Goal: Task Accomplishment & Management: Manage account settings

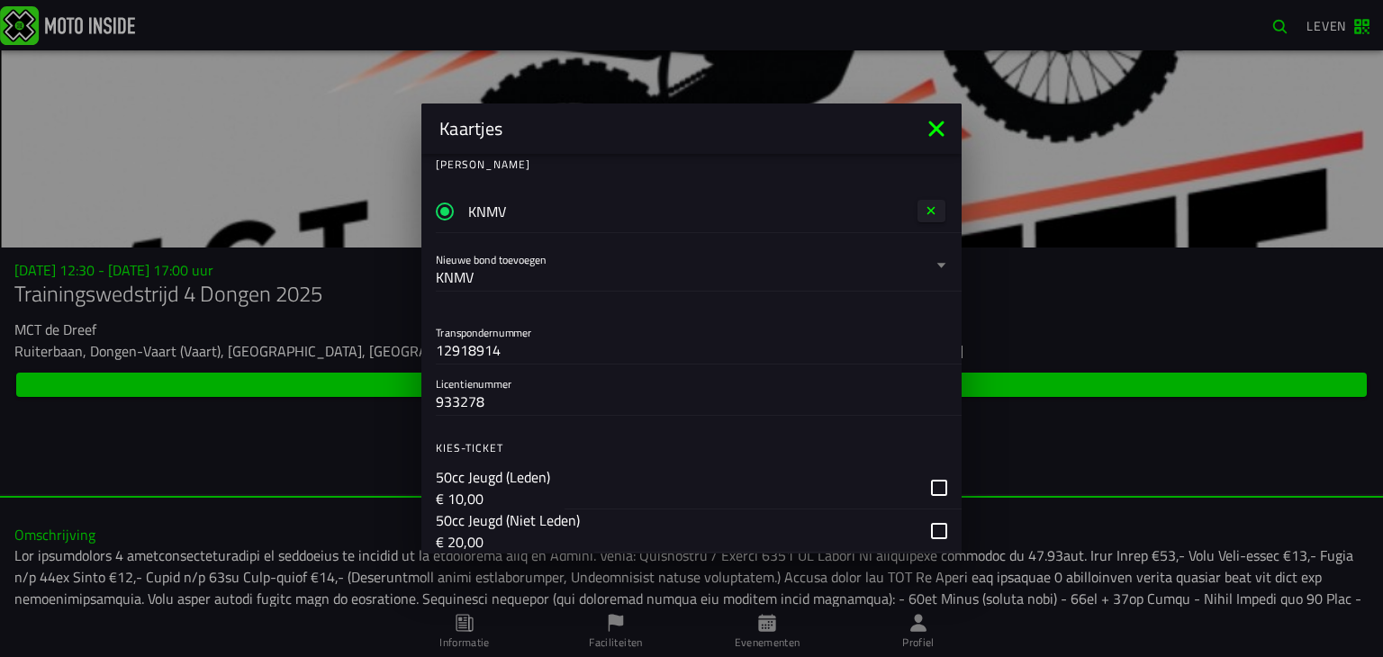
scroll to position [90, 0]
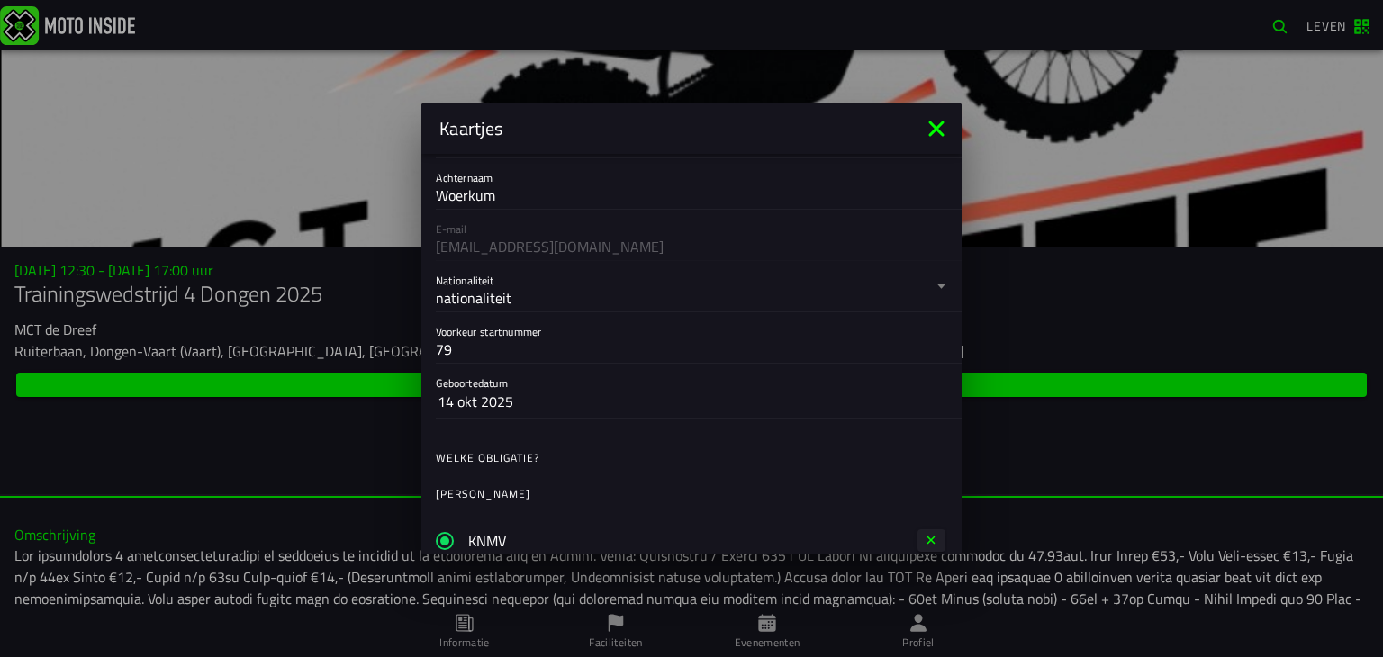
click at [938, 125] on icon at bounding box center [936, 128] width 29 height 29
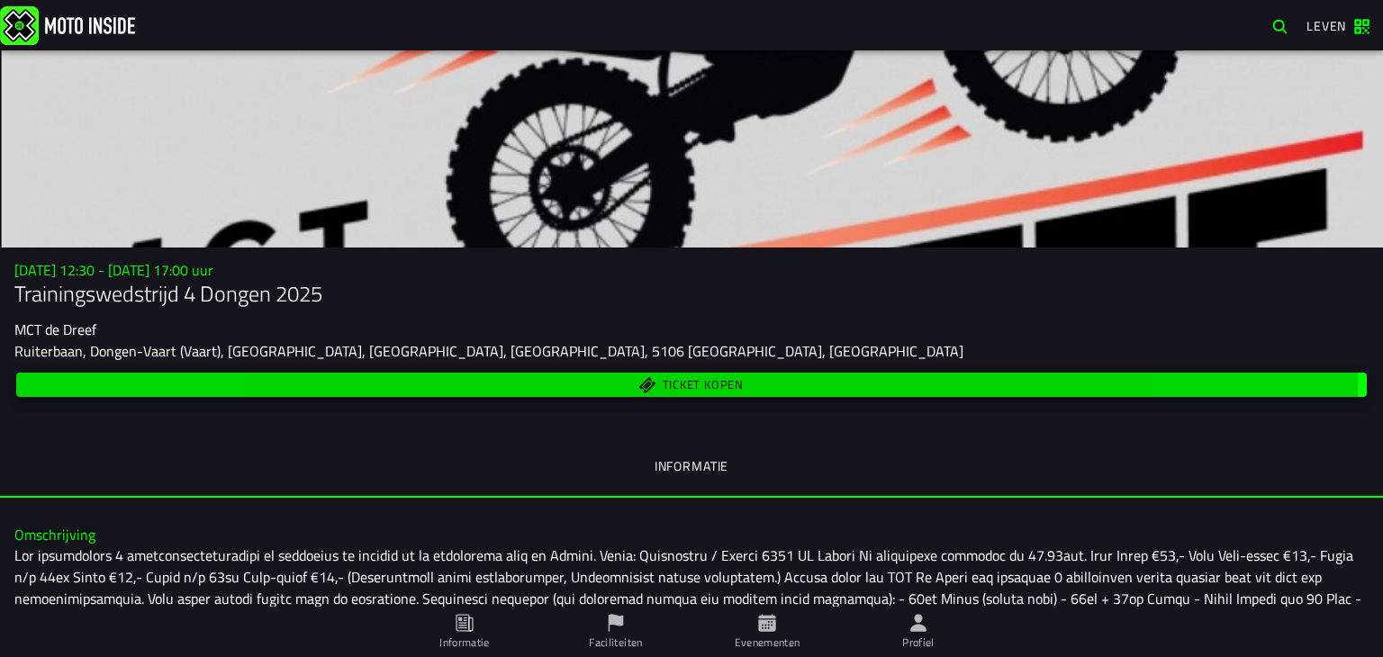
click at [731, 387] on font "Ticket kopen" at bounding box center [703, 385] width 81 height 18
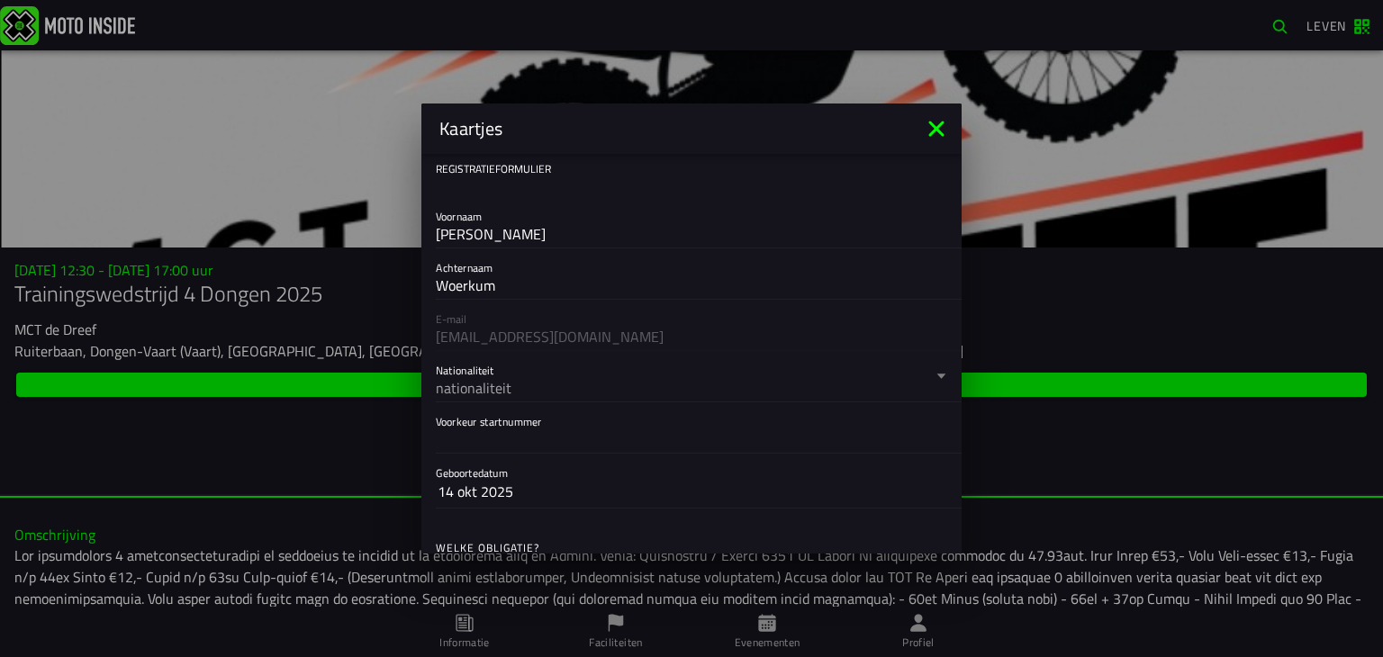
click at [938, 123] on icon at bounding box center [936, 128] width 29 height 29
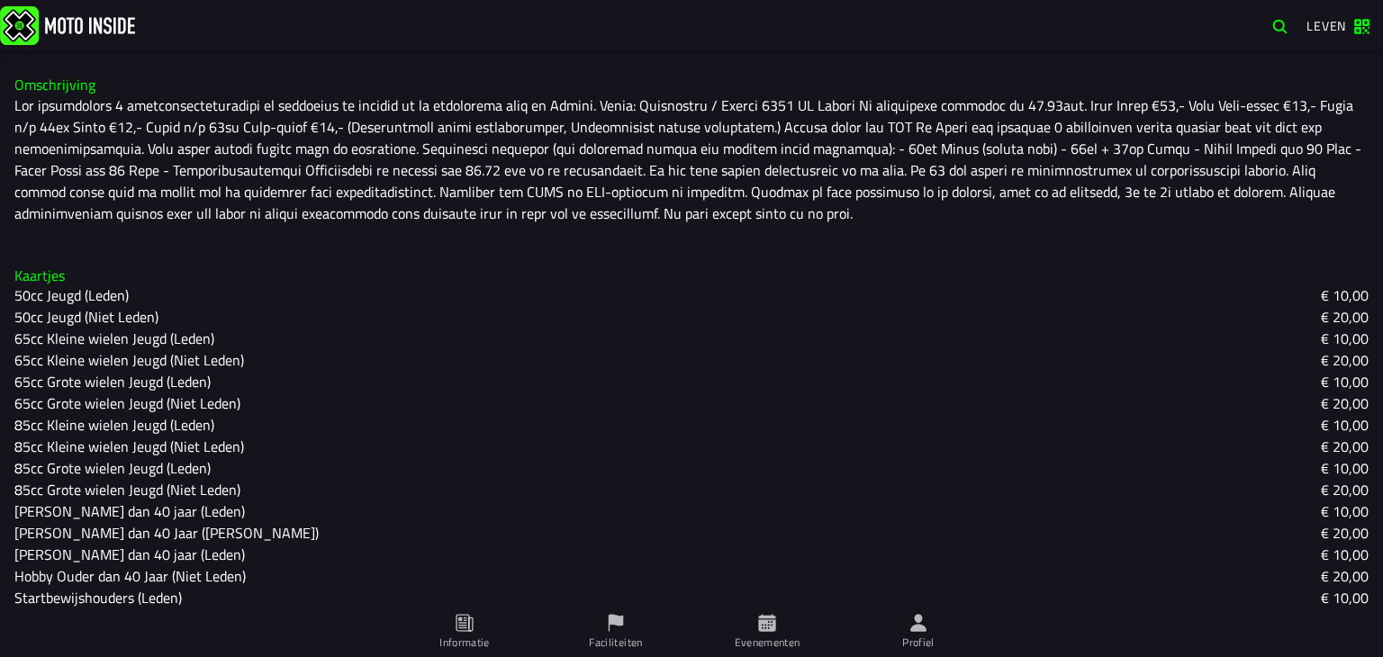
scroll to position [0, 0]
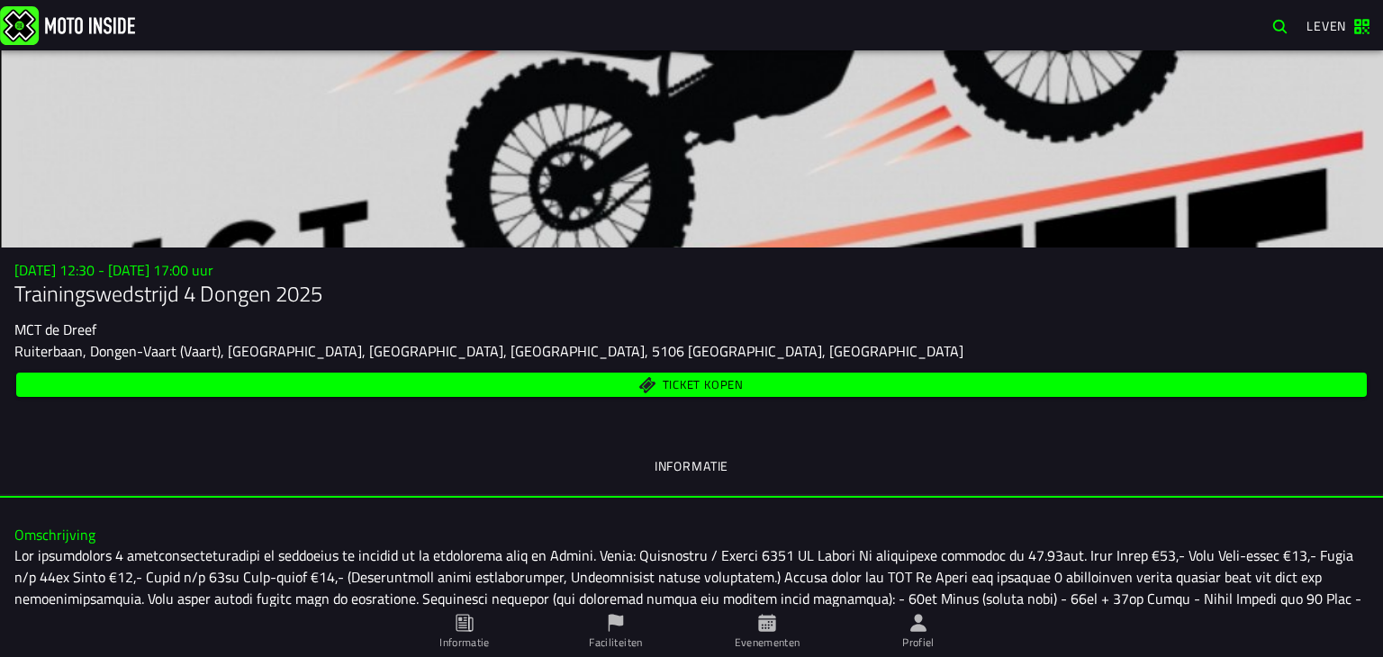
click at [726, 383] on font "Ticket kopen" at bounding box center [703, 385] width 81 height 18
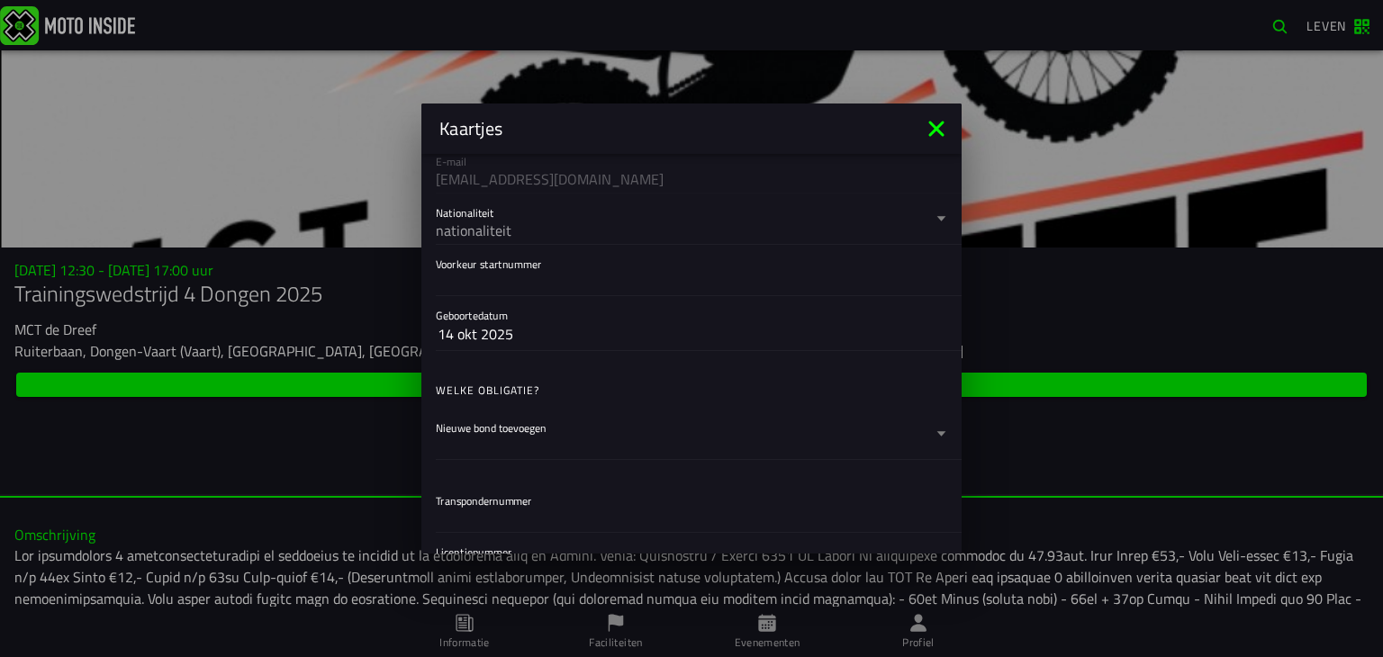
scroll to position [122, 0]
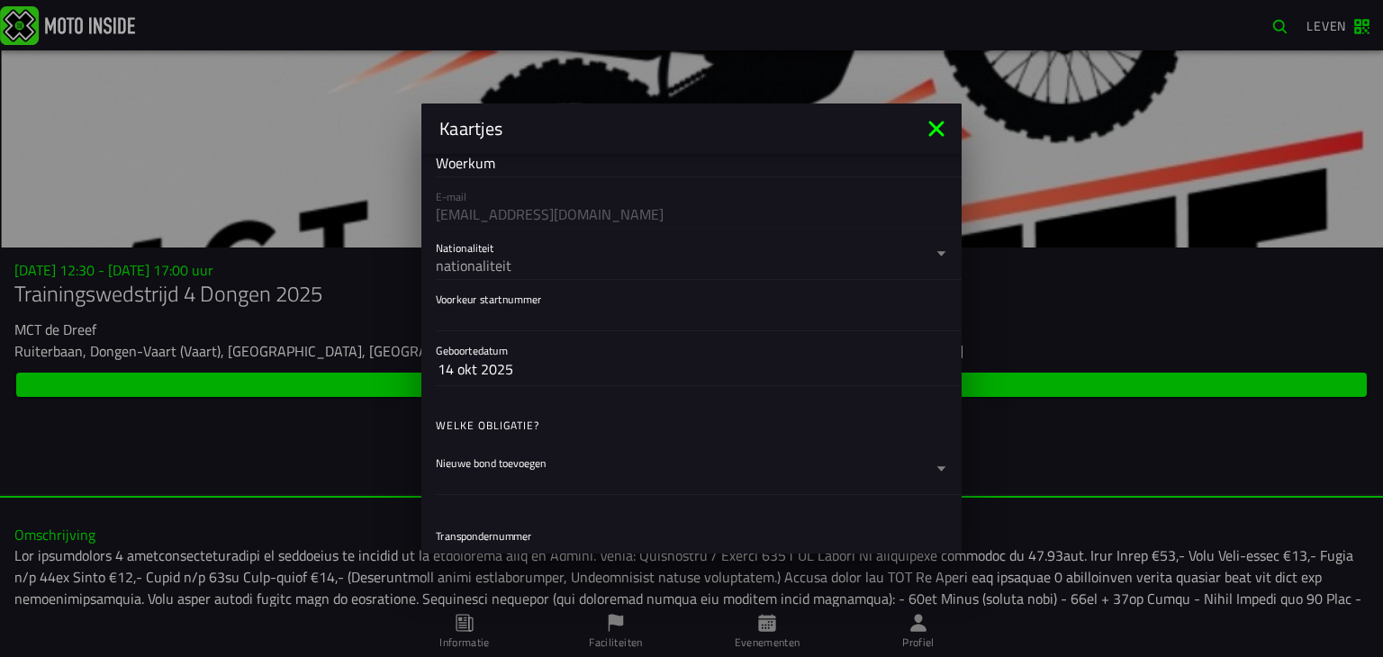
drag, startPoint x: 539, startPoint y: 368, endPoint x: 555, endPoint y: 365, distance: 15.7
click at [551, 366] on button "14 okt 2025" at bounding box center [692, 369] width 508 height 32
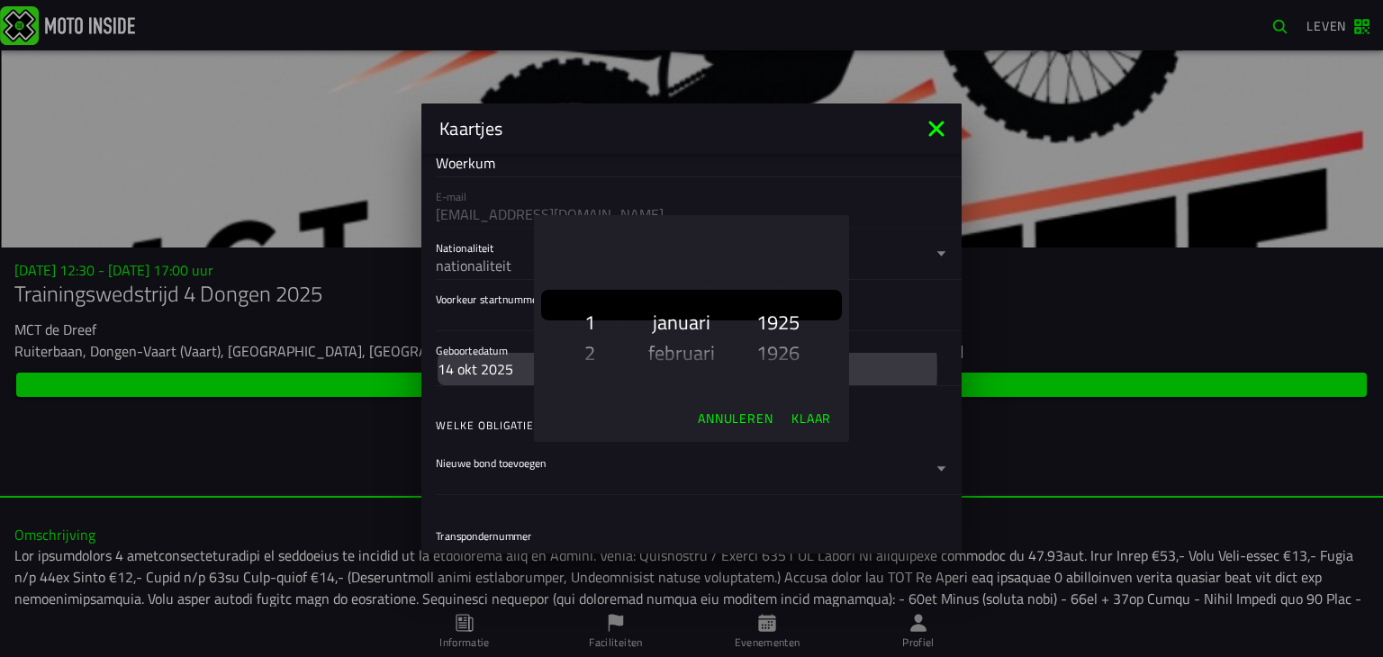
scroll to position [3079, 0]
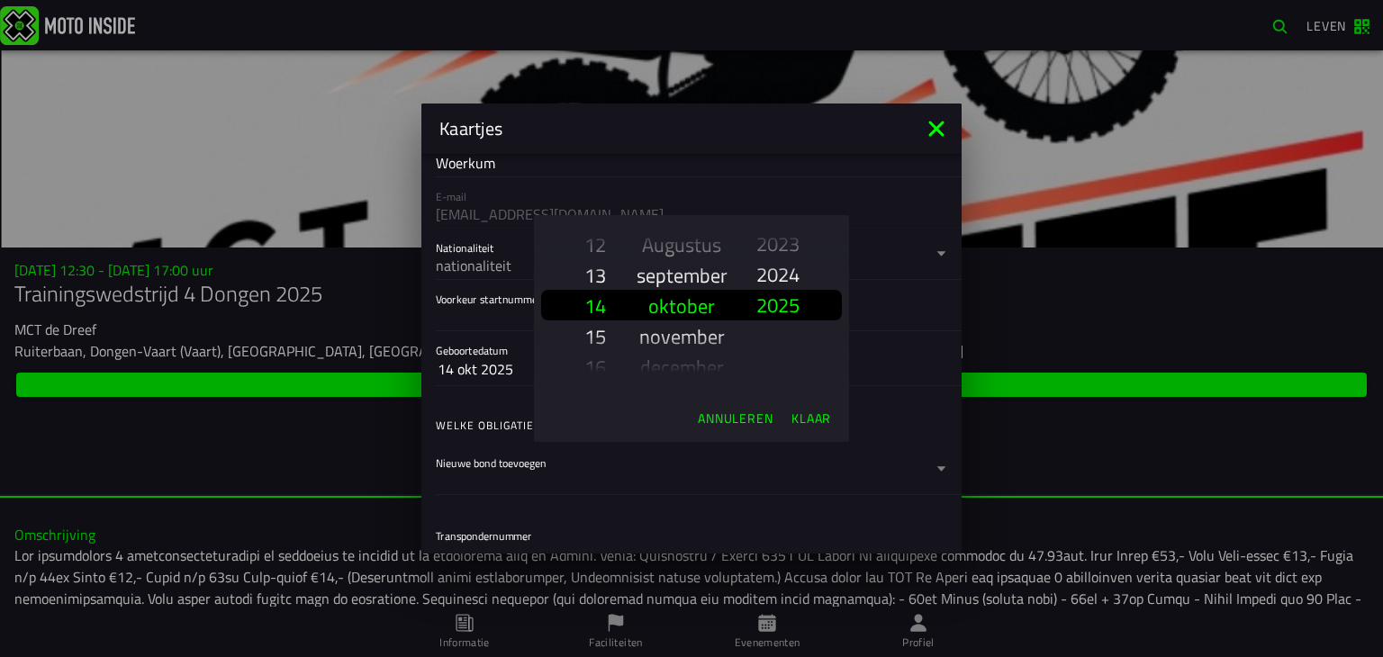
click at [593, 273] on font "13" at bounding box center [596, 275] width 22 height 31
click at [675, 249] on font "oktober" at bounding box center [681, 245] width 67 height 31
click at [676, 252] on font "Augustus" at bounding box center [681, 245] width 79 height 31
click at [677, 252] on font "juni" at bounding box center [681, 245] width 31 height 31
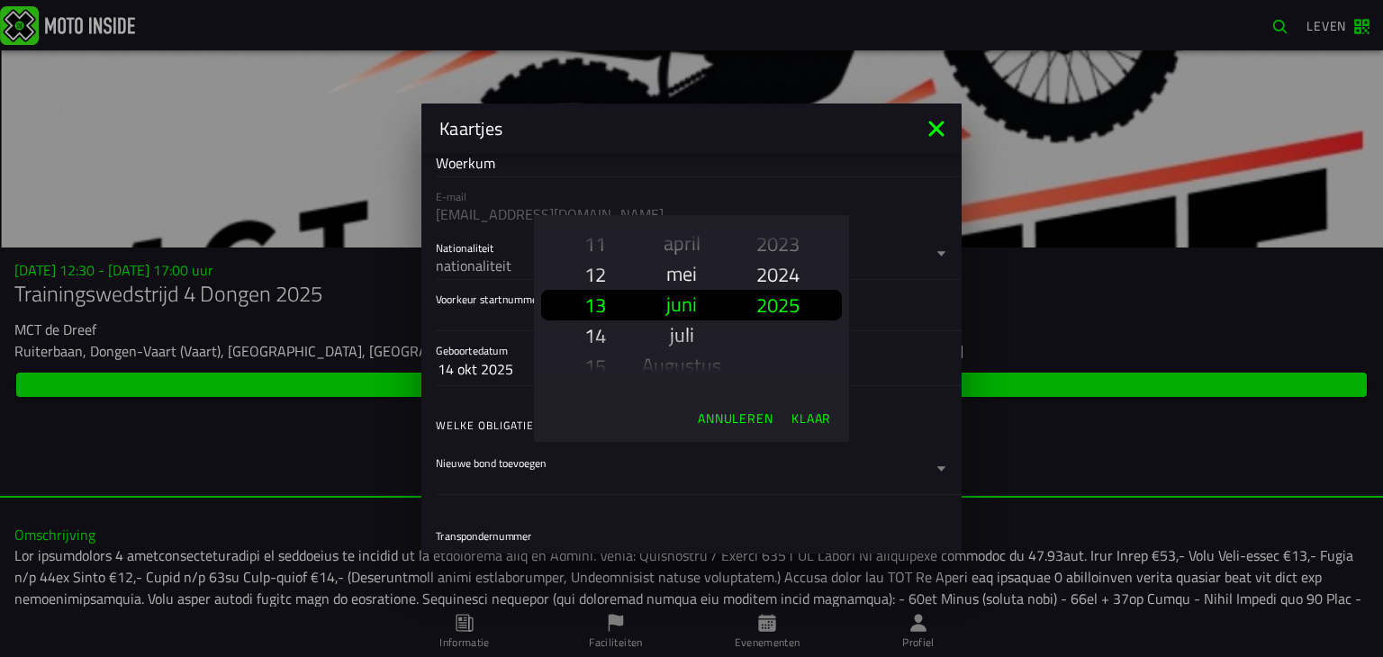
scroll to position [169, 0]
click at [677, 277] on font "mei" at bounding box center [681, 275] width 31 height 31
click at [610, 315] on div "1 2 3 4 5 6 7 8 9 10 11 12 13 14 15 16 17 18 19 20 21 22 23 24 25 26 27 28 29 30" at bounding box center [596, 305] width 52 height 180
click at [779, 306] on font "2025" at bounding box center [778, 305] width 43 height 31
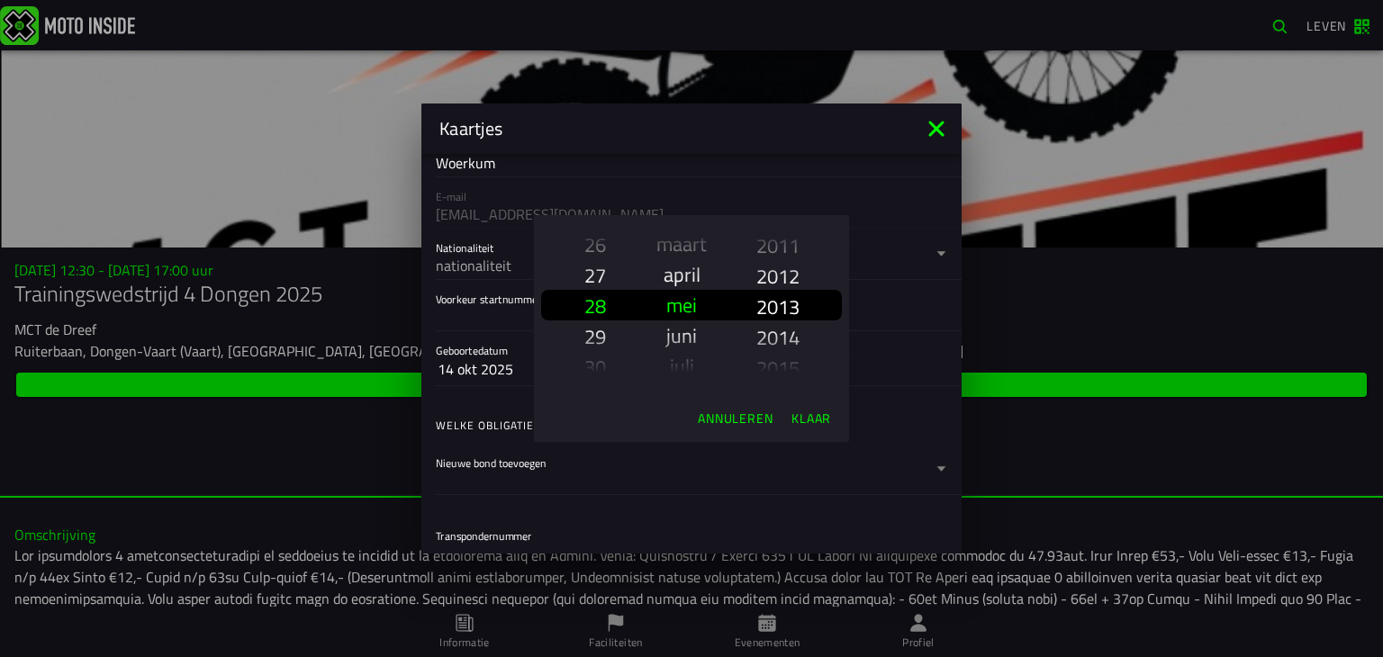
scroll to position [2712, 0]
click at [753, 307] on div "1925 1926 1927 1928 1929 1930 1931 1932 1933 1934 1935 1936 1937 1938 1939 1940…" at bounding box center [778, 305] width 72 height 180
click at [811, 421] on font "Klaar" at bounding box center [812, 418] width 40 height 19
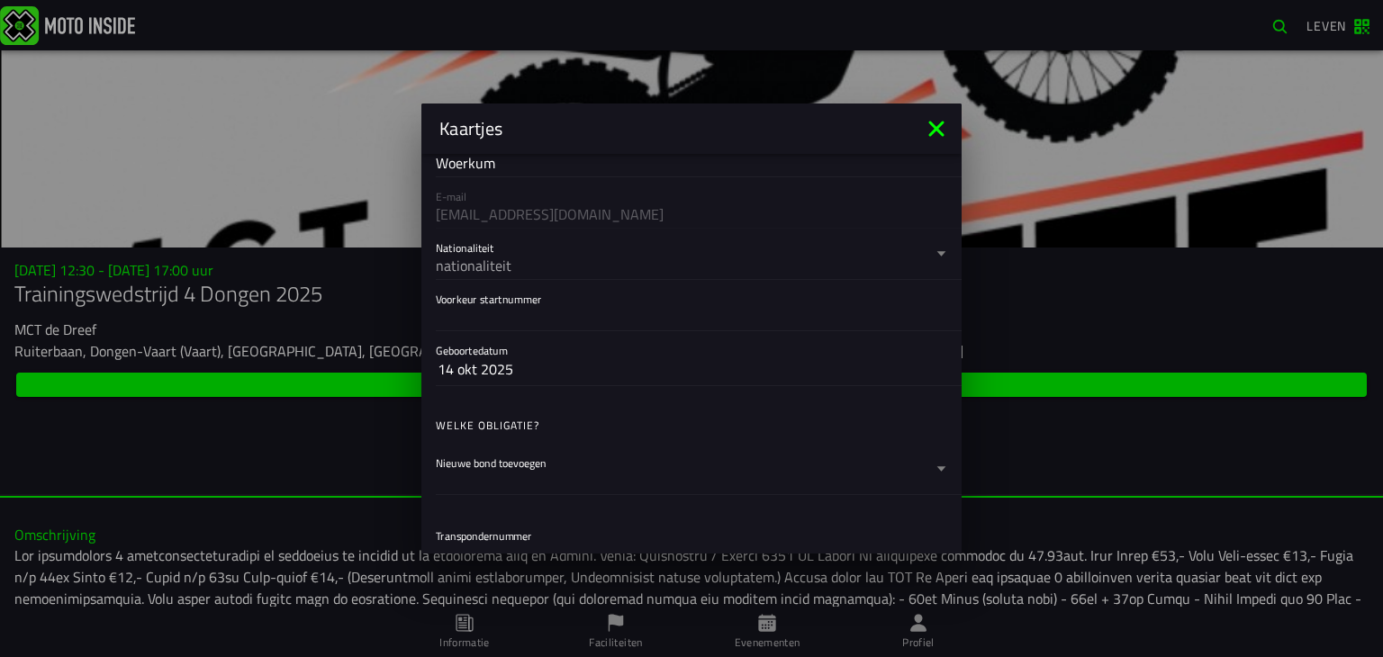
click at [340, 473] on ion-backdrop at bounding box center [691, 328] width 1383 height 657
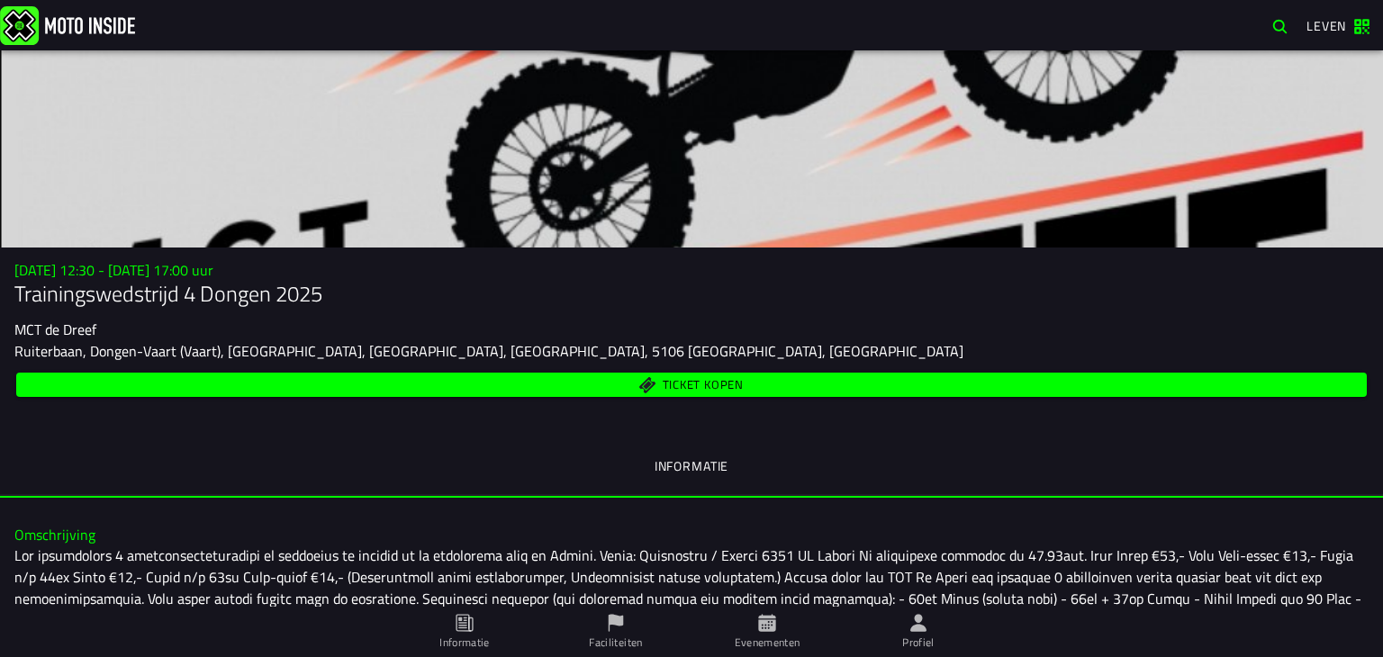
click at [695, 394] on button "Ticket kopen" at bounding box center [691, 385] width 1351 height 24
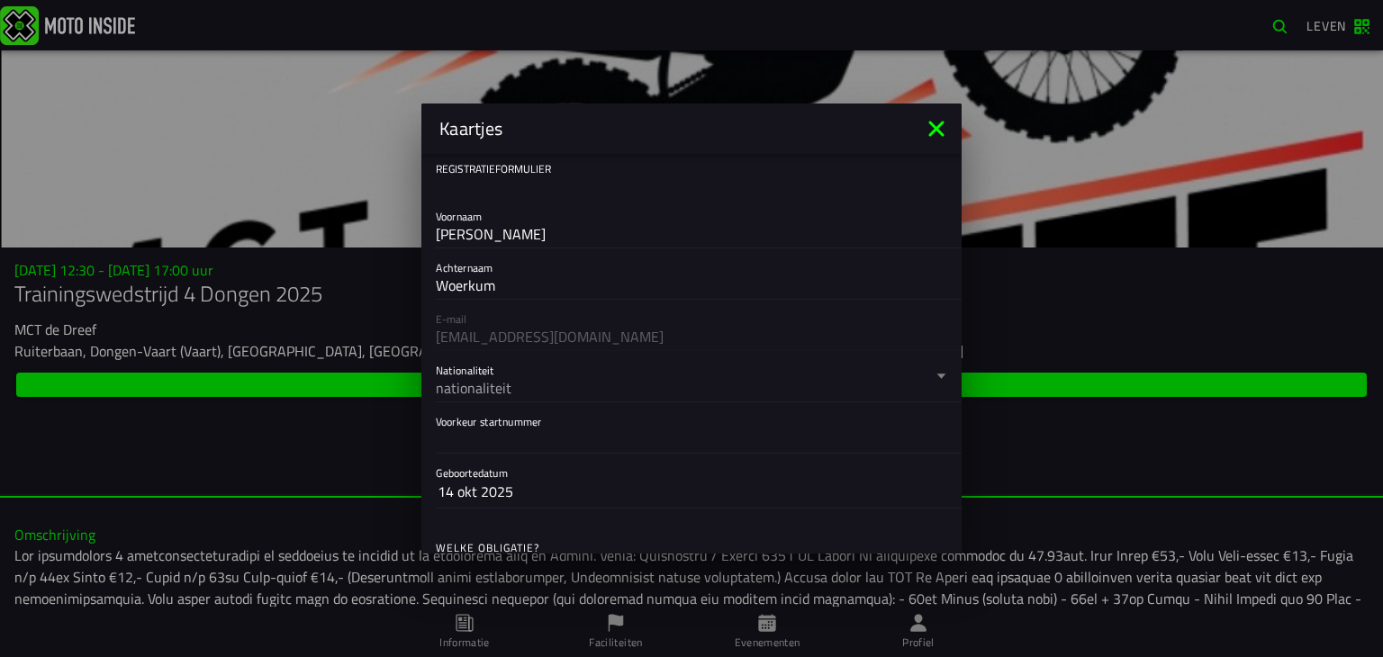
click at [494, 343] on div "E-mail info@svwdiving.nl" at bounding box center [692, 325] width 540 height 51
click at [501, 321] on div "E-mail info@svwdiving.nl" at bounding box center [692, 325] width 540 height 51
click at [497, 323] on div "E-mail info@svwdiving.nl" at bounding box center [692, 325] width 540 height 51
click at [497, 328] on div "E-mail info@svwdiving.nl" at bounding box center [692, 325] width 540 height 51
click at [497, 330] on div "E-mail info@svwdiving.nl" at bounding box center [692, 325] width 540 height 51
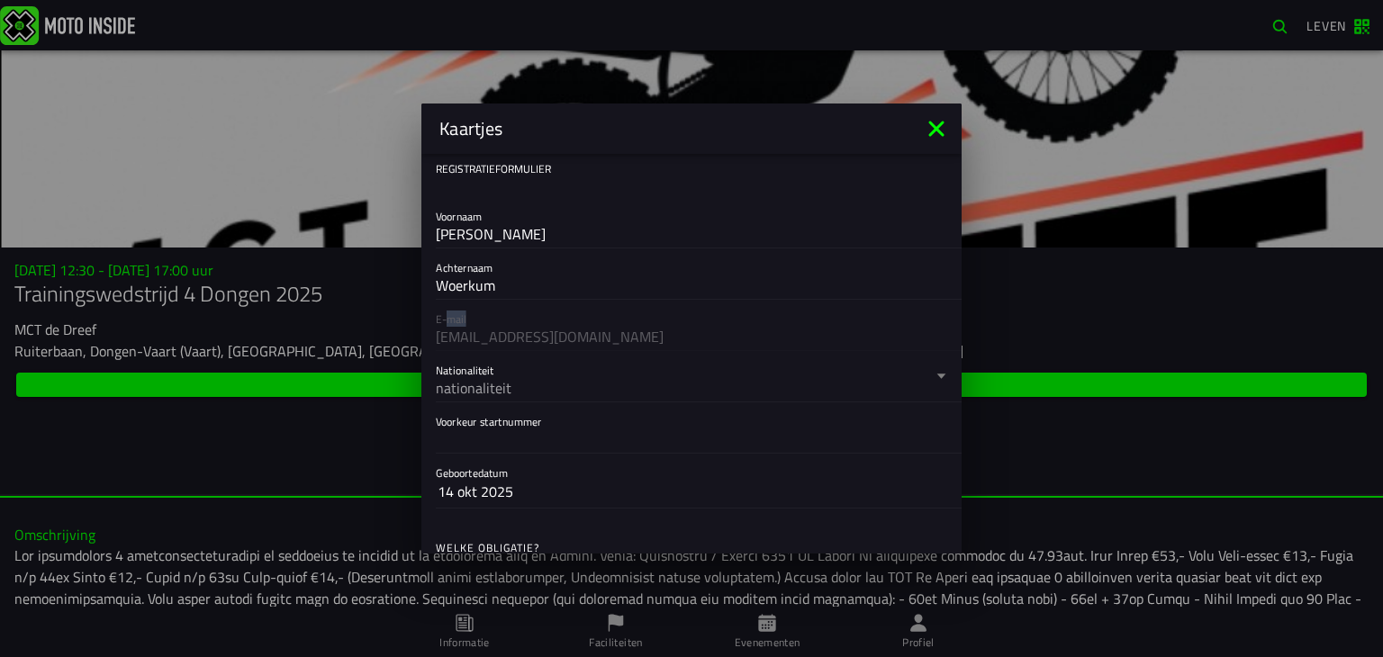
click at [497, 330] on div "E-mail info@svwdiving.nl" at bounding box center [692, 325] width 540 height 51
click at [945, 126] on icon at bounding box center [936, 128] width 29 height 29
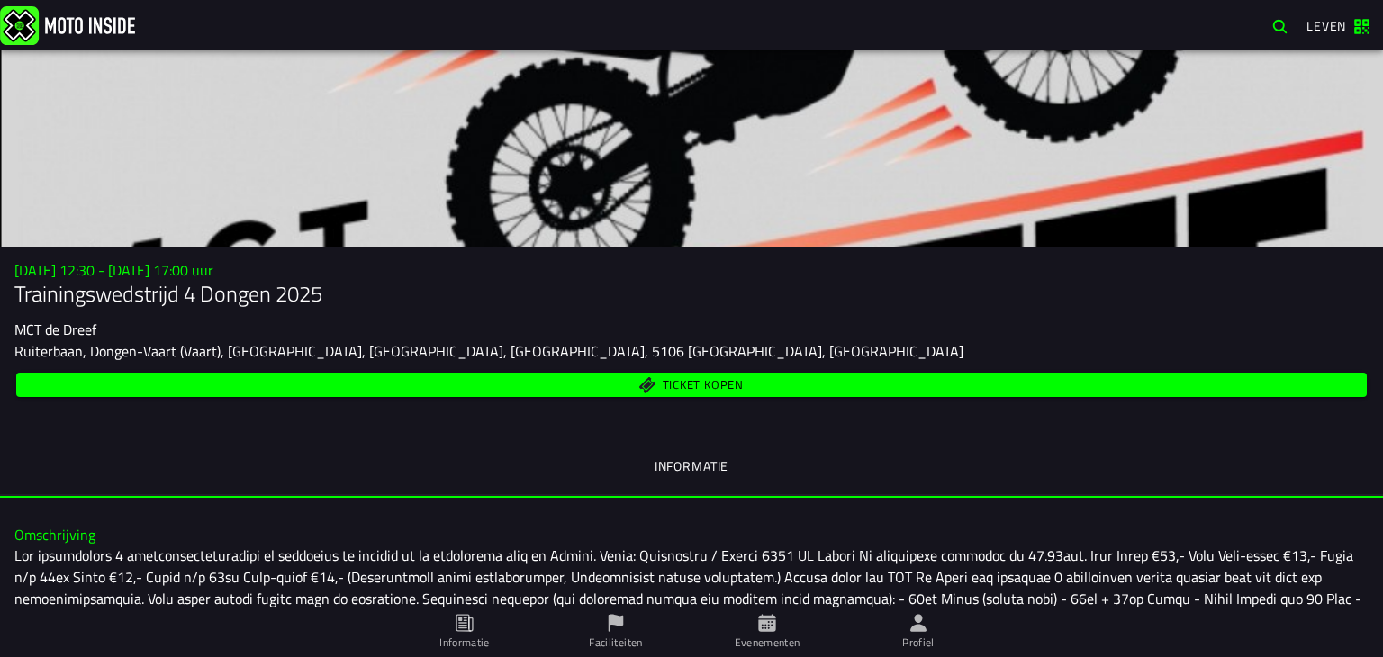
drag, startPoint x: 693, startPoint y: 381, endPoint x: 705, endPoint y: 381, distance: 12.6
click at [704, 381] on font "Ticket kopen" at bounding box center [703, 385] width 81 height 18
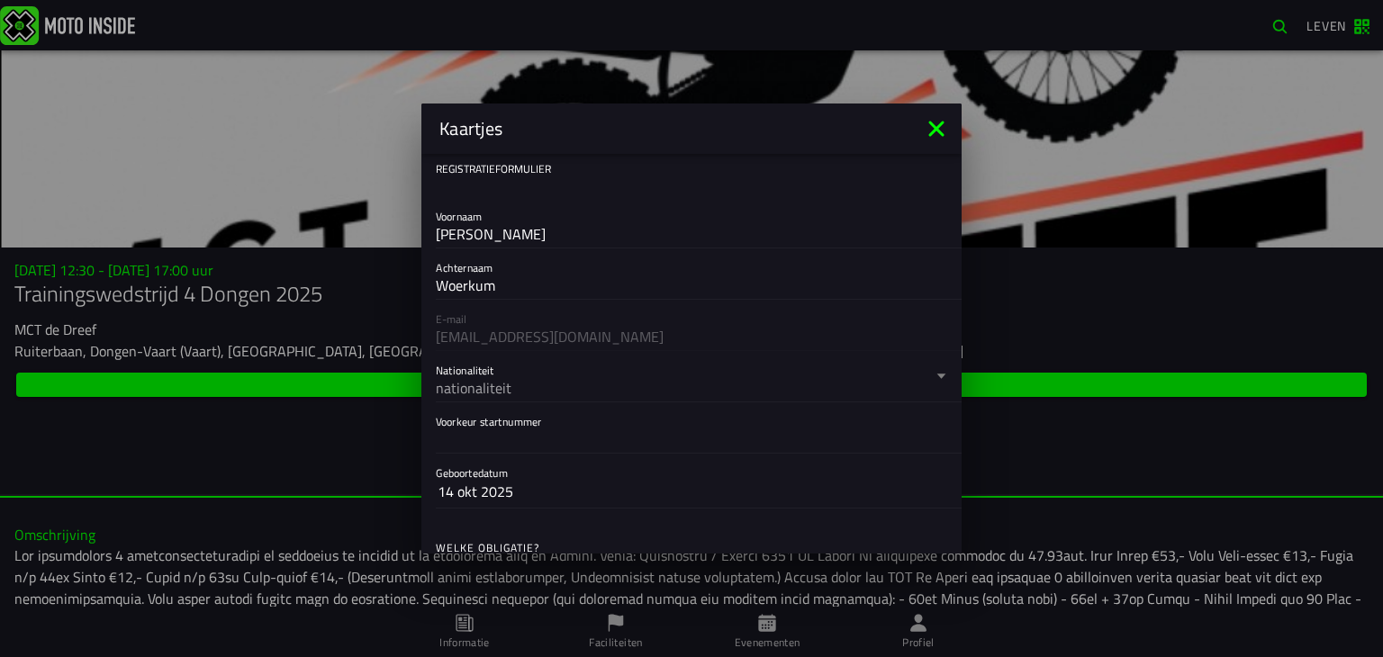
click at [491, 167] on font "Registratieformulier" at bounding box center [493, 168] width 115 height 17
drag, startPoint x: 491, startPoint y: 167, endPoint x: 495, endPoint y: 181, distance: 15.1
click at [495, 181] on ion-text "Registratieformulier" at bounding box center [493, 179] width 115 height 36
click at [507, 213] on label "Voornaam Nick" at bounding box center [692, 222] width 512 height 50
click at [507, 223] on input "[PERSON_NAME]" at bounding box center [692, 234] width 512 height 22
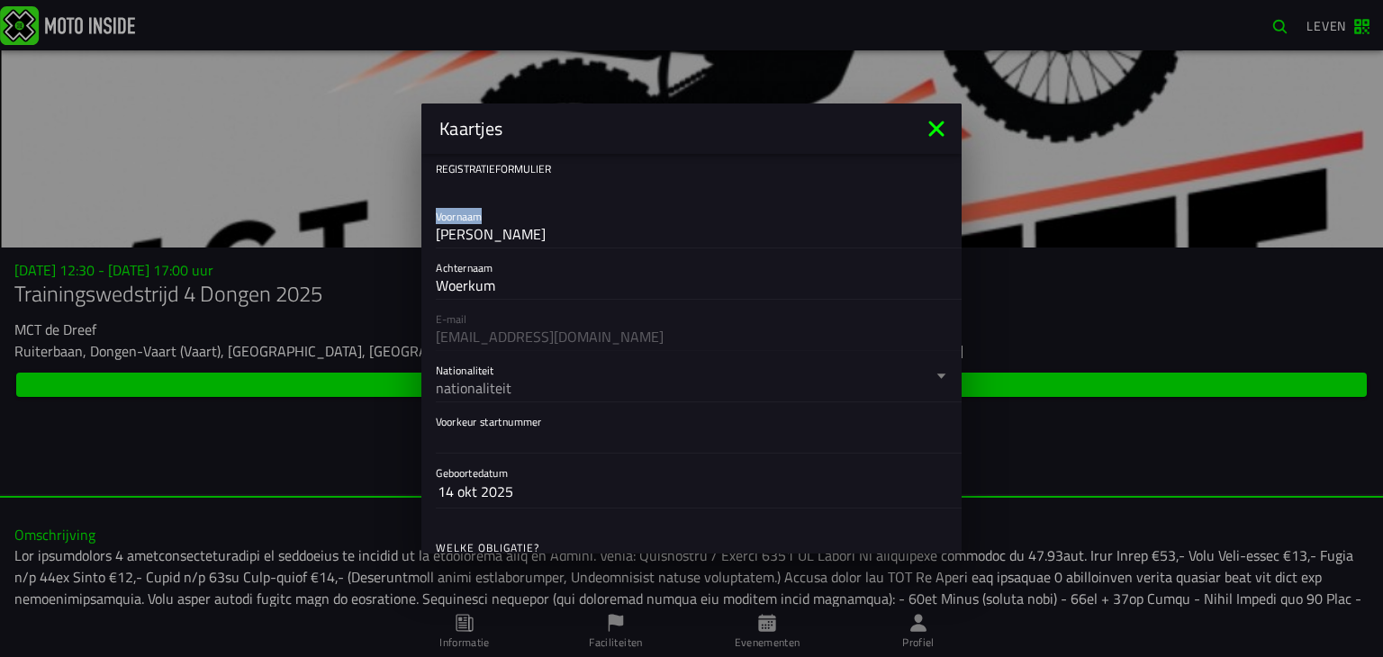
click at [507, 213] on label "Voornaam Nick" at bounding box center [692, 222] width 512 height 50
click at [507, 223] on input "[PERSON_NAME]" at bounding box center [692, 234] width 512 height 22
click at [507, 213] on label "Voornaam Nick" at bounding box center [692, 222] width 512 height 50
click at [507, 223] on input "[PERSON_NAME]" at bounding box center [692, 234] width 512 height 22
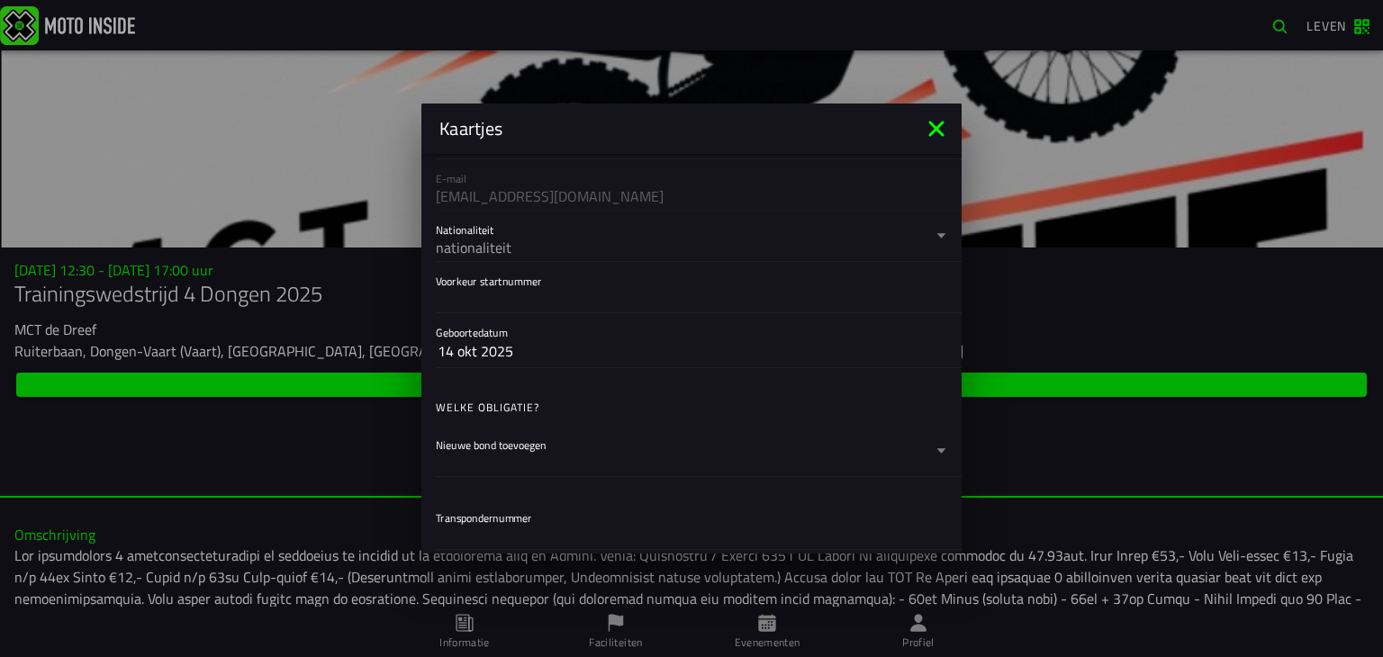
scroll to position [0, 0]
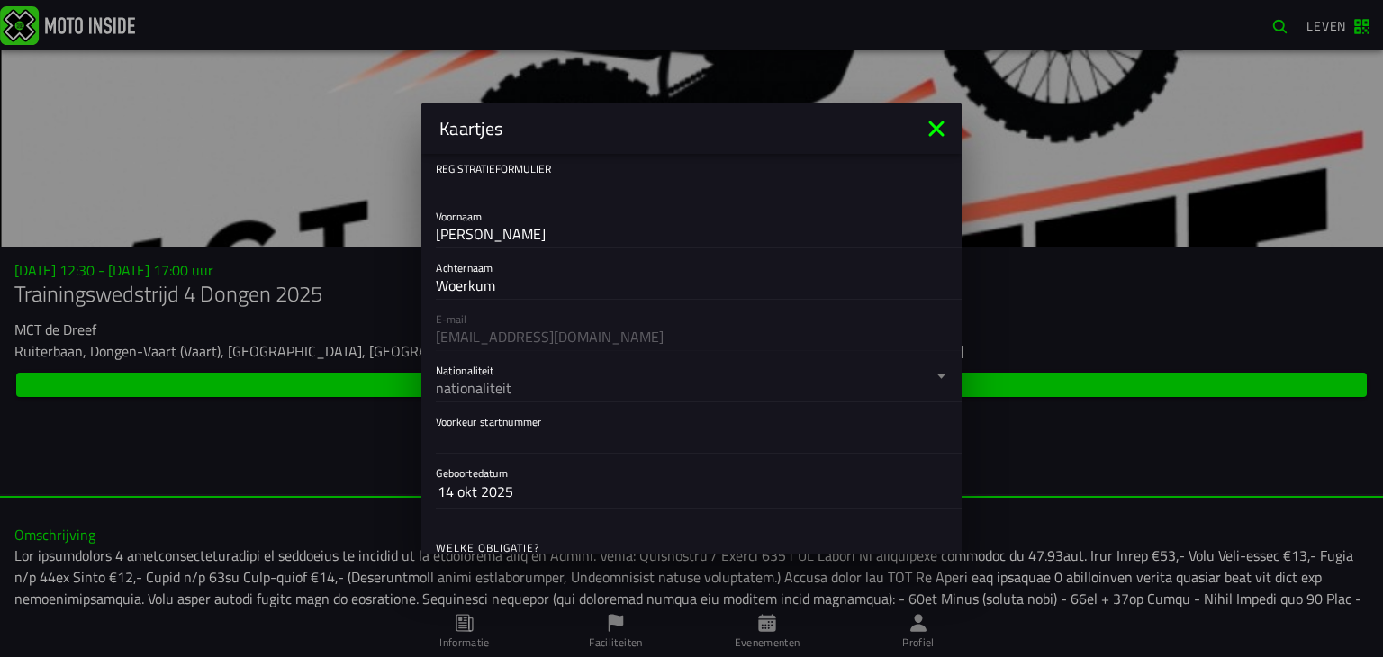
click at [926, 124] on icon at bounding box center [936, 128] width 29 height 29
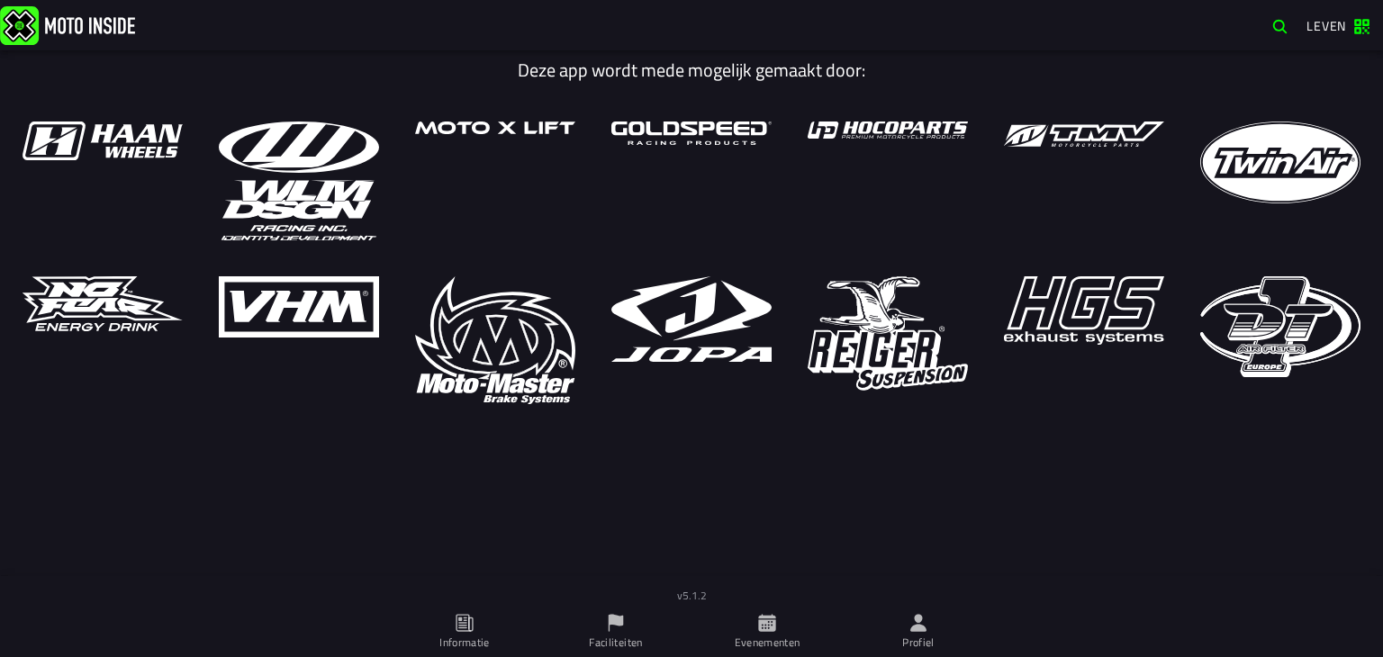
click at [772, 630] on icon at bounding box center [766, 622] width 17 height 17
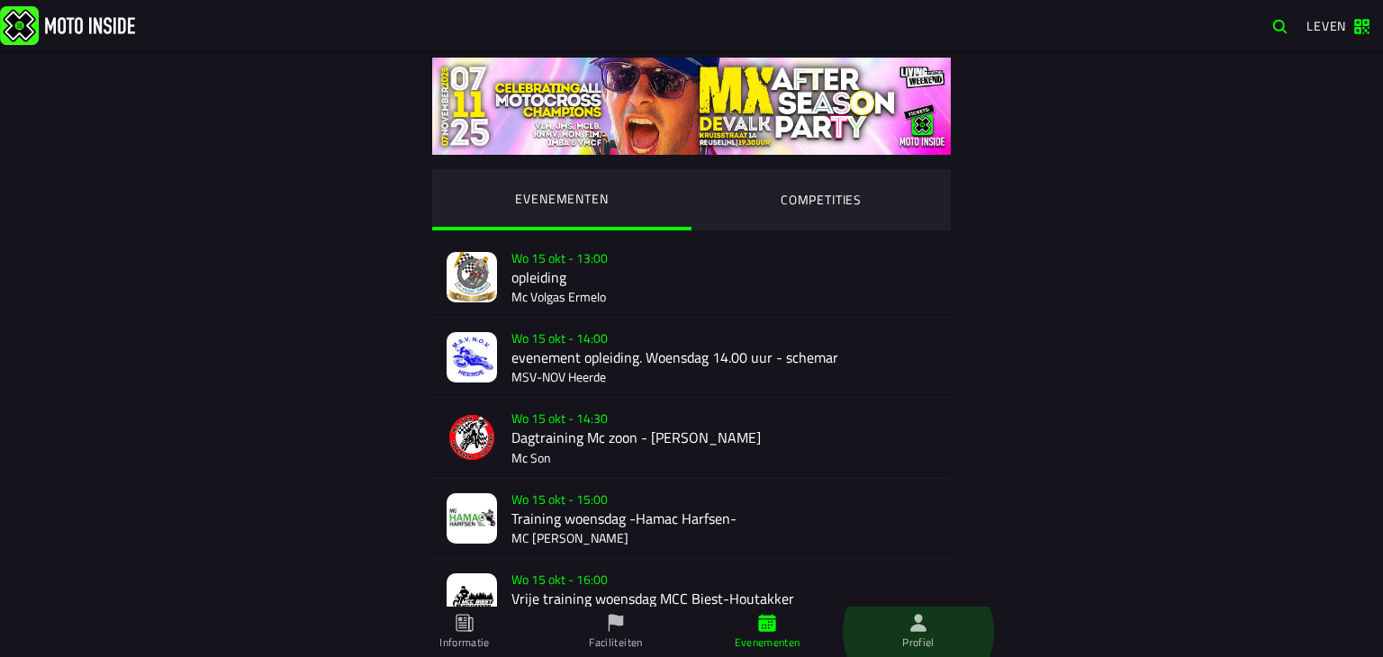
click at [913, 635] on font "Profiel" at bounding box center [918, 642] width 32 height 17
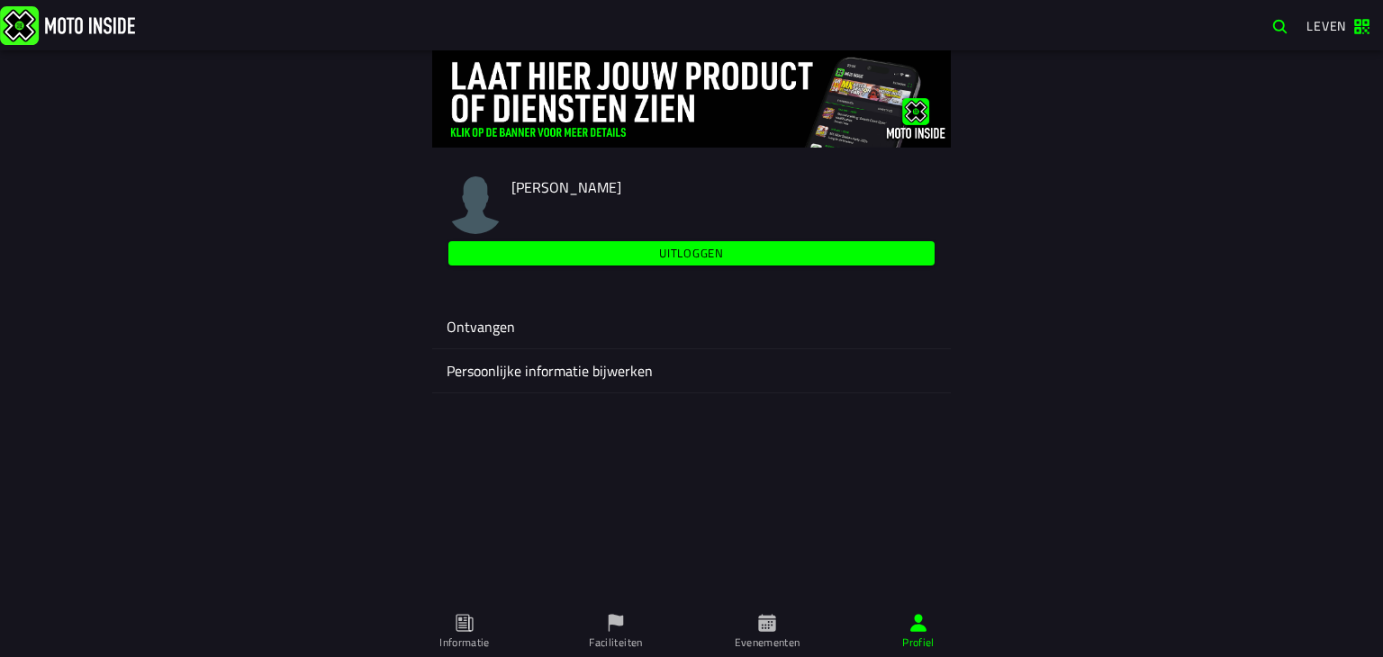
click at [539, 376] on font "Persoonlijke informatie bijwerken" at bounding box center [550, 371] width 206 height 22
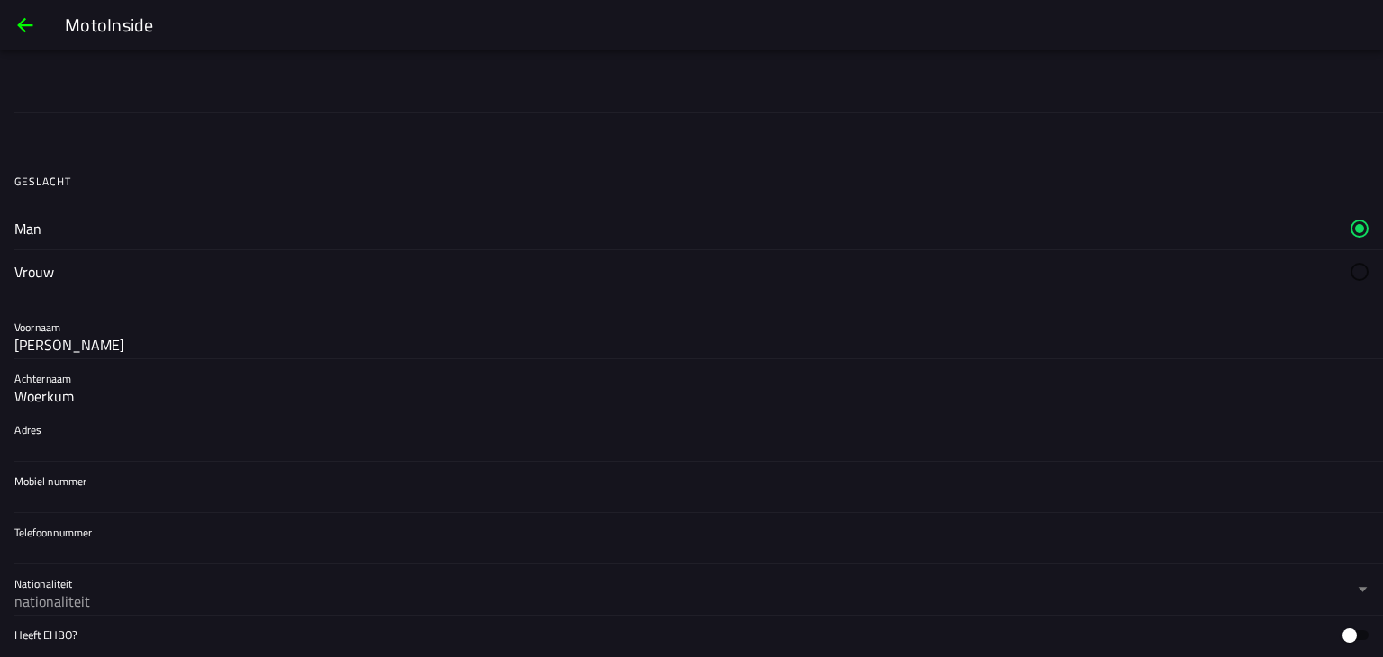
scroll to position [180, 0]
click at [44, 229] on label "Man" at bounding box center [691, 225] width 1355 height 42
click at [66, 394] on input "Woerkum" at bounding box center [691, 394] width 1355 height 22
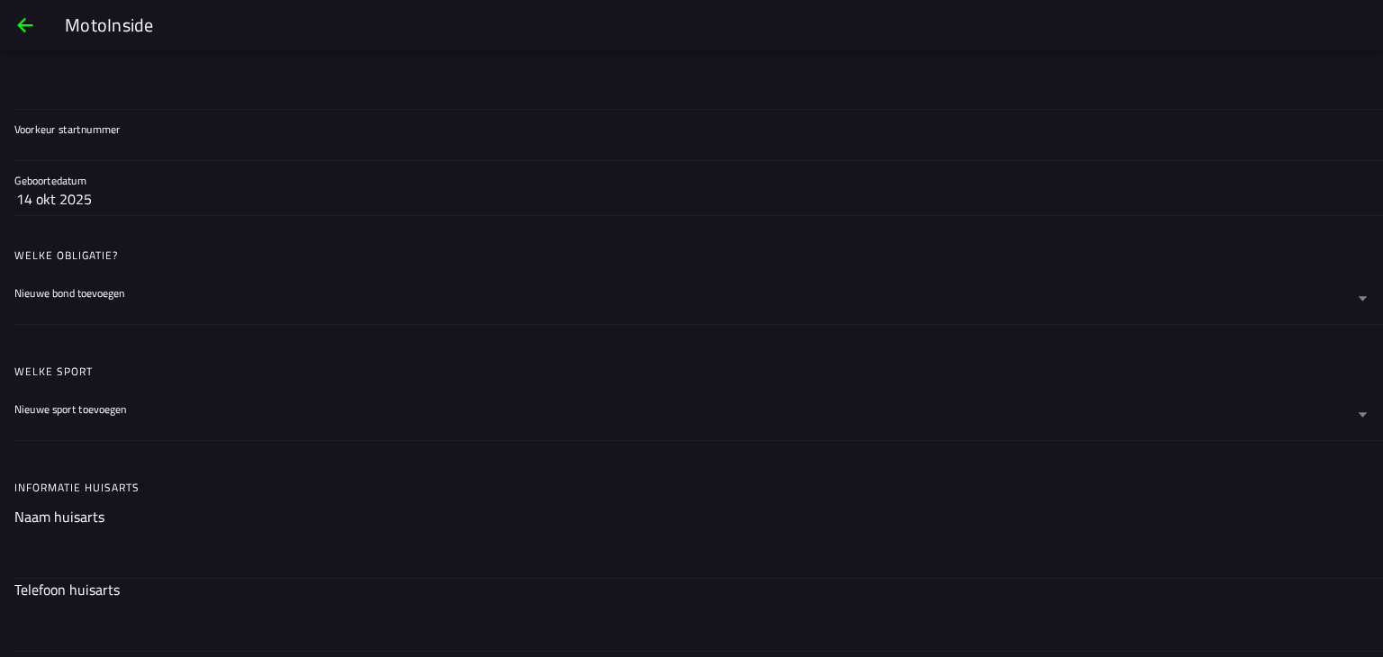
scroll to position [485, 0]
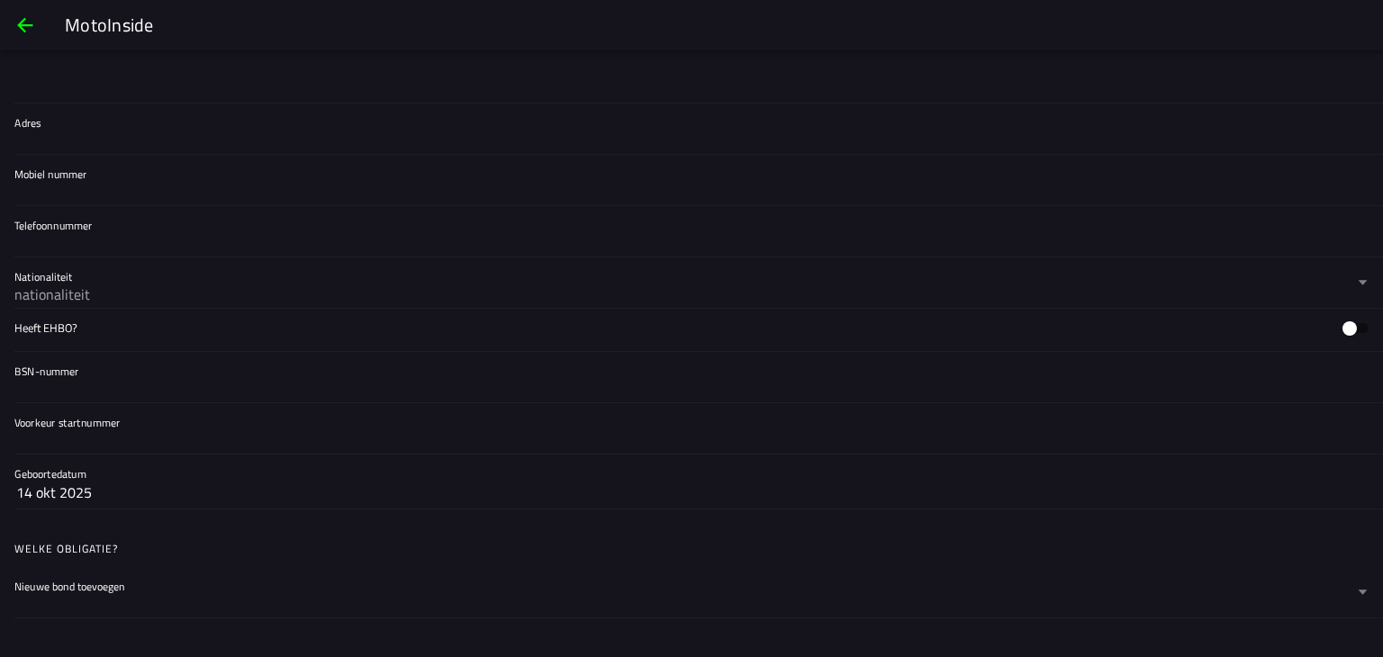
click at [86, 293] on font "nationaliteit" at bounding box center [52, 295] width 76 height 22
click at [86, 293] on button "Nationaliteit nationaliteit" at bounding box center [691, 283] width 1355 height 50
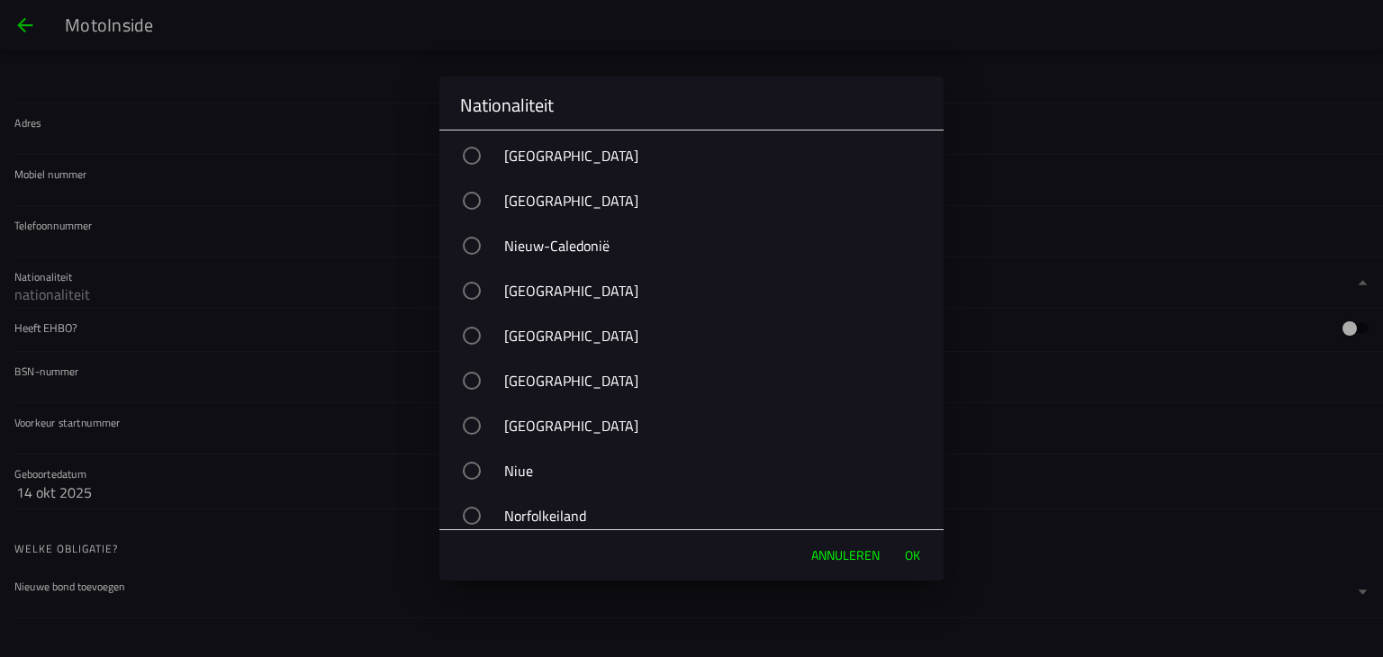
scroll to position [7025, 0]
click at [481, 207] on div "button" at bounding box center [472, 198] width 18 height 18
click at [905, 553] on font "OK" at bounding box center [912, 555] width 15 height 19
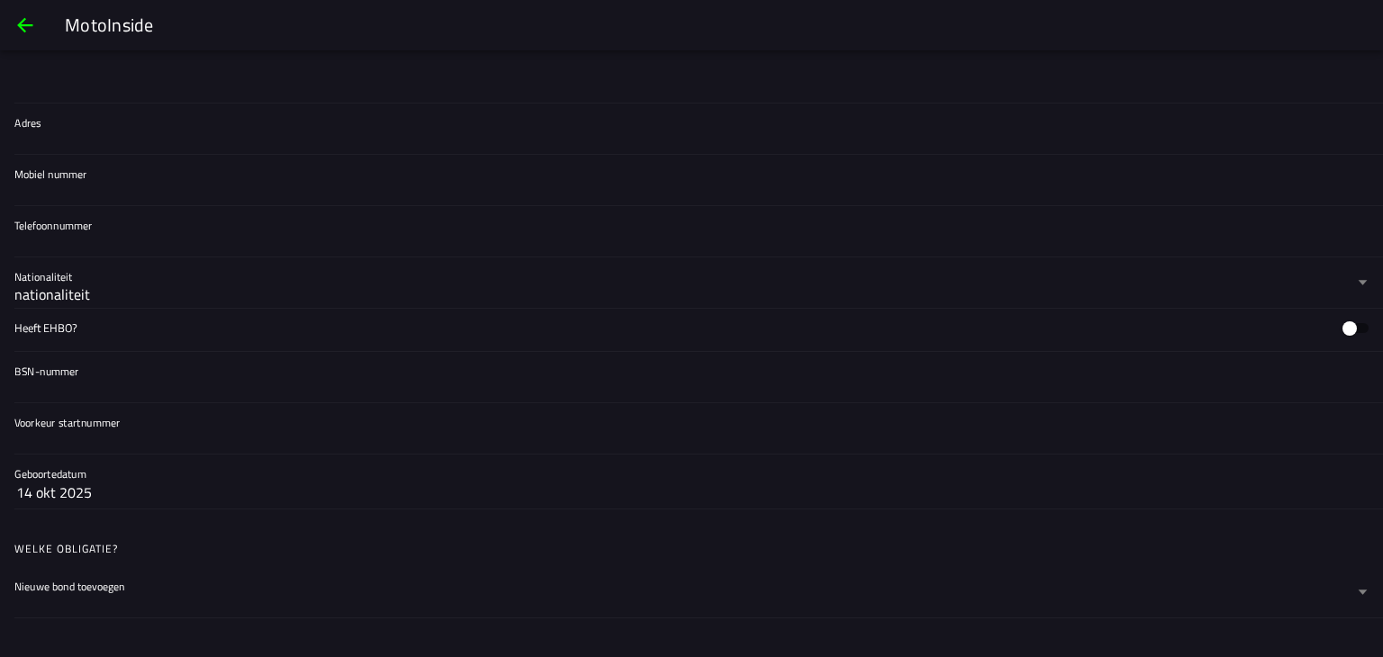
click at [58, 482] on font "14 okt 2025" at bounding box center [54, 493] width 76 height 22
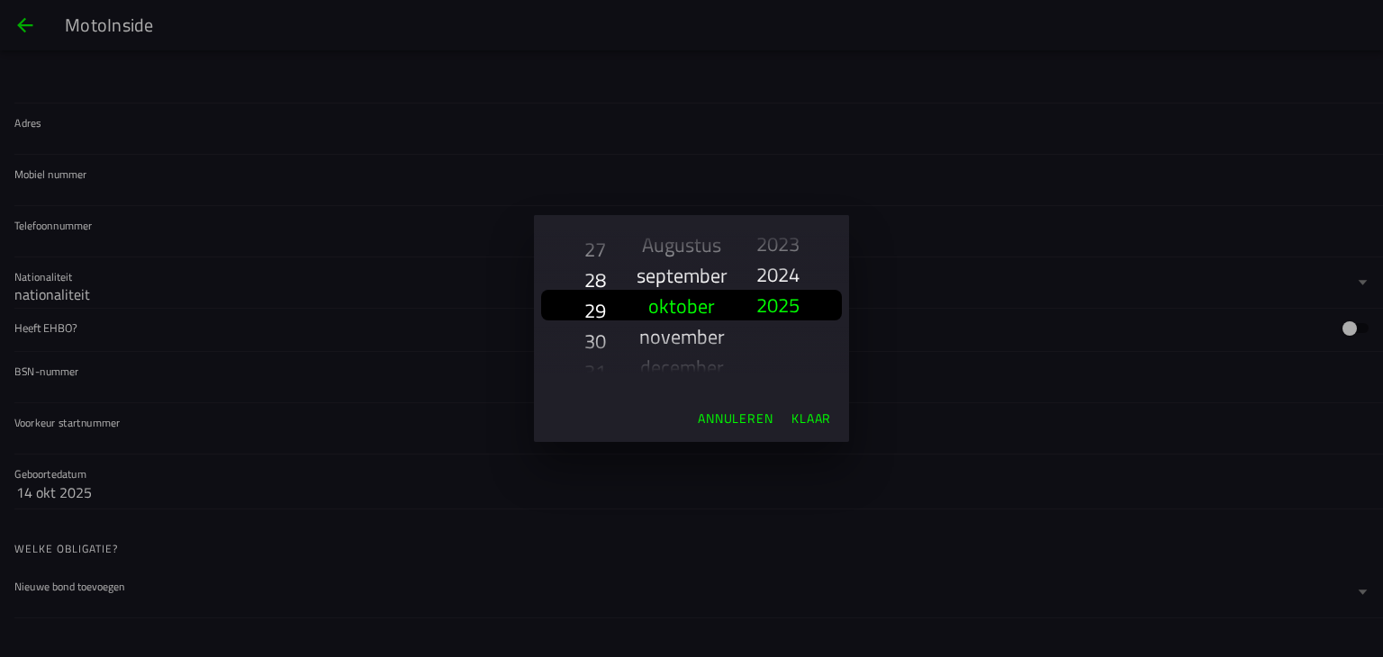
scroll to position [875, 0]
click at [598, 278] on font "28" at bounding box center [596, 274] width 22 height 31
click at [686, 242] on font "mei" at bounding box center [681, 244] width 31 height 31
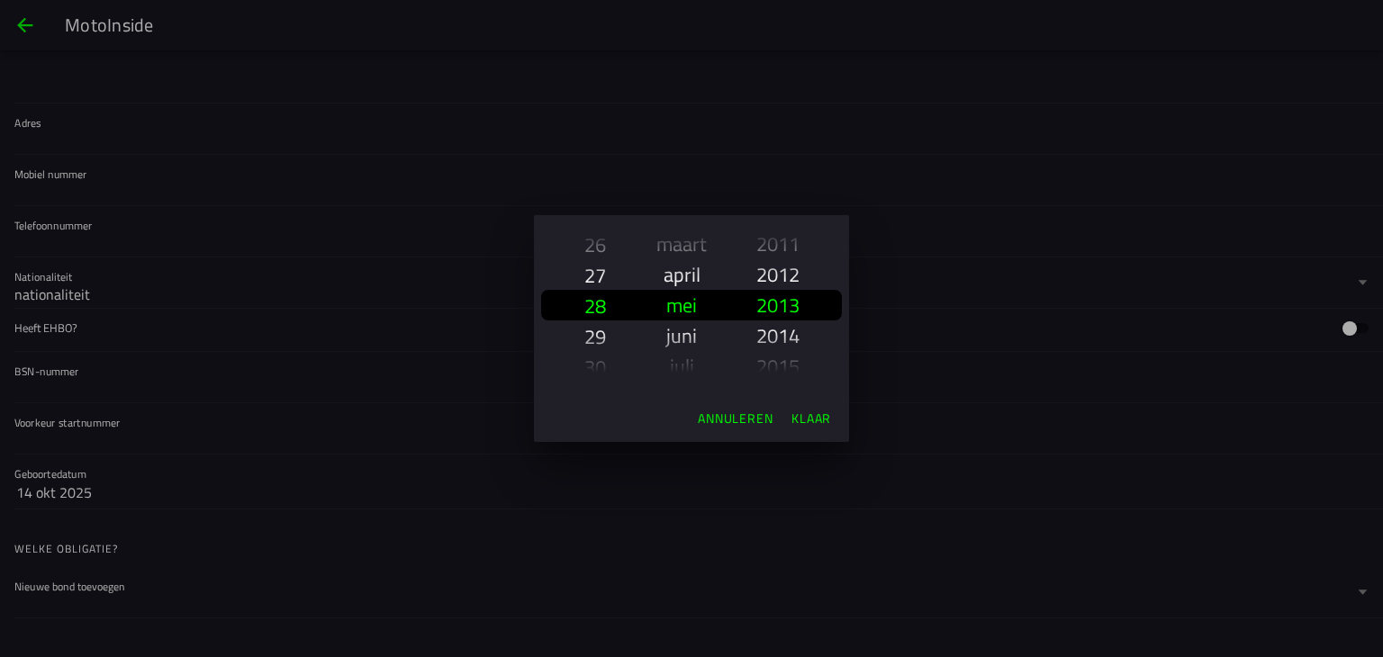
click at [775, 297] on font "2013" at bounding box center [778, 305] width 43 height 31
click at [823, 416] on font "Klaar" at bounding box center [812, 418] width 40 height 19
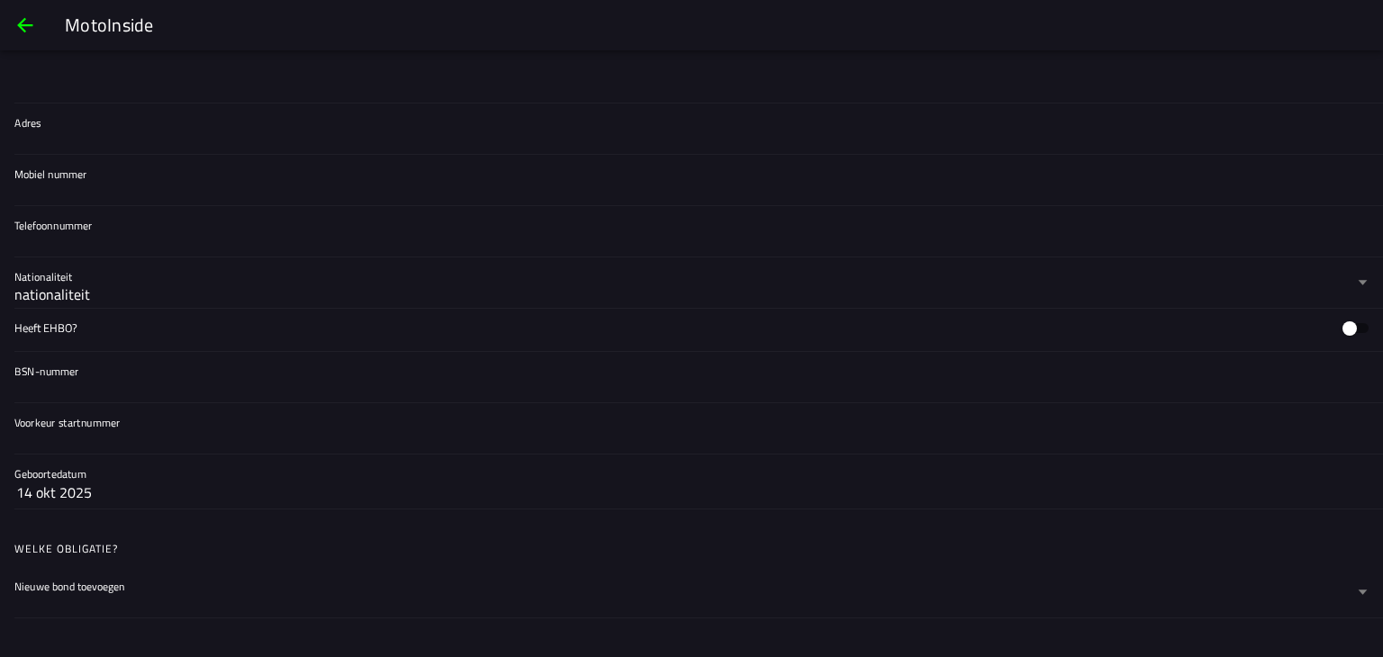
click at [202, 476] on button "14 okt 2025" at bounding box center [691, 492] width 1351 height 32
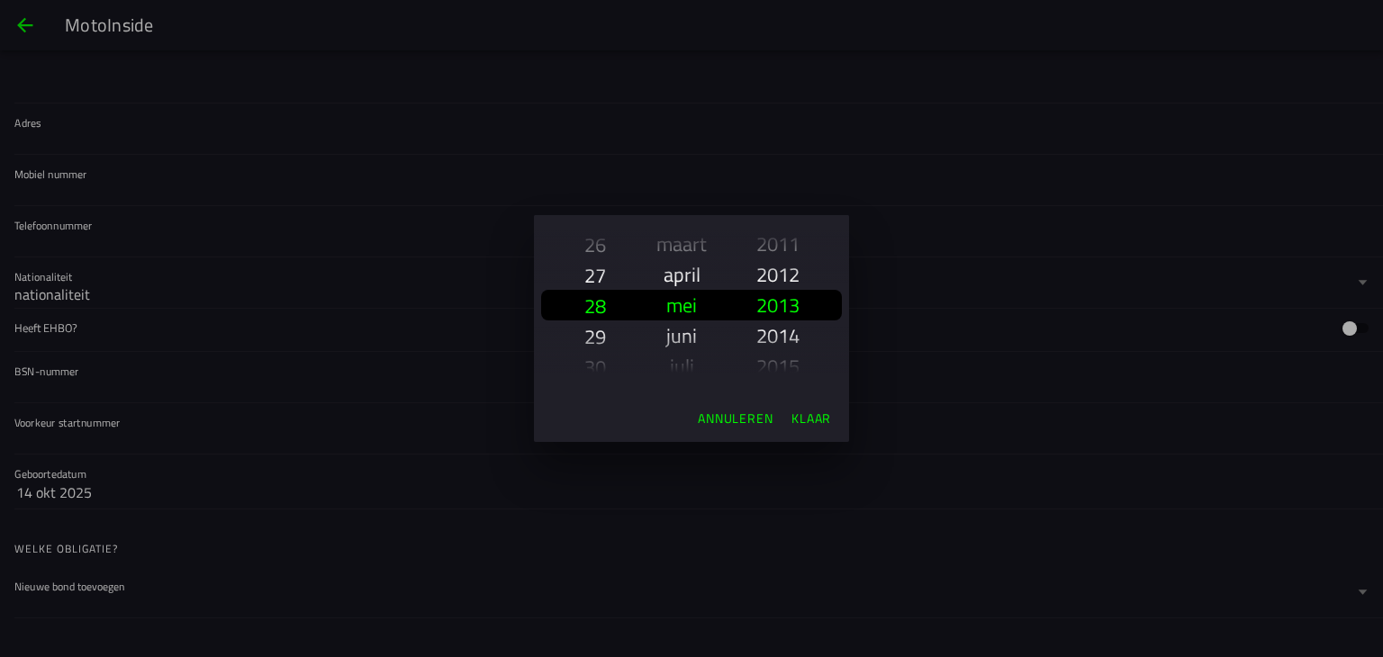
click at [32, 20] on ion-backdrop at bounding box center [691, 328] width 1383 height 657
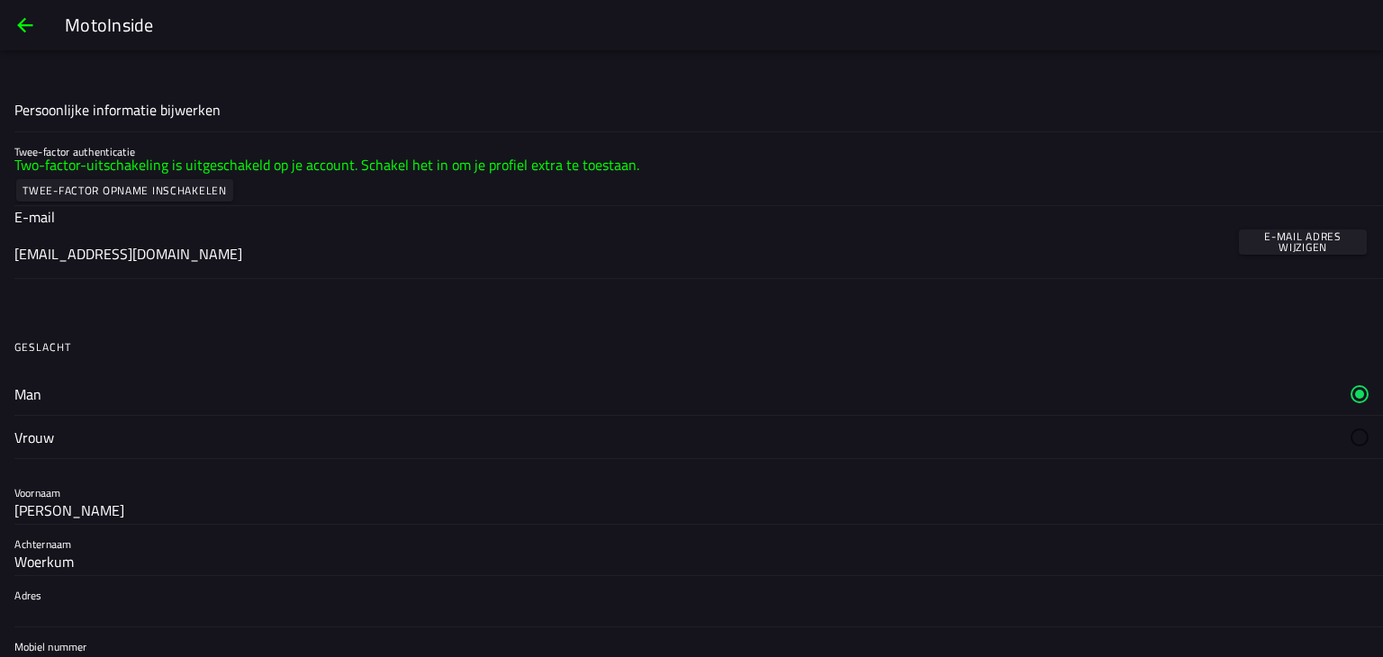
scroll to position [0, 0]
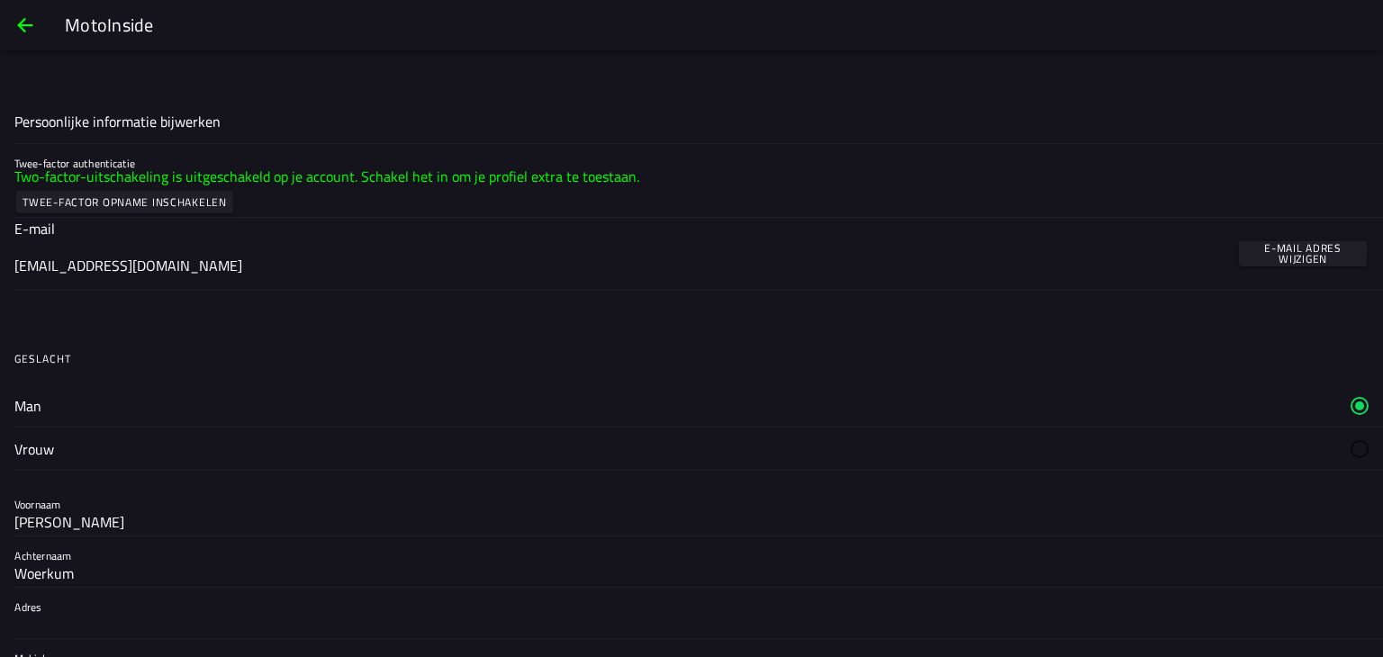
click at [107, 119] on font "Persoonlijke informatie bijwerken" at bounding box center [117, 122] width 206 height 22
click at [153, 119] on font "Persoonlijke informatie bijwerken" at bounding box center [117, 122] width 206 height 22
click at [196, 125] on font "Persoonlijke informatie bijwerken" at bounding box center [117, 122] width 206 height 22
drag, startPoint x: 220, startPoint y: 126, endPoint x: 239, endPoint y: 127, distance: 18.9
click at [223, 127] on div "Persoonlijke informatie bijwerken" at bounding box center [691, 122] width 1355 height 42
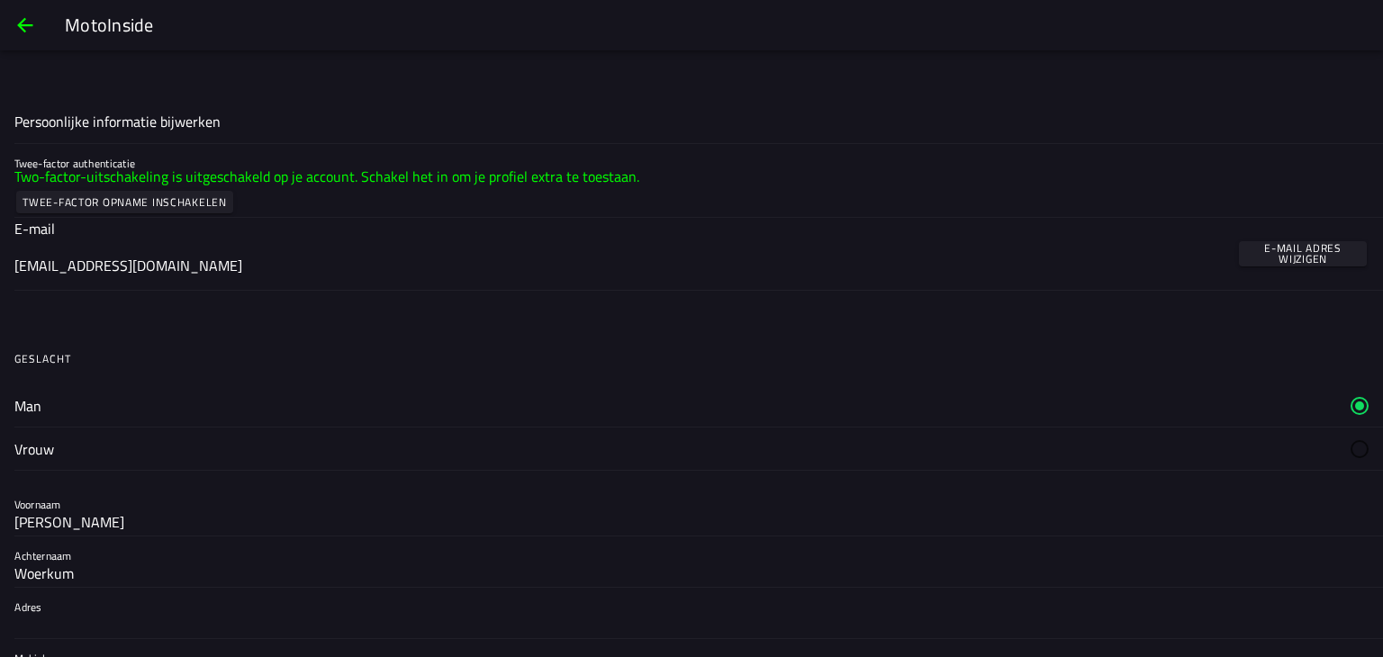
drag, startPoint x: 254, startPoint y: 127, endPoint x: 273, endPoint y: 127, distance: 18.9
click at [256, 127] on div "Persoonlijke informatie bijwerken" at bounding box center [691, 122] width 1355 height 42
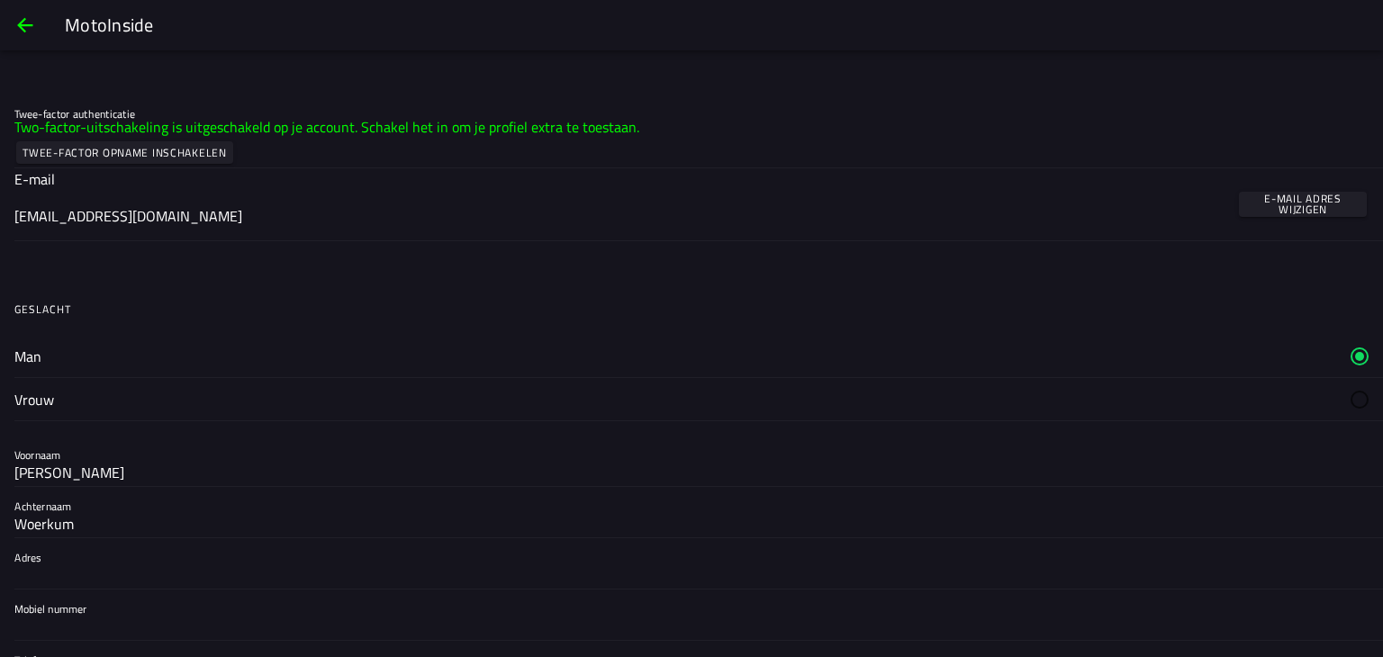
scroll to position [90, 0]
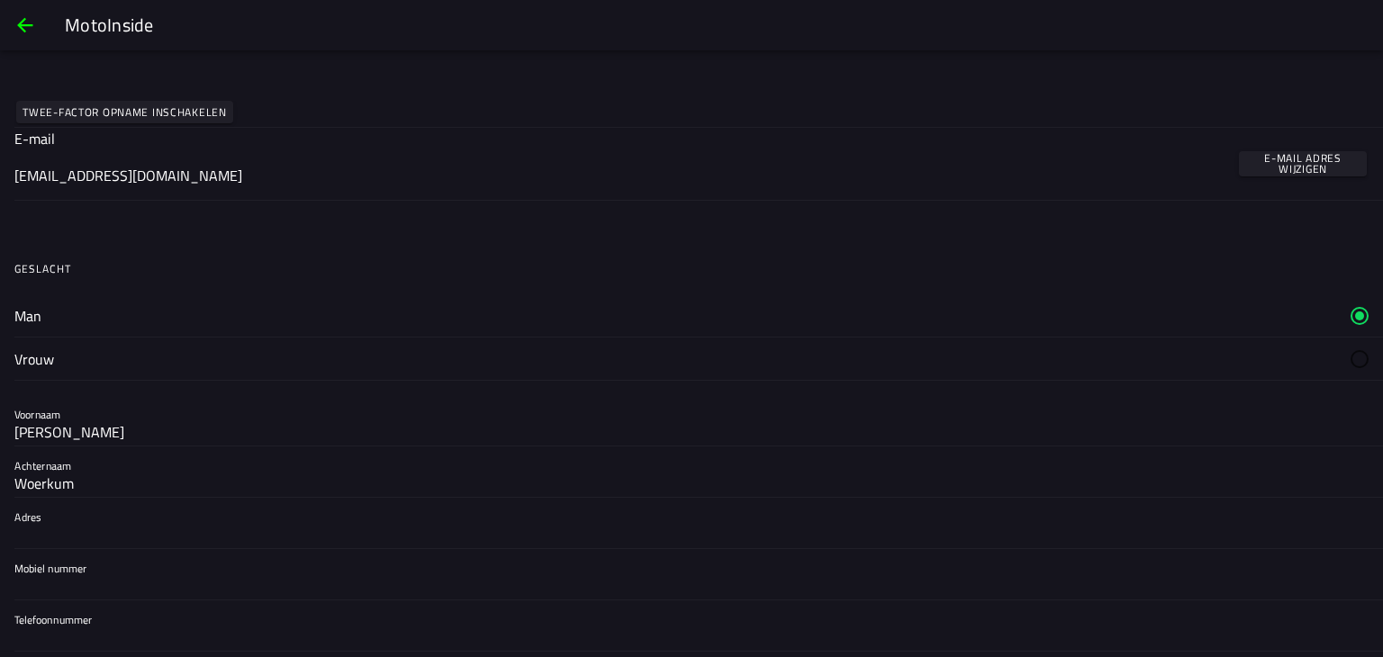
click at [85, 288] on ion-list "Man Vrouw" at bounding box center [691, 337] width 1383 height 101
drag, startPoint x: 77, startPoint y: 376, endPoint x: 83, endPoint y: 402, distance: 26.0
click at [77, 377] on label "Vrouw" at bounding box center [691, 359] width 1355 height 42
click at [79, 432] on input "[PERSON_NAME]" at bounding box center [691, 433] width 1355 height 22
click at [79, 437] on input "[PERSON_NAME]" at bounding box center [691, 433] width 1355 height 22
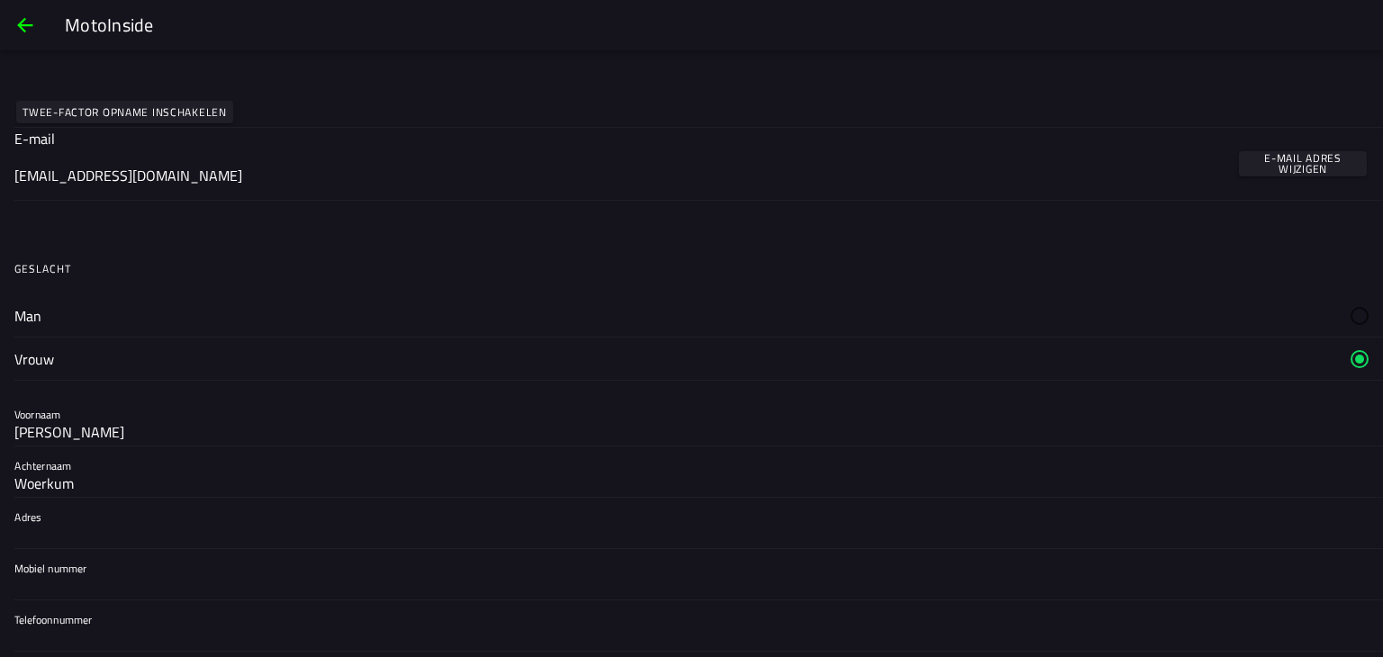
click at [64, 449] on label "Achternaam Woerkum" at bounding box center [691, 472] width 1355 height 50
click at [64, 473] on input "Woerkum" at bounding box center [691, 484] width 1355 height 22
click at [54, 484] on input "Woerkum" at bounding box center [691, 484] width 1355 height 22
click at [95, 479] on input "Woerkum" at bounding box center [691, 484] width 1355 height 22
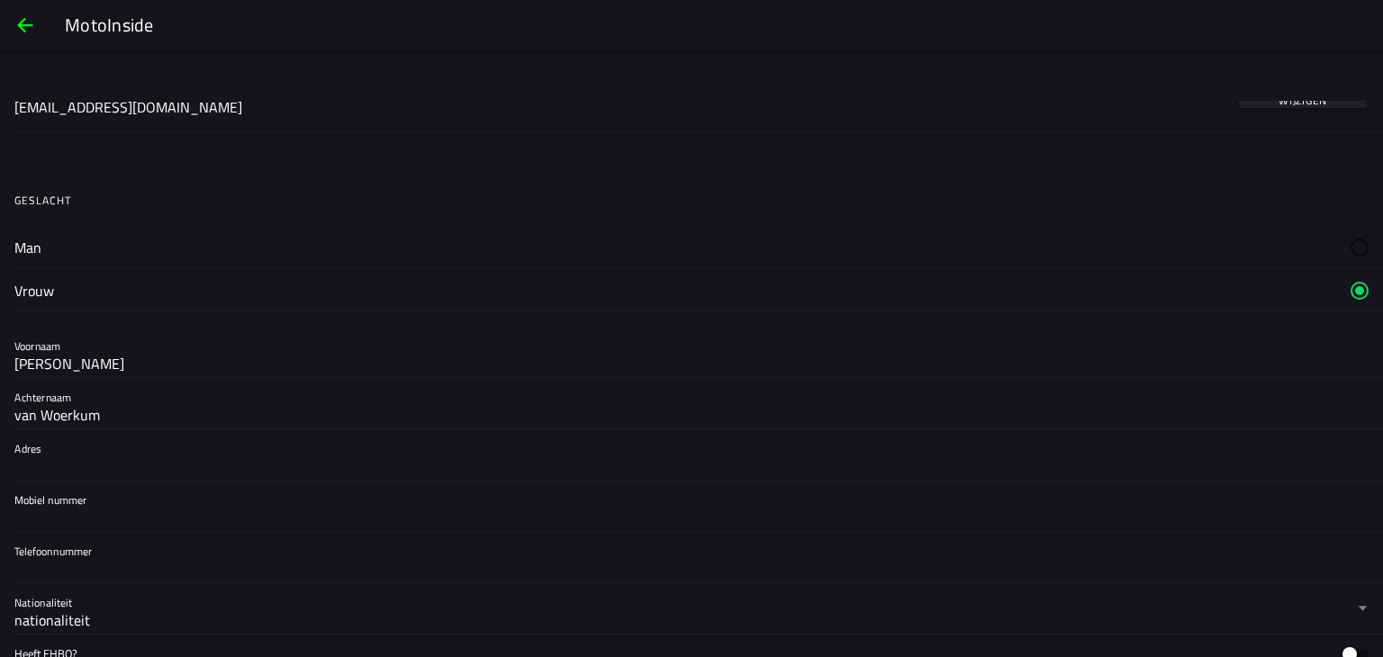
scroll to position [360, 0]
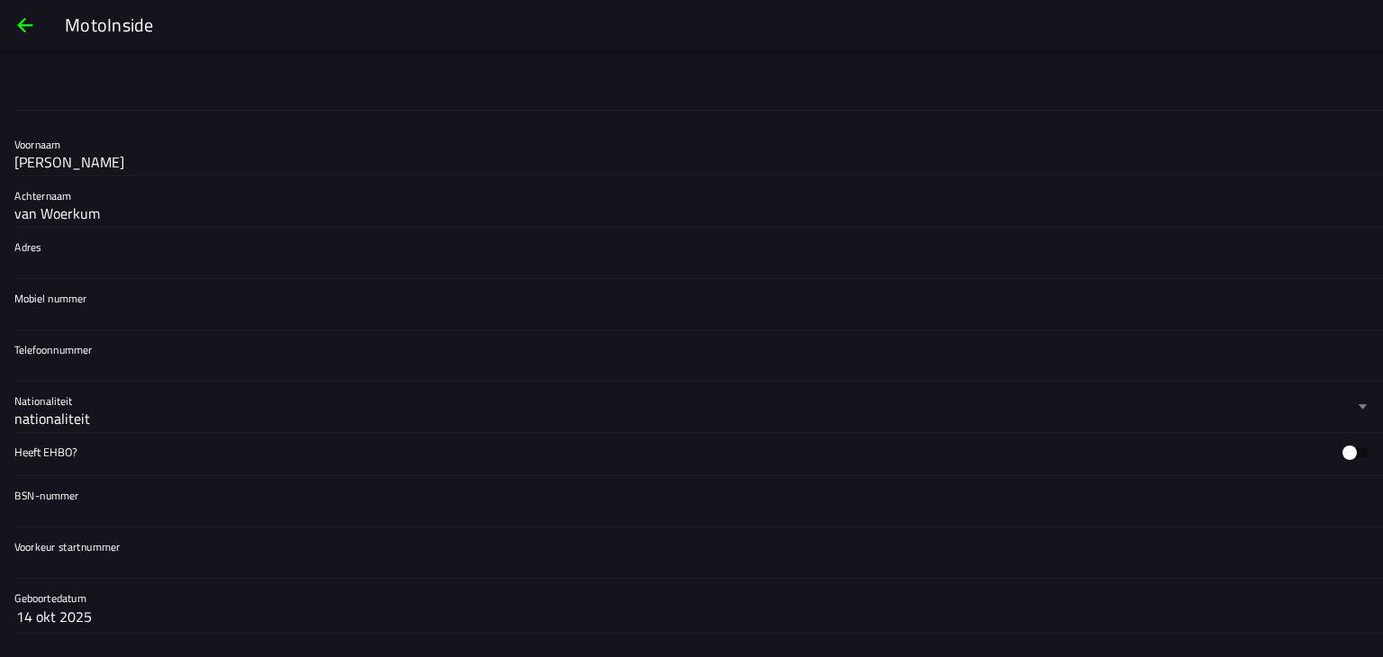
type input "van Woerkum"
click at [108, 256] on input "Adres" at bounding box center [691, 265] width 1355 height 22
type input "Biesland 1"
click at [105, 314] on input "Mobiel nummer" at bounding box center [691, 316] width 1355 height 22
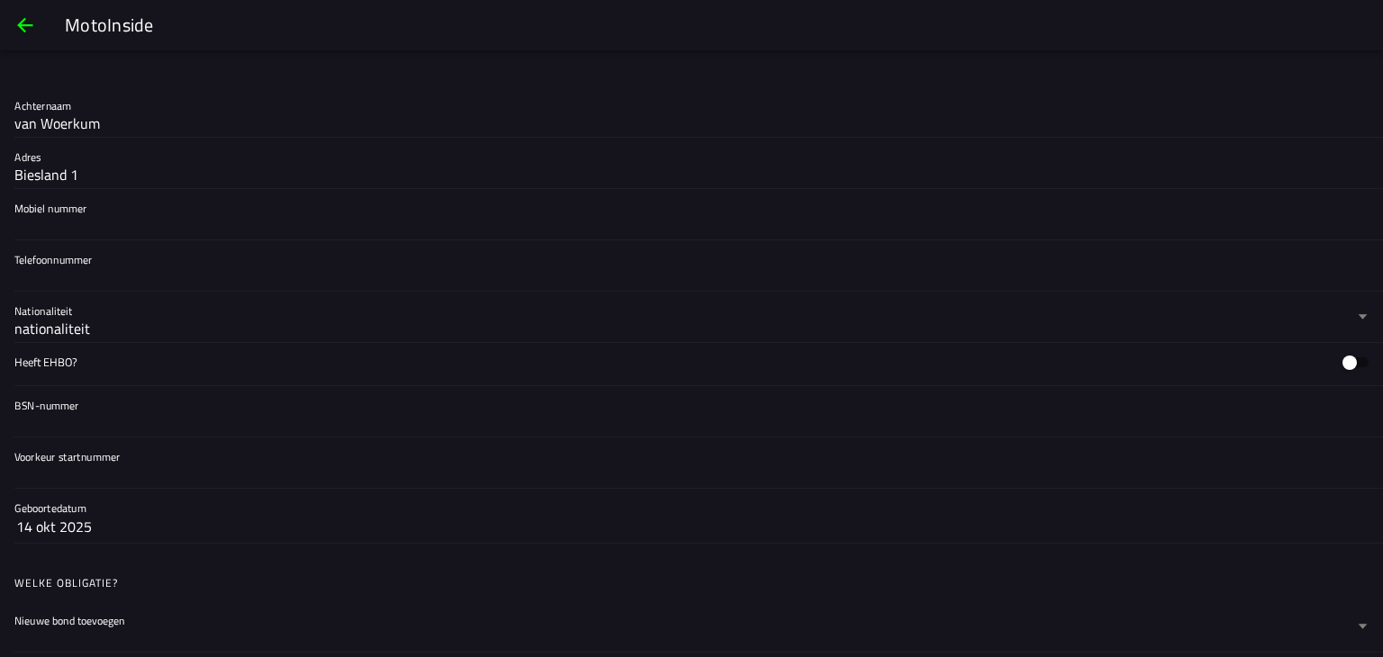
click at [131, 359] on label "Heeft EHBO?" at bounding box center [691, 362] width 1355 height 42
click at [50, 353] on font "Heeft EHBO?" at bounding box center [45, 362] width 63 height 18
click at [0, 0] on input "Heeft EHBO?" at bounding box center [0, 0] width 0 height 0
click at [50, 360] on font "Heeft EHBO?" at bounding box center [45, 362] width 63 height 18
click at [0, 0] on input "Heeft EHBO?" at bounding box center [0, 0] width 0 height 0
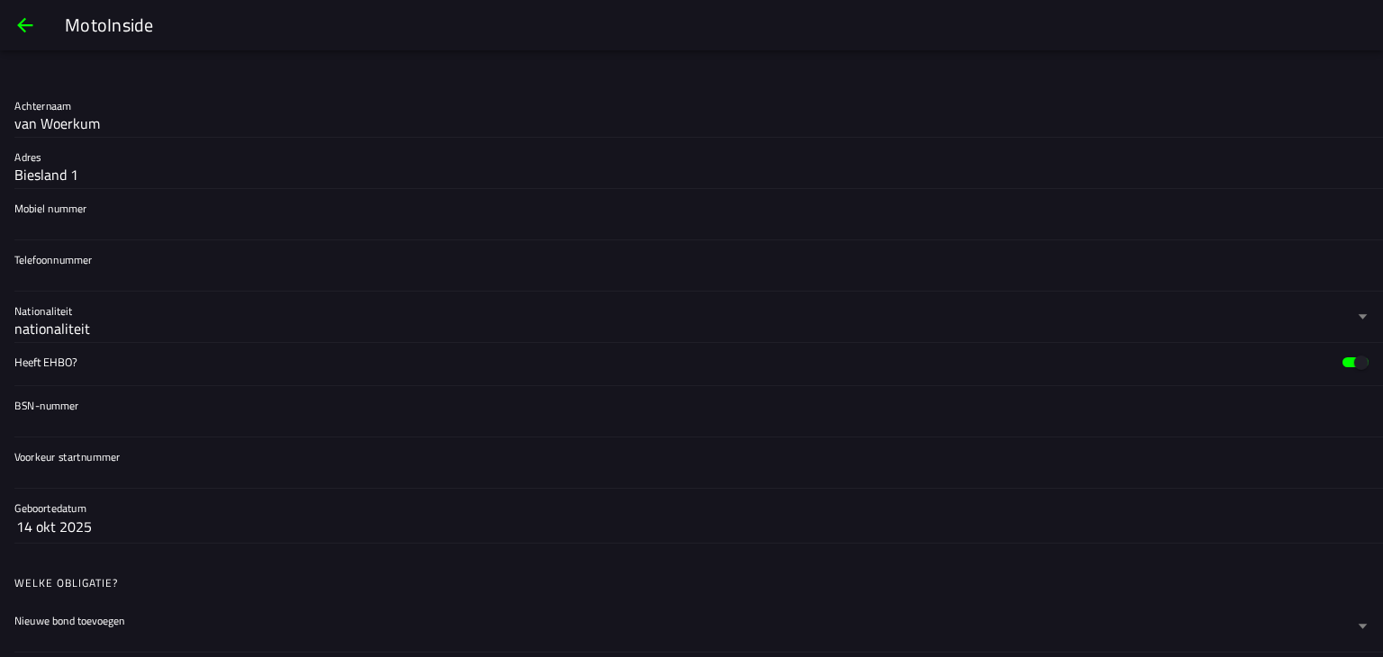
click at [56, 360] on font "Heeft EHBO?" at bounding box center [45, 362] width 63 height 18
click at [0, 0] on input "Heeft EHBO?" at bounding box center [0, 0] width 0 height 0
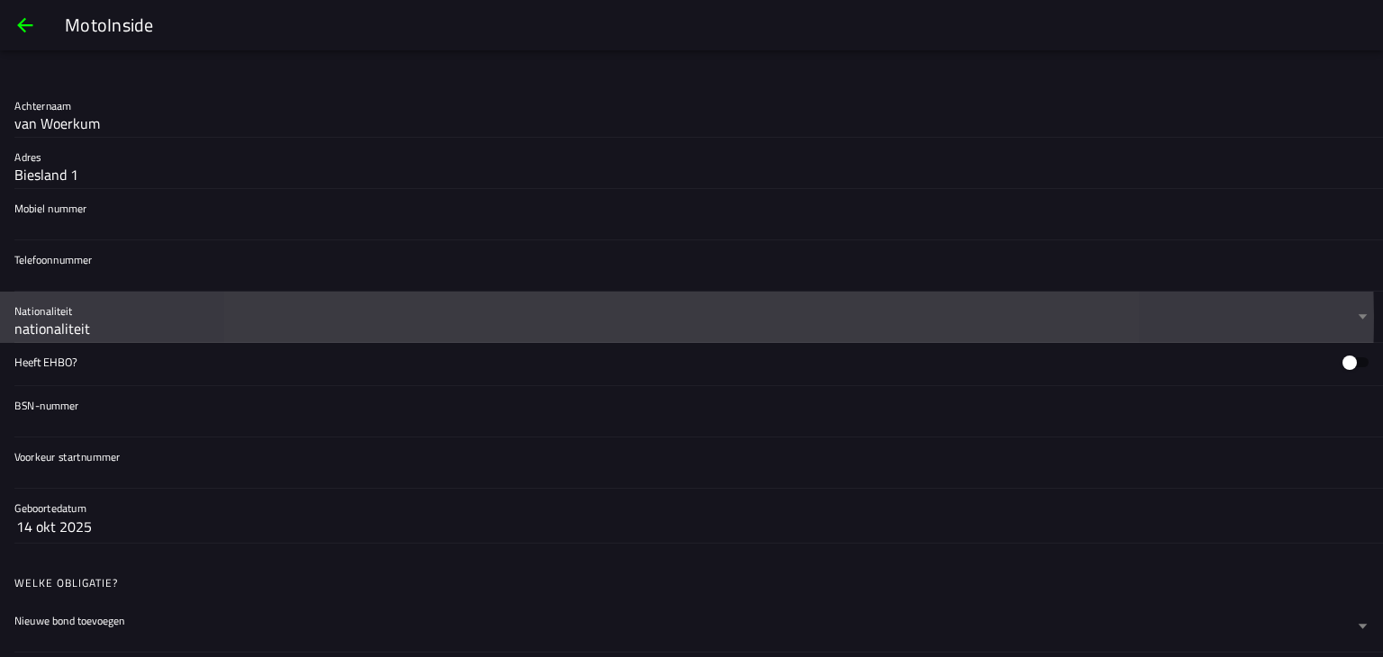
click at [60, 329] on font "nationaliteit" at bounding box center [52, 329] width 76 height 22
click at [60, 329] on button "Nationaliteit nationaliteit" at bounding box center [691, 317] width 1355 height 50
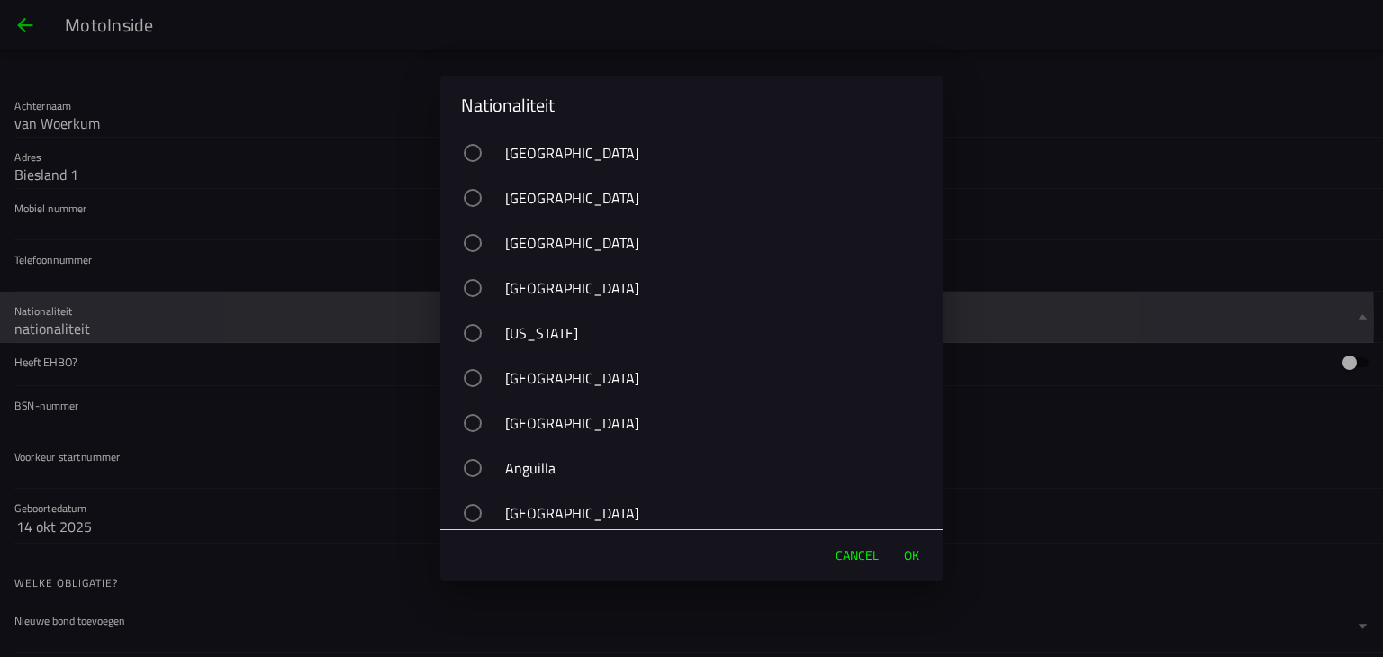
scroll to position [7006, 0]
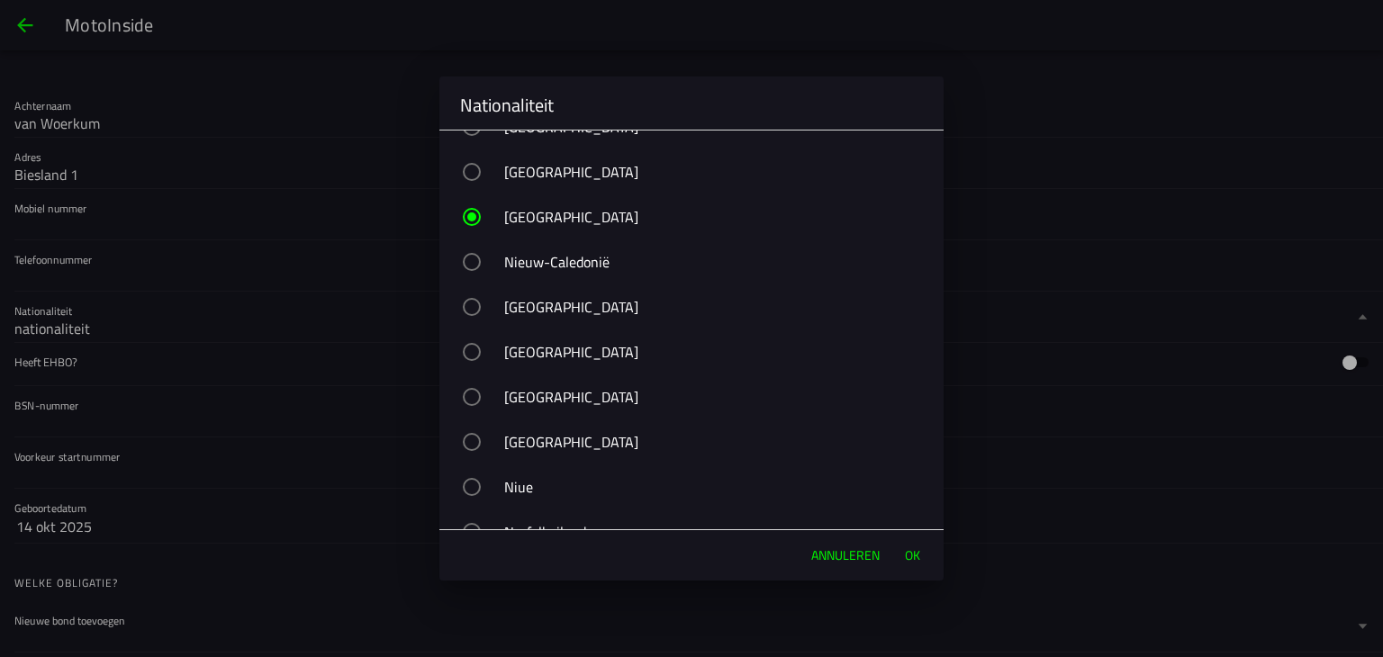
click at [905, 549] on font "OK" at bounding box center [912, 555] width 15 height 19
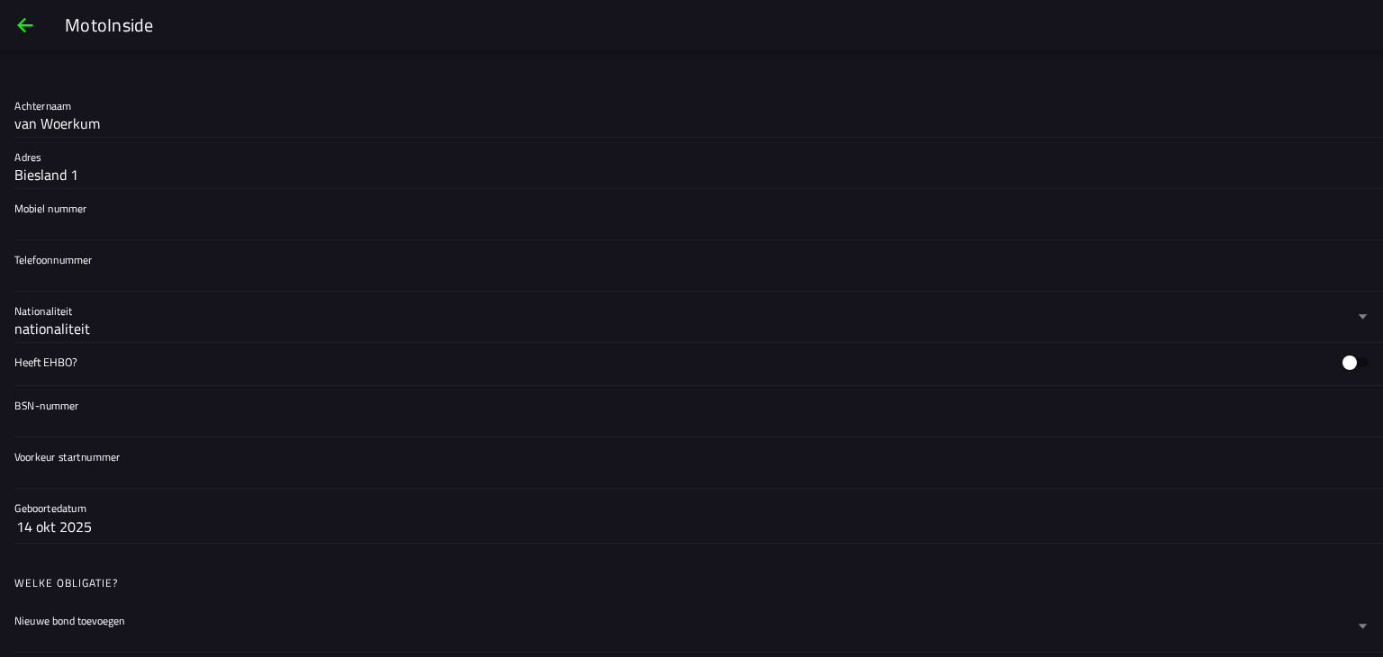
click at [40, 466] on input "Voorkeur startnummer" at bounding box center [691, 475] width 1355 height 22
type input "79"
drag, startPoint x: 532, startPoint y: 505, endPoint x: 585, endPoint y: 506, distance: 52.2
click at [560, 506] on ion-label "Geboortedatum" at bounding box center [522, 508] width 1016 height 16
click at [67, 511] on button "14 okt 2025" at bounding box center [691, 527] width 1351 height 32
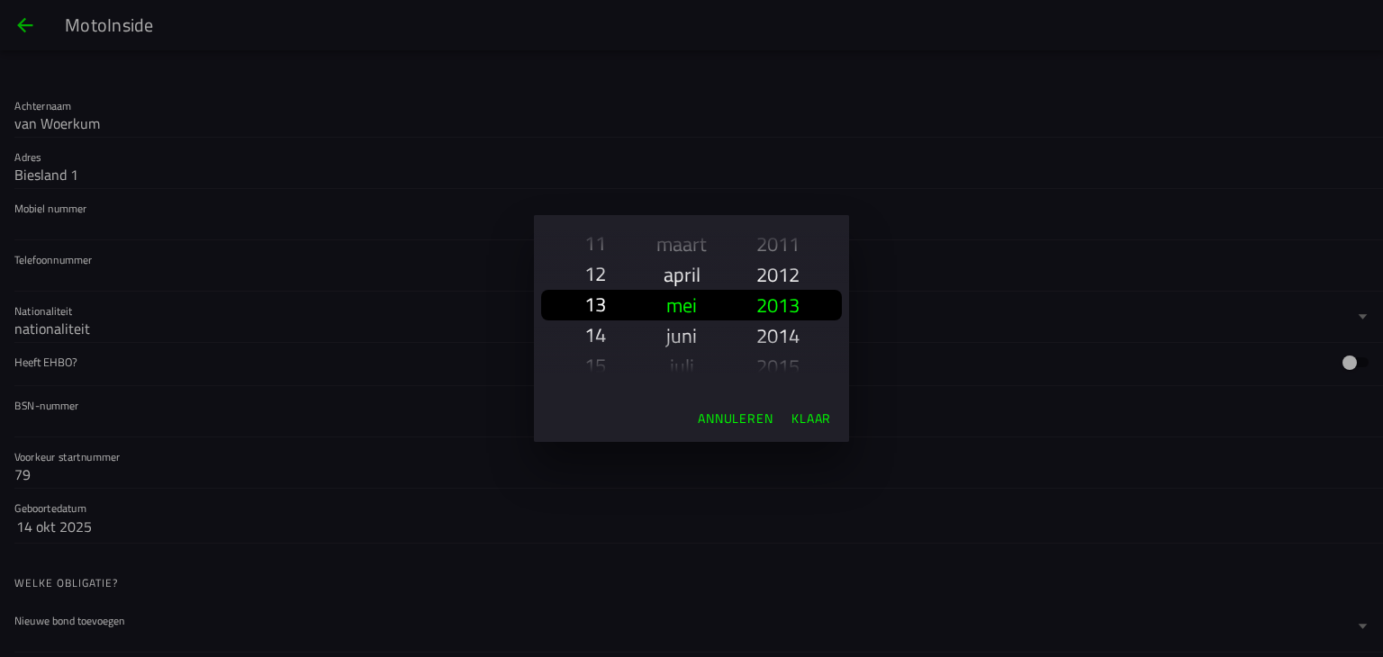
scroll to position [385, 0]
click at [601, 301] on font "13" at bounding box center [596, 305] width 22 height 31
click at [793, 307] on font "2013" at bounding box center [778, 305] width 43 height 31
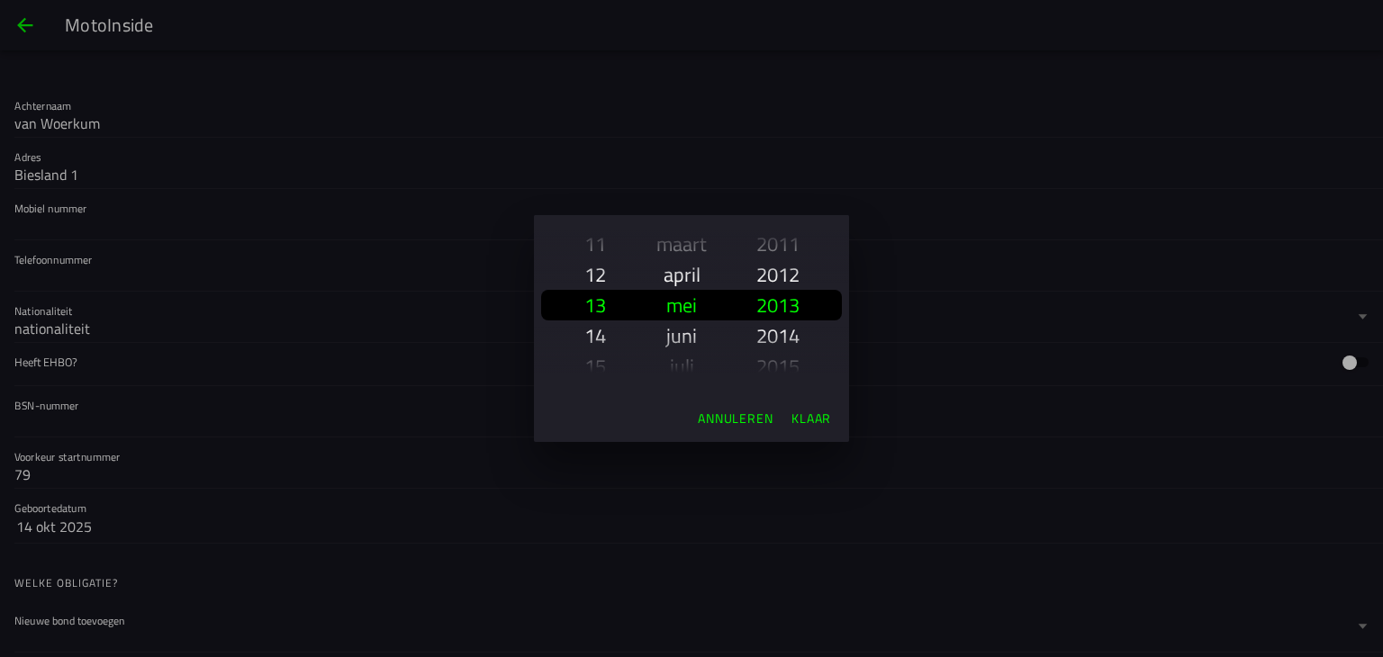
click at [814, 414] on font "Klaar" at bounding box center [812, 418] width 40 height 19
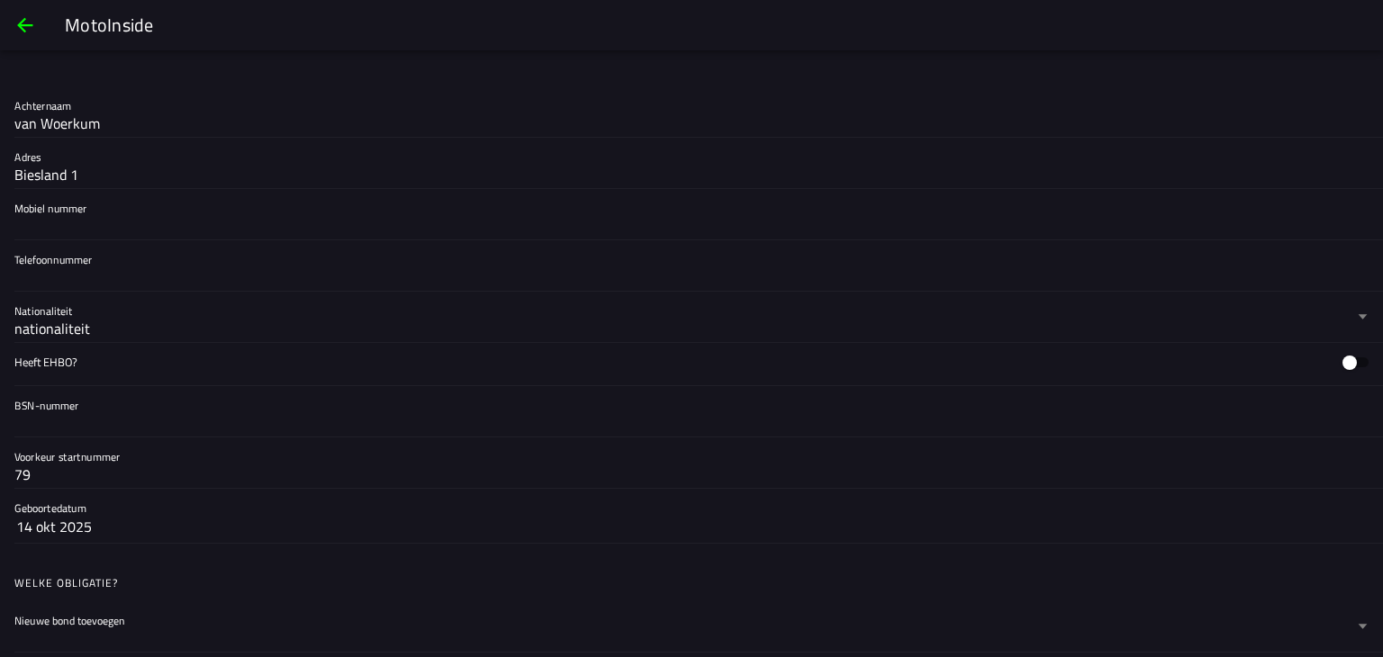
click at [490, 417] on input "BSN-nummer" at bounding box center [691, 424] width 1355 height 22
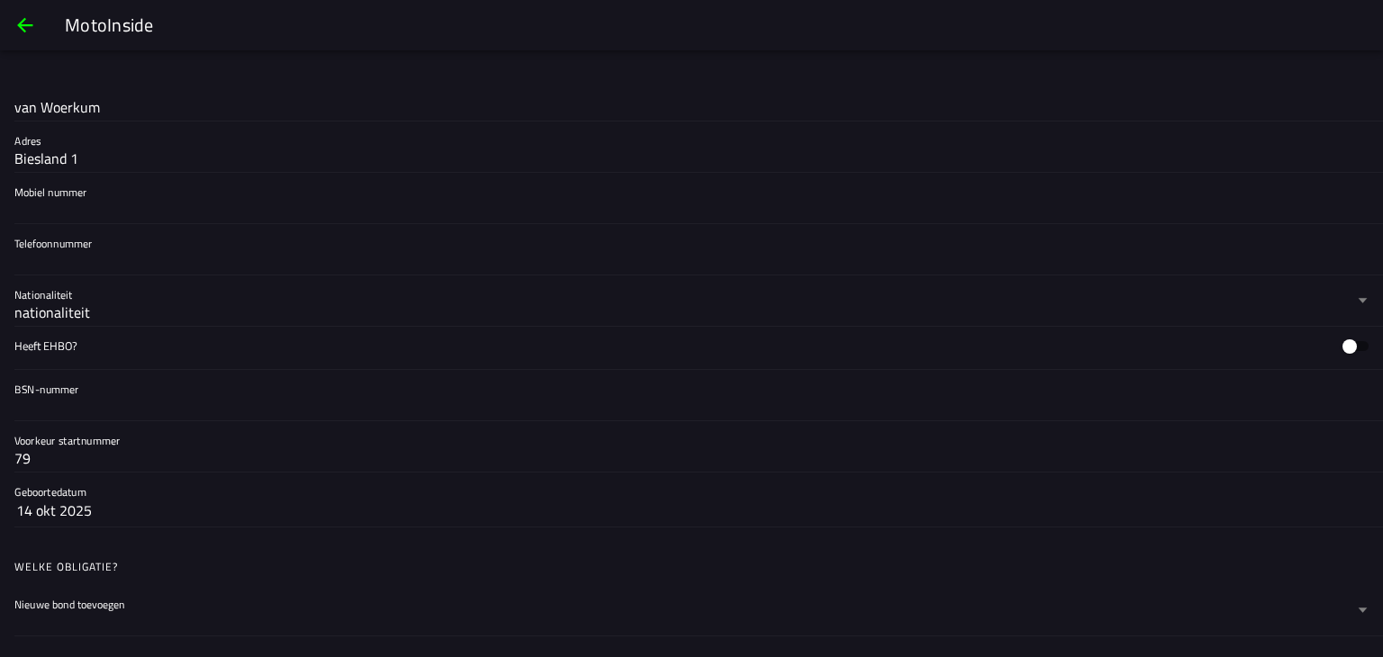
scroll to position [450, 0]
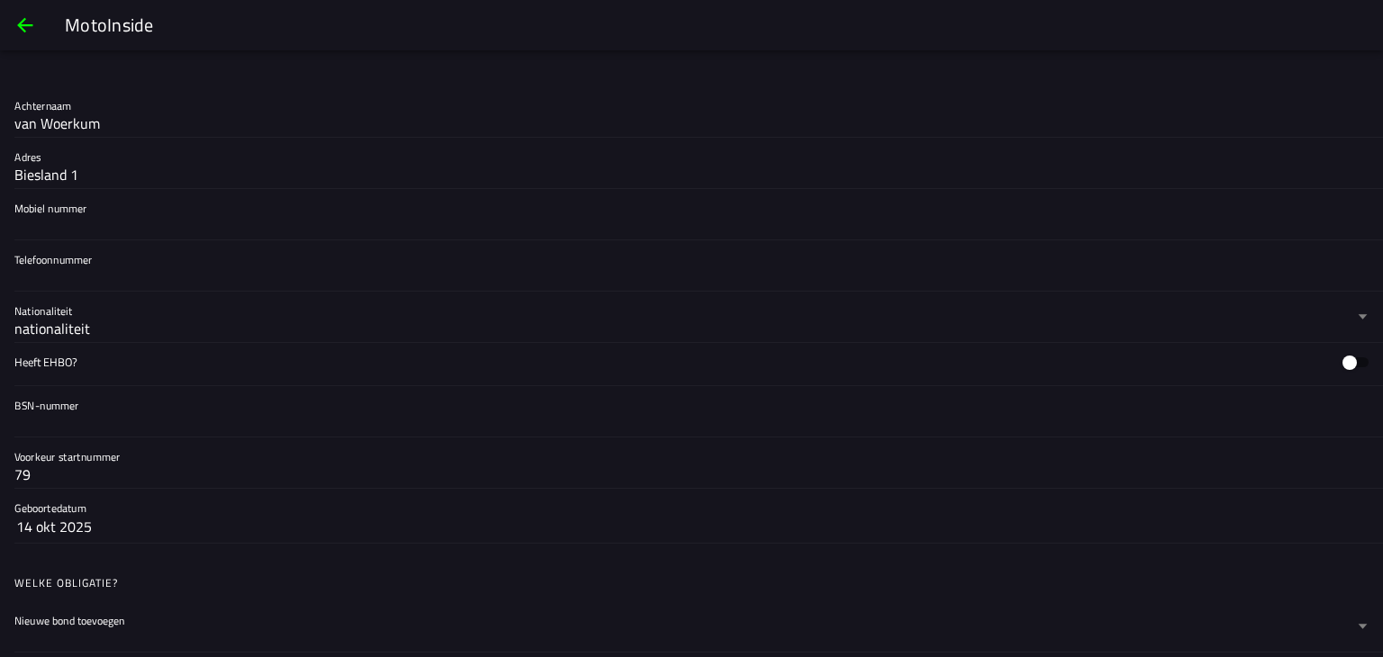
click at [25, 26] on span "rug" at bounding box center [25, 25] width 22 height 43
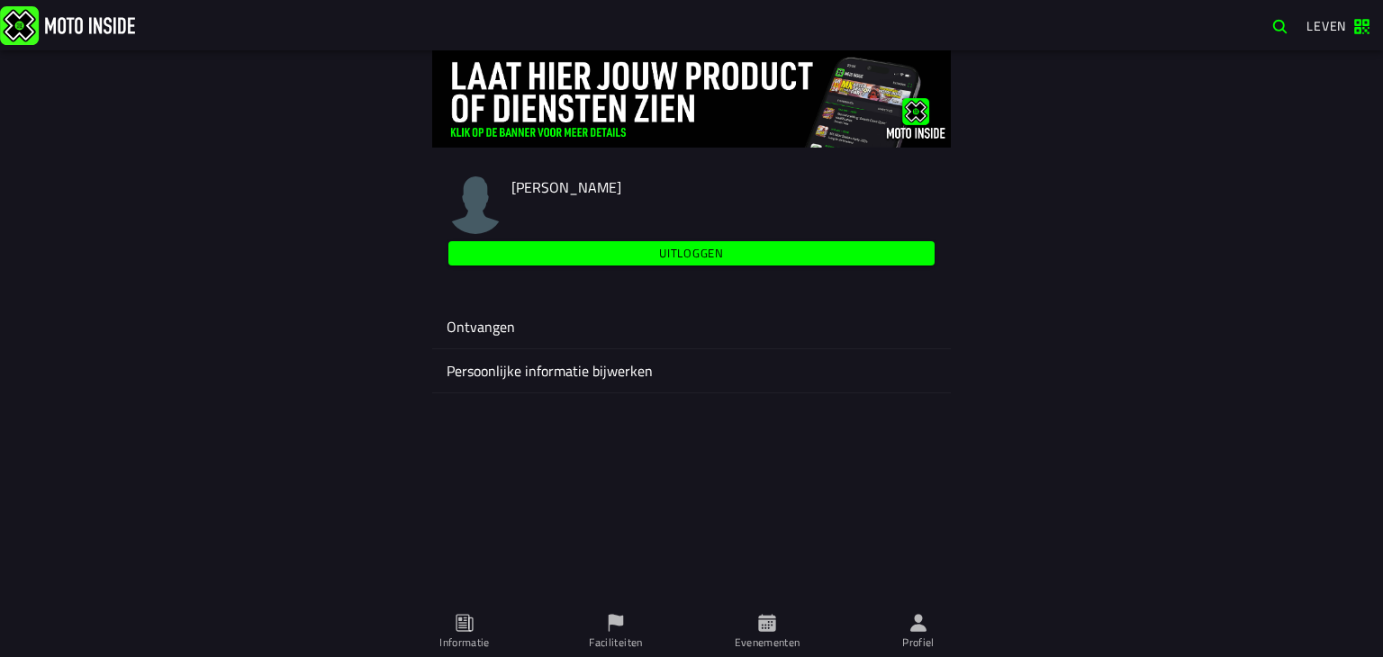
click at [690, 253] on font "Uitloggen" at bounding box center [691, 253] width 65 height 18
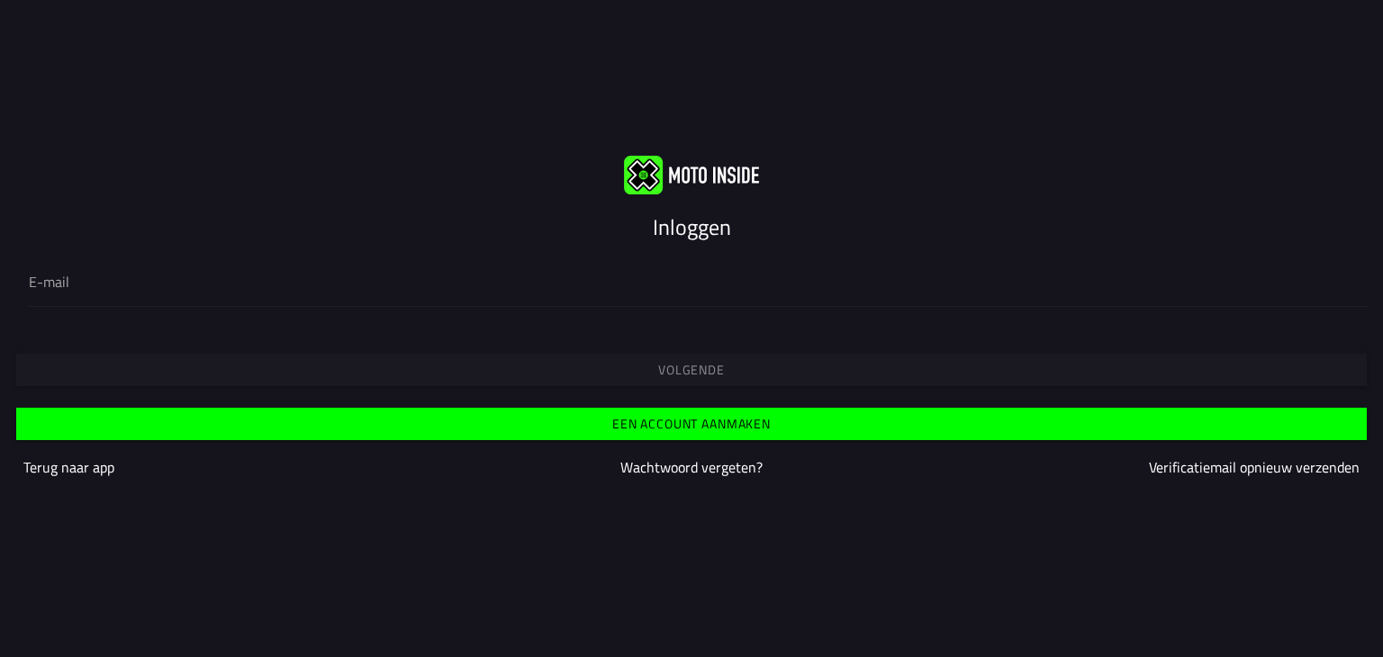
click at [65, 253] on div "E-mail" at bounding box center [691, 281] width 1383 height 80
click at [131, 264] on div at bounding box center [692, 281] width 1326 height 50
click at [131, 271] on input "email" at bounding box center [692, 282] width 1326 height 22
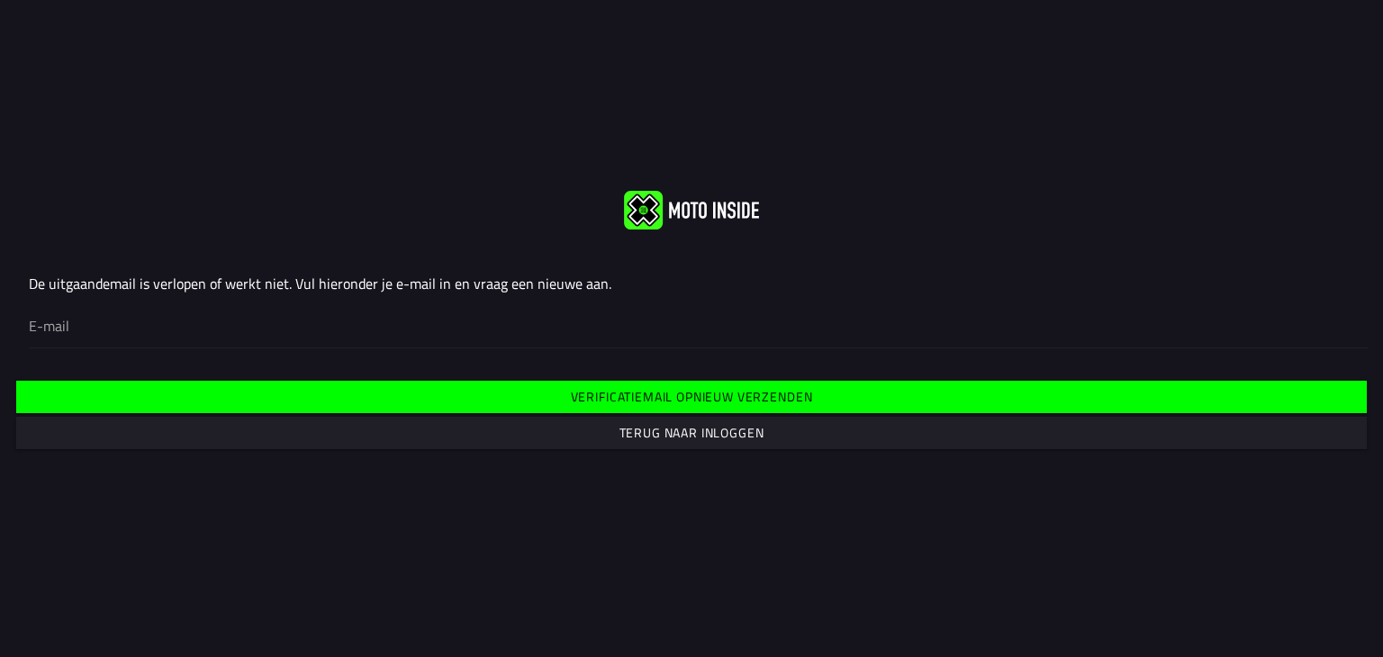
click at [666, 432] on font "Terug naar inloggen" at bounding box center [692, 432] width 145 height 19
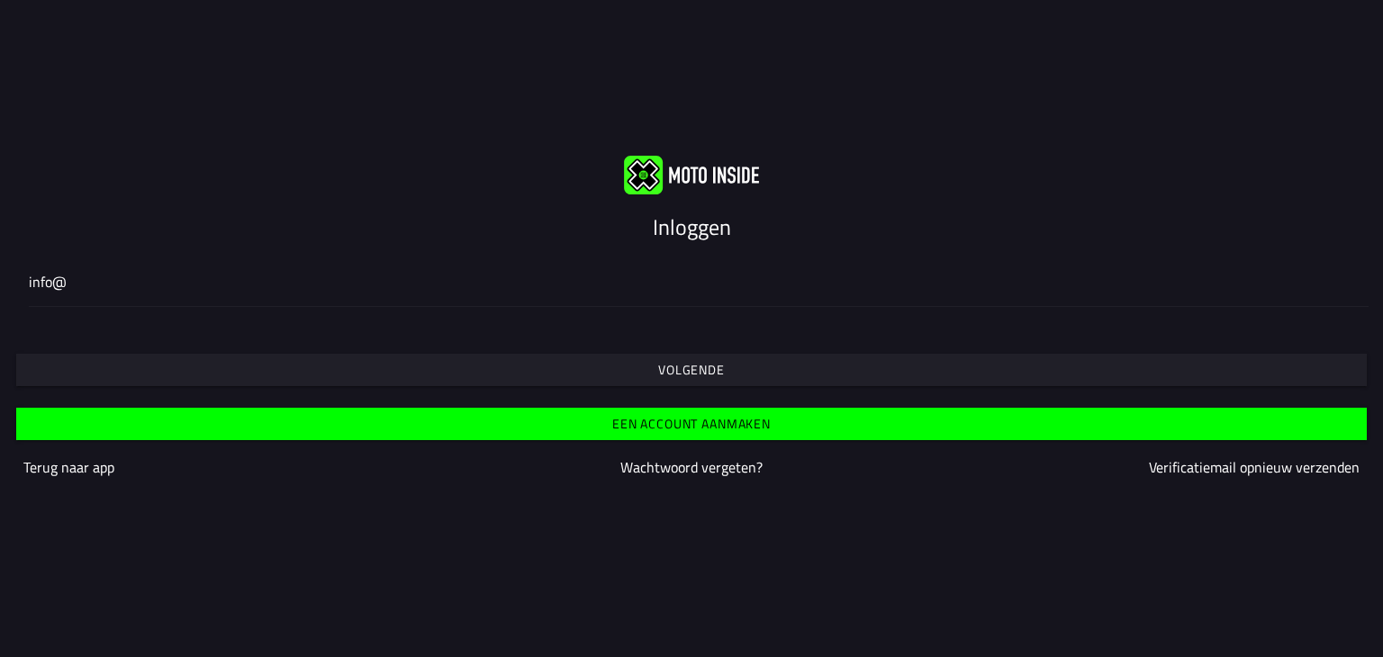
type input "[EMAIL_ADDRESS][DOMAIN_NAME]"
click at [677, 368] on font "Volgende" at bounding box center [691, 369] width 67 height 19
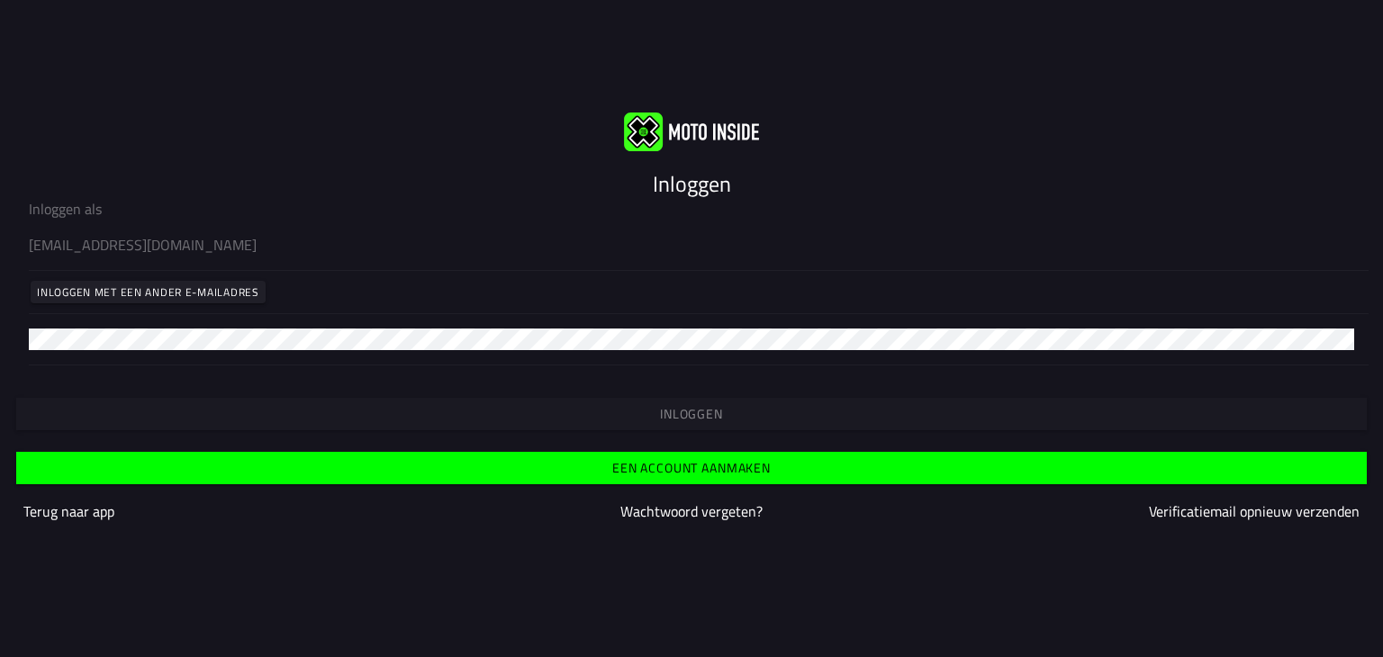
click at [713, 467] on font "Een account aanmaken" at bounding box center [691, 467] width 159 height 19
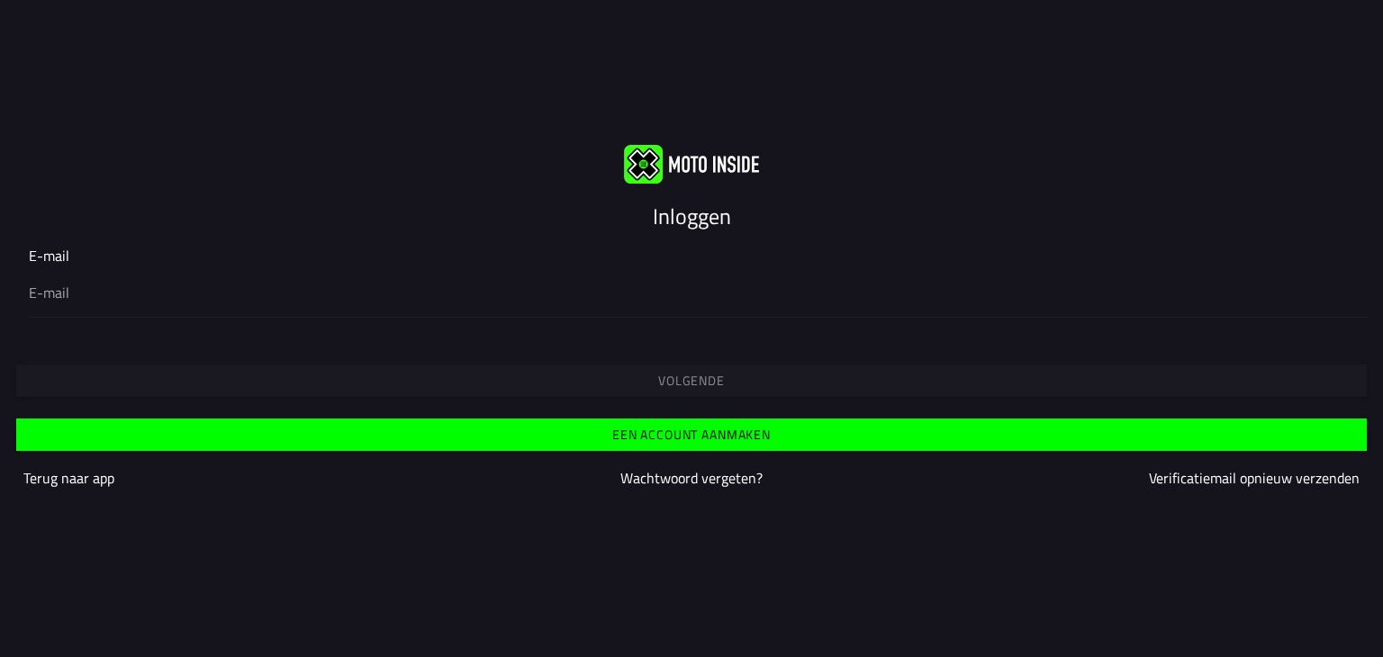
click at [68, 303] on div at bounding box center [692, 292] width 1326 height 50
click at [68, 303] on input "email" at bounding box center [692, 293] width 1326 height 22
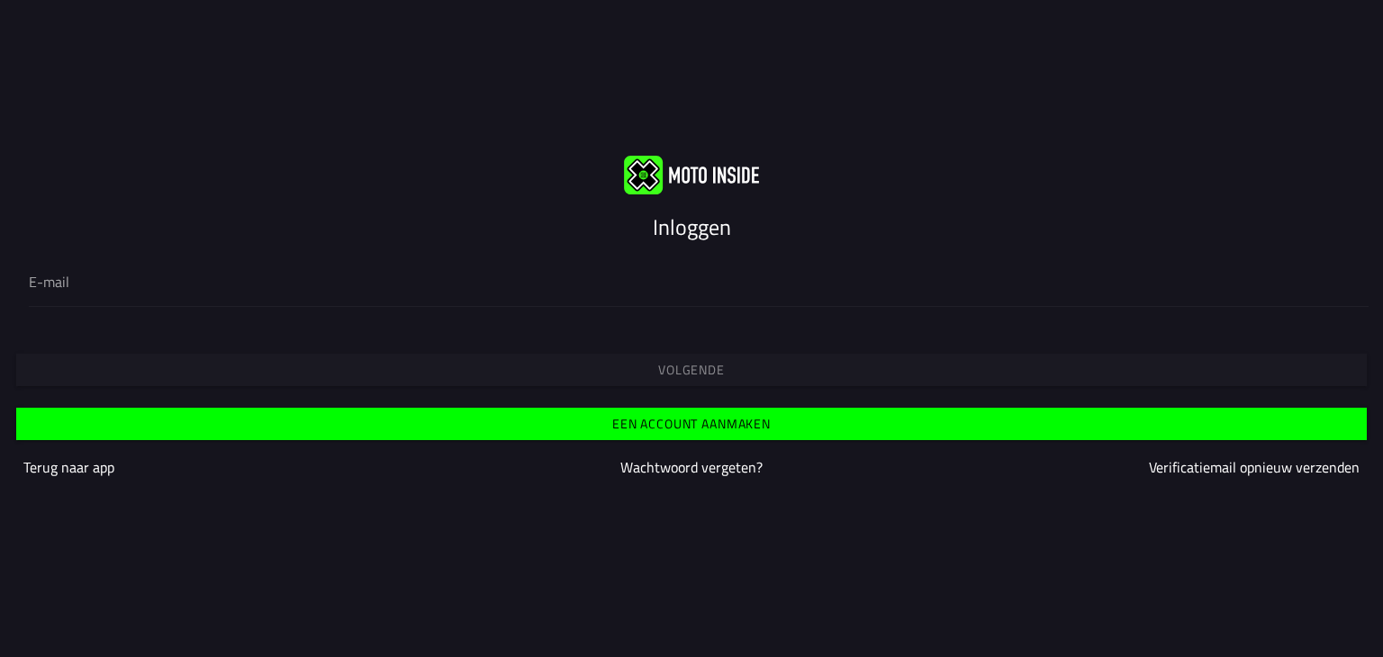
type input "[EMAIL_ADDRESS][DOMAIN_NAME]"
click at [678, 372] on font "Volgende" at bounding box center [691, 369] width 67 height 19
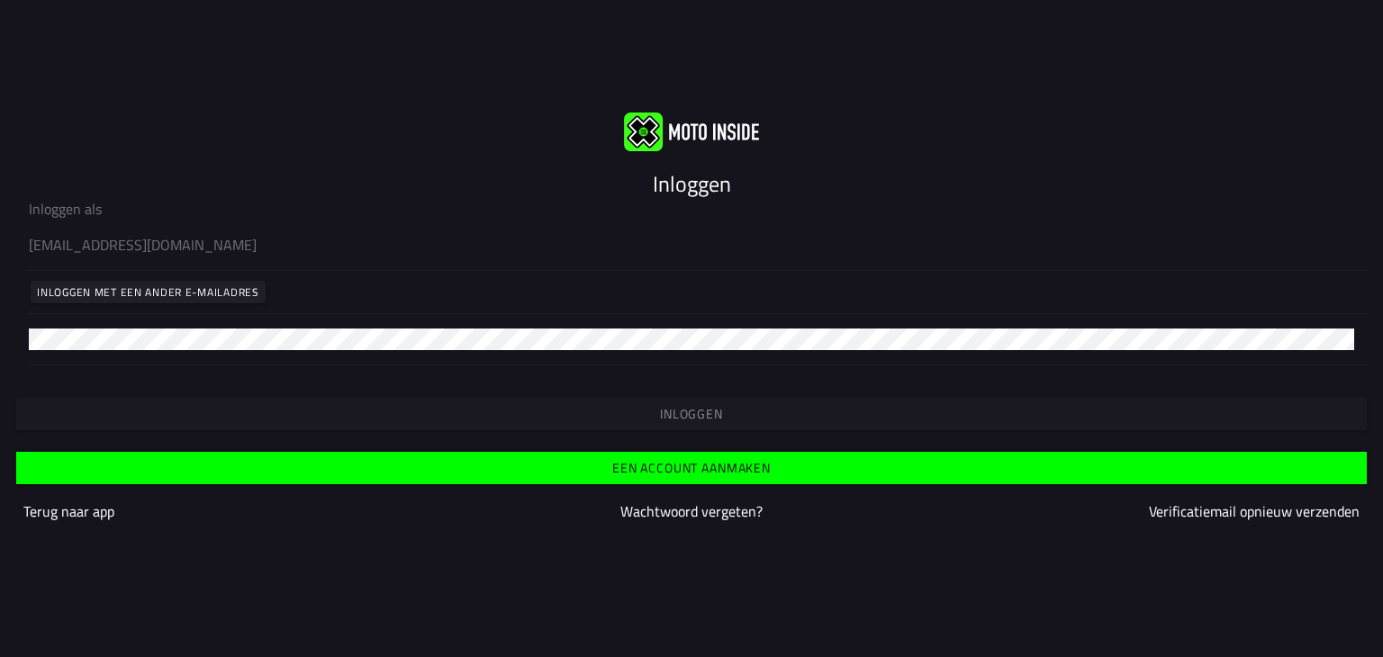
click at [717, 460] on font "Een account aanmaken" at bounding box center [691, 467] width 159 height 19
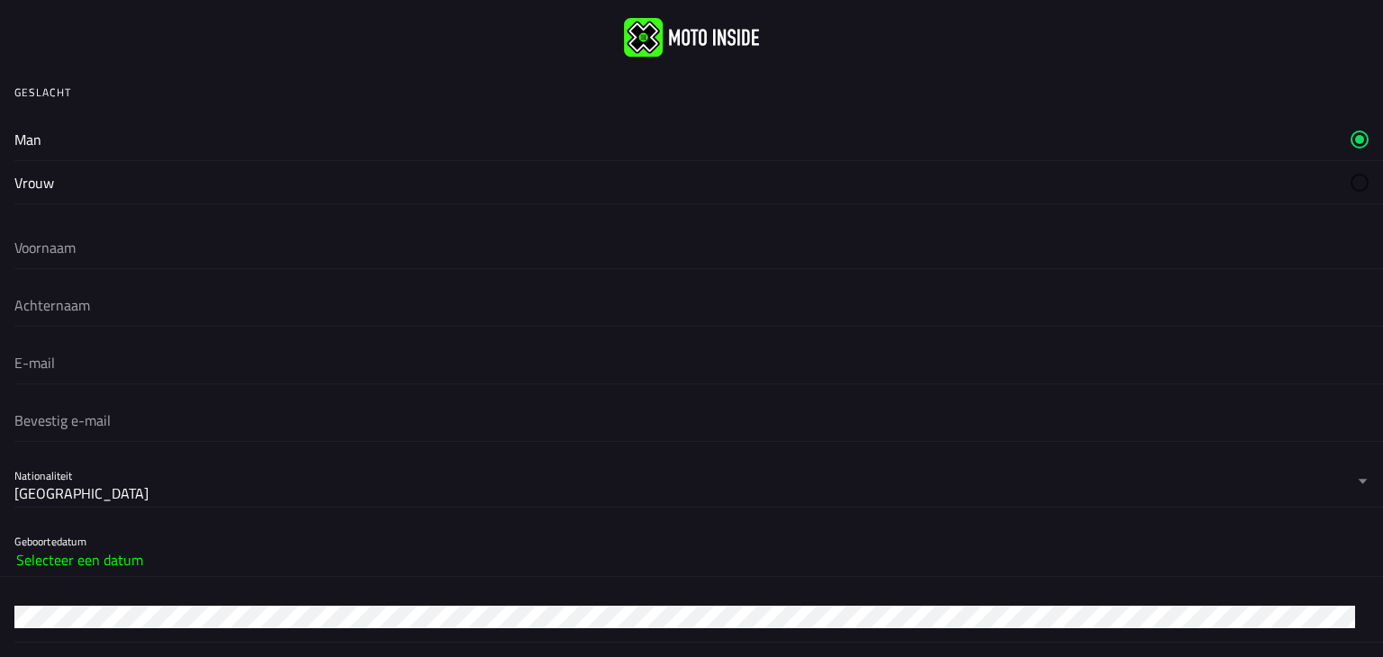
click at [22, 137] on font "Man" at bounding box center [27, 140] width 27 height 22
click at [53, 250] on input "text" at bounding box center [691, 248] width 1355 height 40
type input "[PERSON_NAME]"
type input "Woerkum"
type input "[EMAIL_ADDRESS][DOMAIN_NAME]"
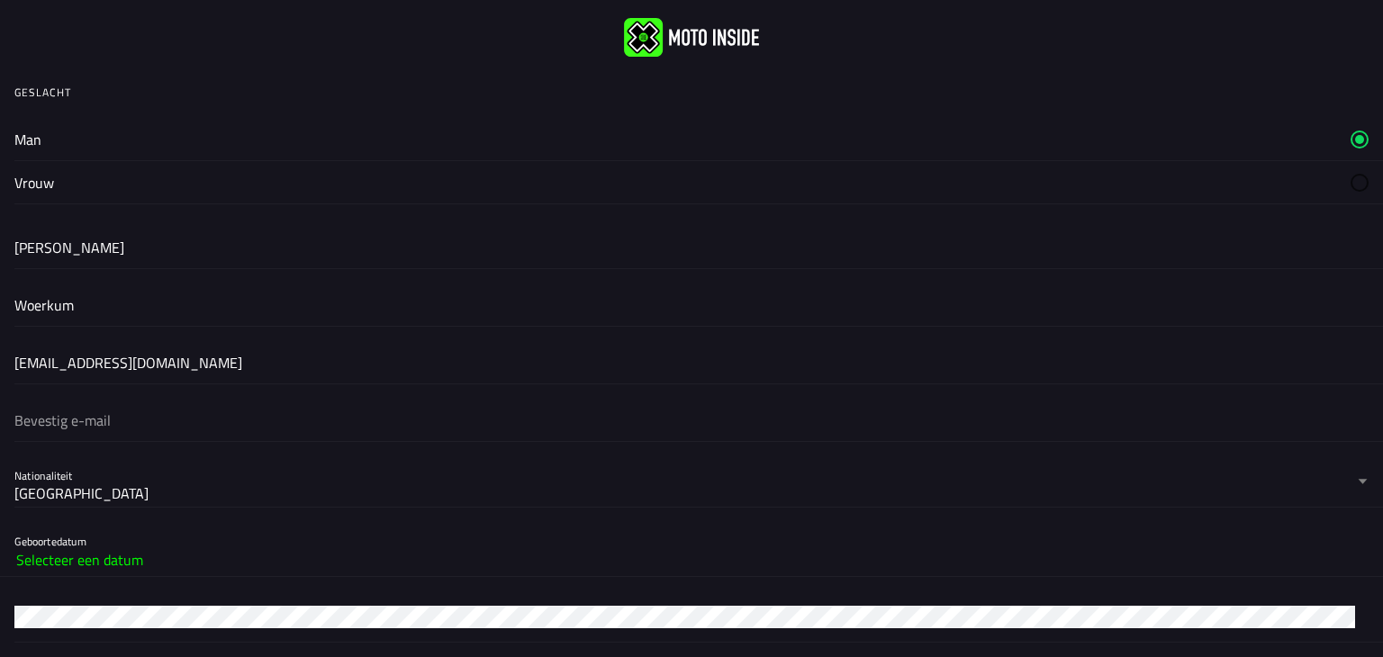
type input "[EMAIL_ADDRESS][DOMAIN_NAME]"
click at [16, 304] on input "Woerkum" at bounding box center [691, 306] width 1355 height 40
click at [17, 308] on input "Woerkum" at bounding box center [691, 306] width 1355 height 40
type input "van Woerkum"
drag, startPoint x: 101, startPoint y: 351, endPoint x: 112, endPoint y: 347, distance: 11.7
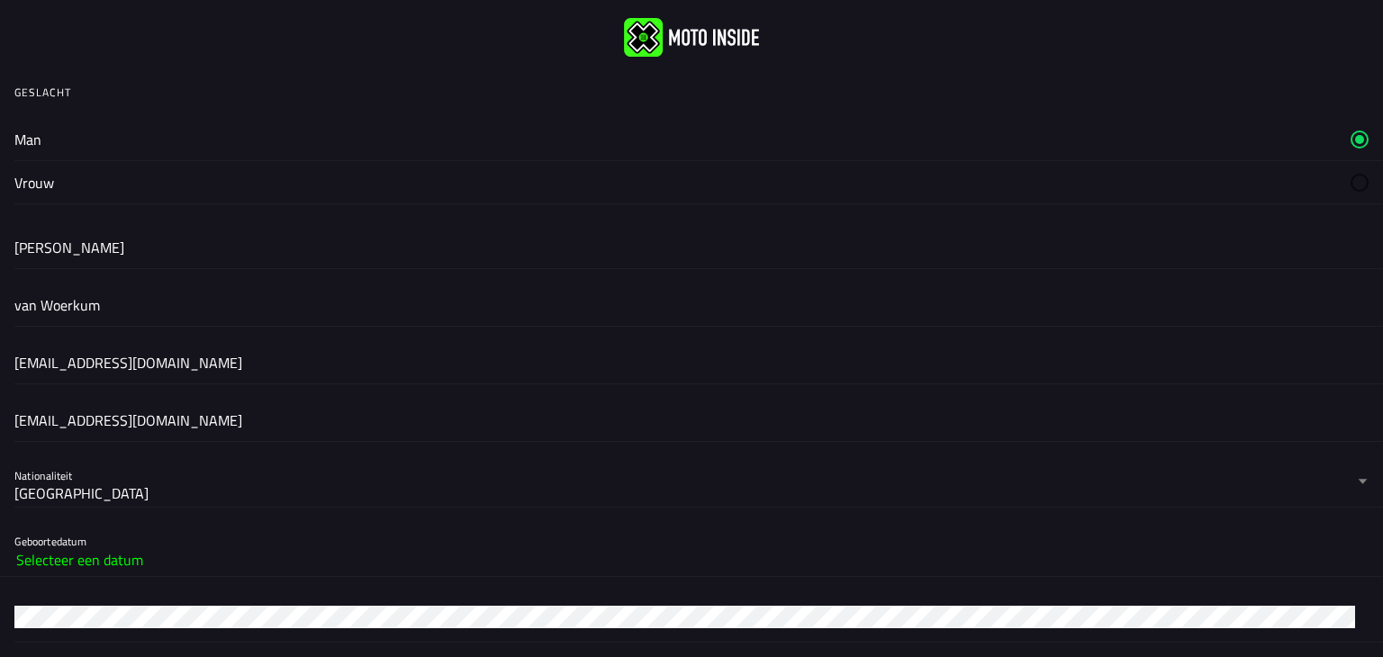
click at [110, 347] on input "[EMAIL_ADDRESS][DOMAIN_NAME]" at bounding box center [691, 363] width 1355 height 40
drag, startPoint x: 133, startPoint y: 322, endPoint x: 144, endPoint y: 311, distance: 15.9
click at [133, 322] on input "van Woerkum" at bounding box center [691, 306] width 1355 height 40
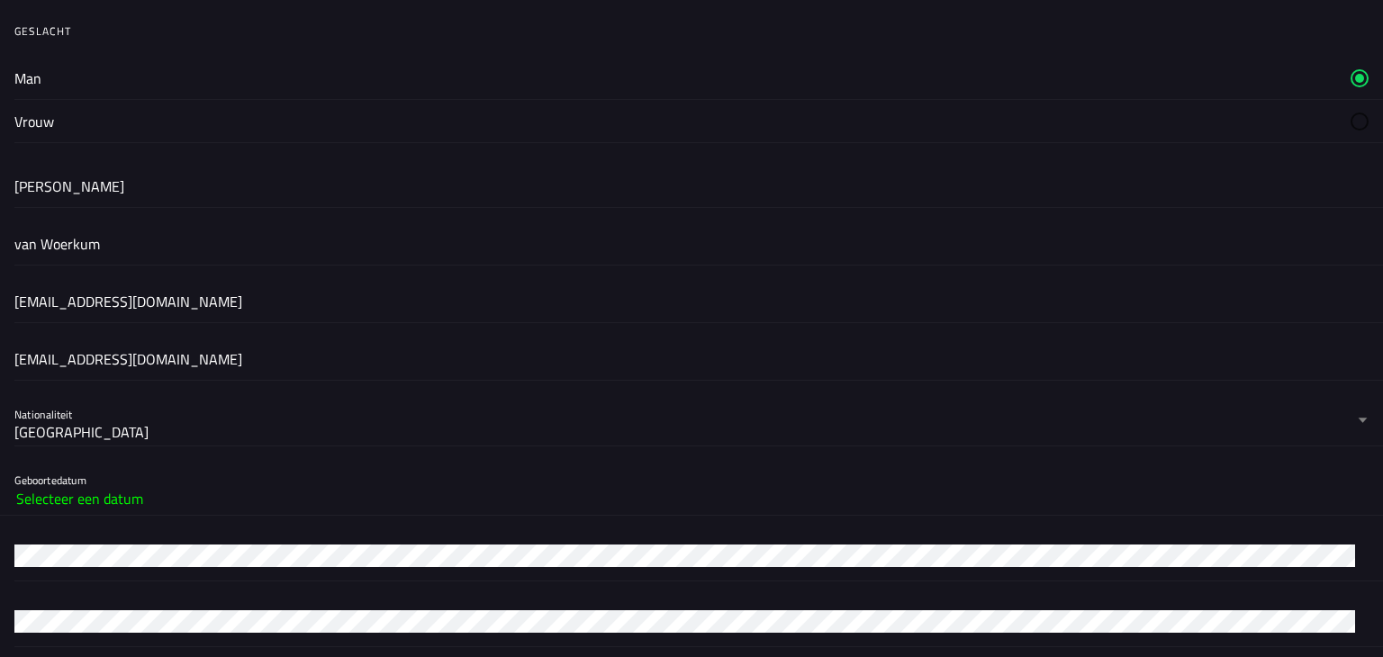
scroll to position [180, 0]
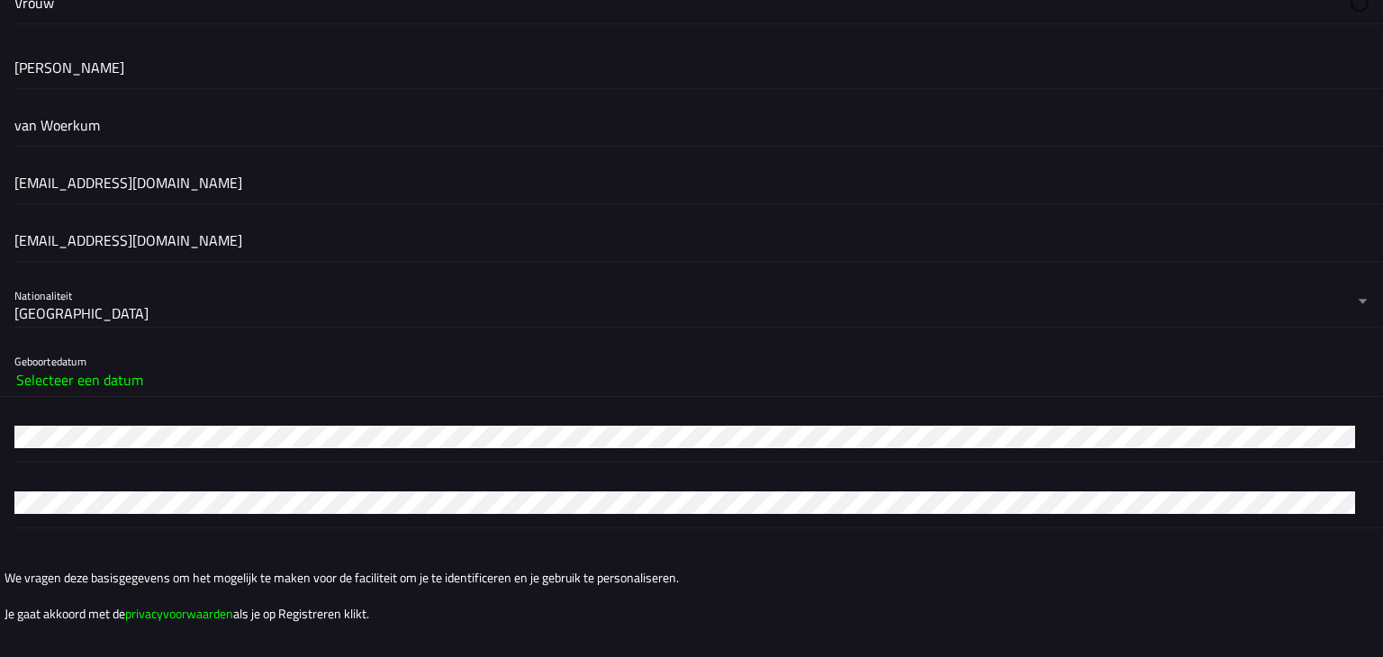
click at [125, 378] on font "Selecteer een datum" at bounding box center [79, 380] width 127 height 22
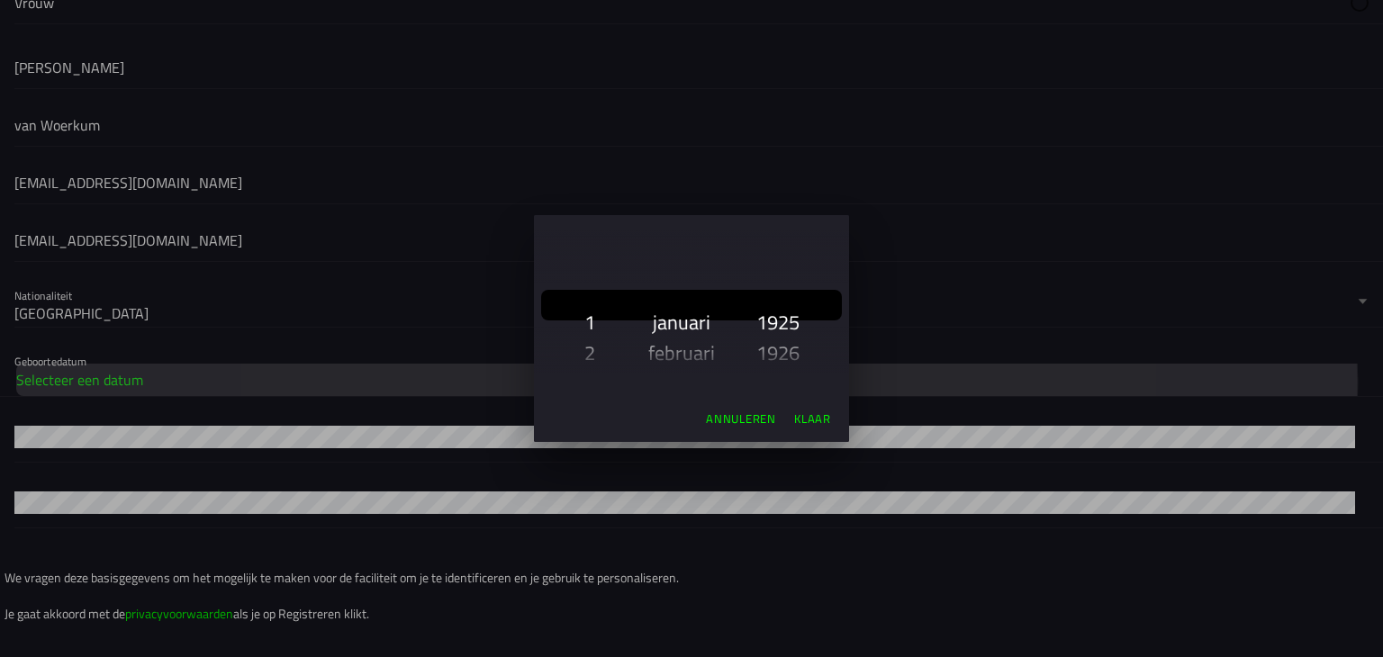
scroll to position [446, 0]
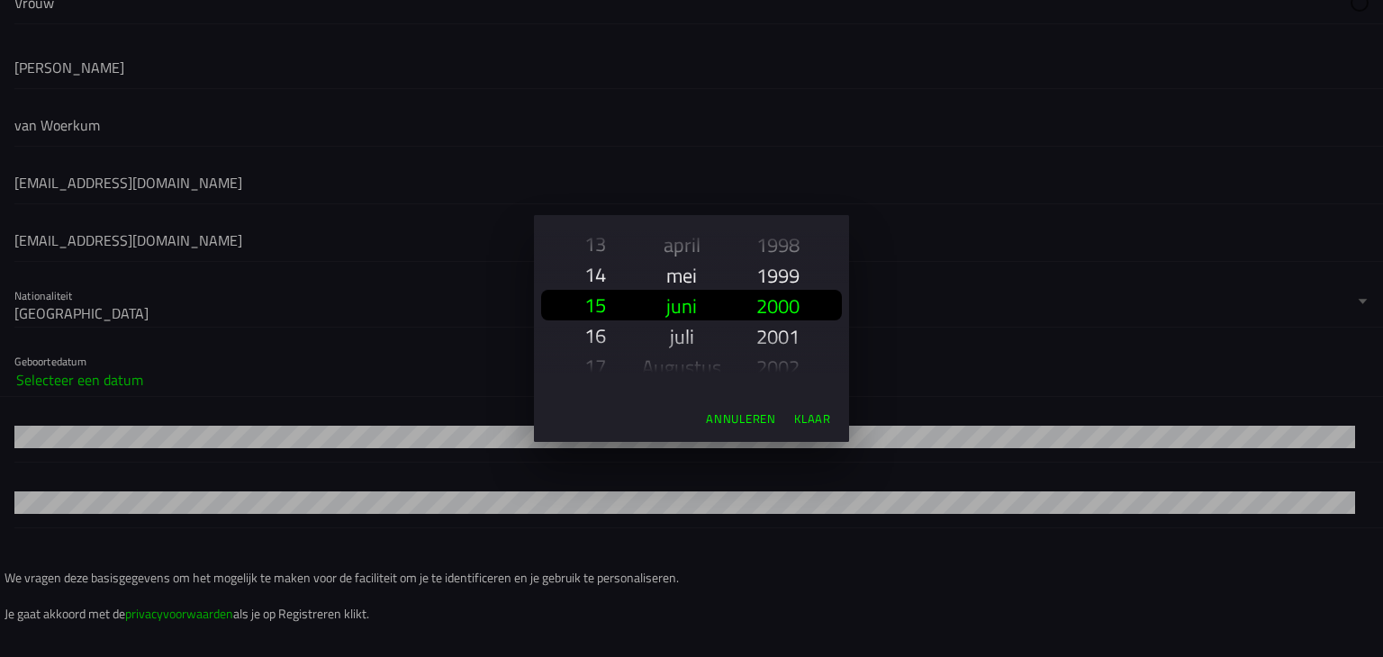
click at [602, 247] on font "13" at bounding box center [596, 244] width 22 height 31
click at [683, 275] on font "mei" at bounding box center [681, 275] width 31 height 31
click at [782, 304] on font "2003" at bounding box center [778, 305] width 43 height 31
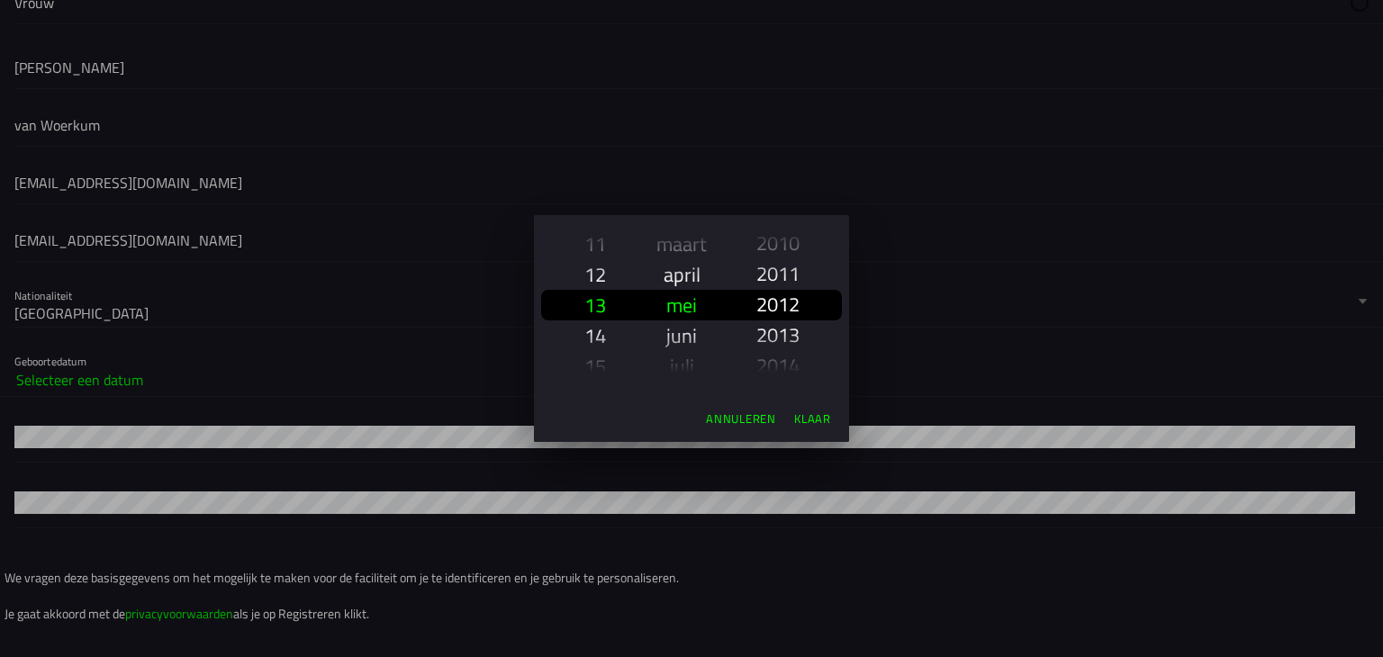
scroll to position [2680, 0]
click at [789, 335] on font "2013" at bounding box center [778, 337] width 43 height 31
click at [595, 307] on font "13" at bounding box center [596, 305] width 22 height 31
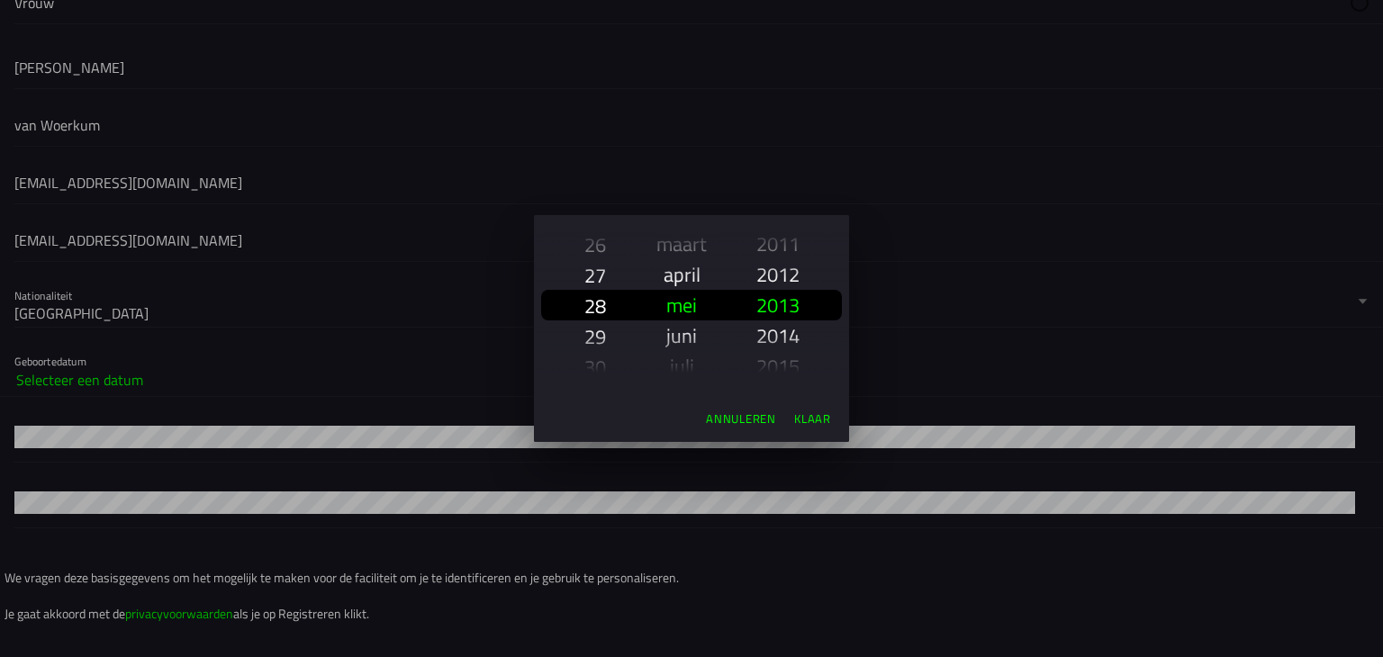
click at [595, 307] on font "28" at bounding box center [596, 306] width 22 height 31
click at [816, 417] on font "Klaar" at bounding box center [812, 419] width 37 height 18
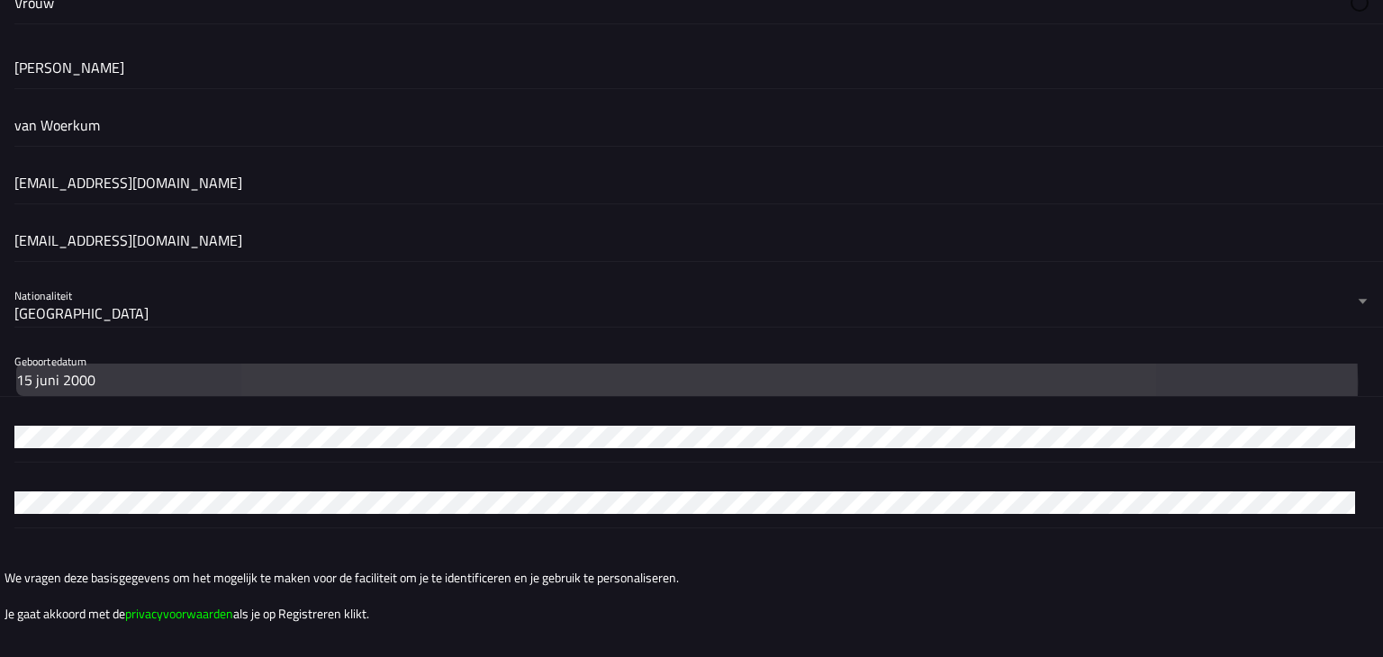
click at [54, 364] on button "15 juni 2000" at bounding box center [691, 380] width 1351 height 32
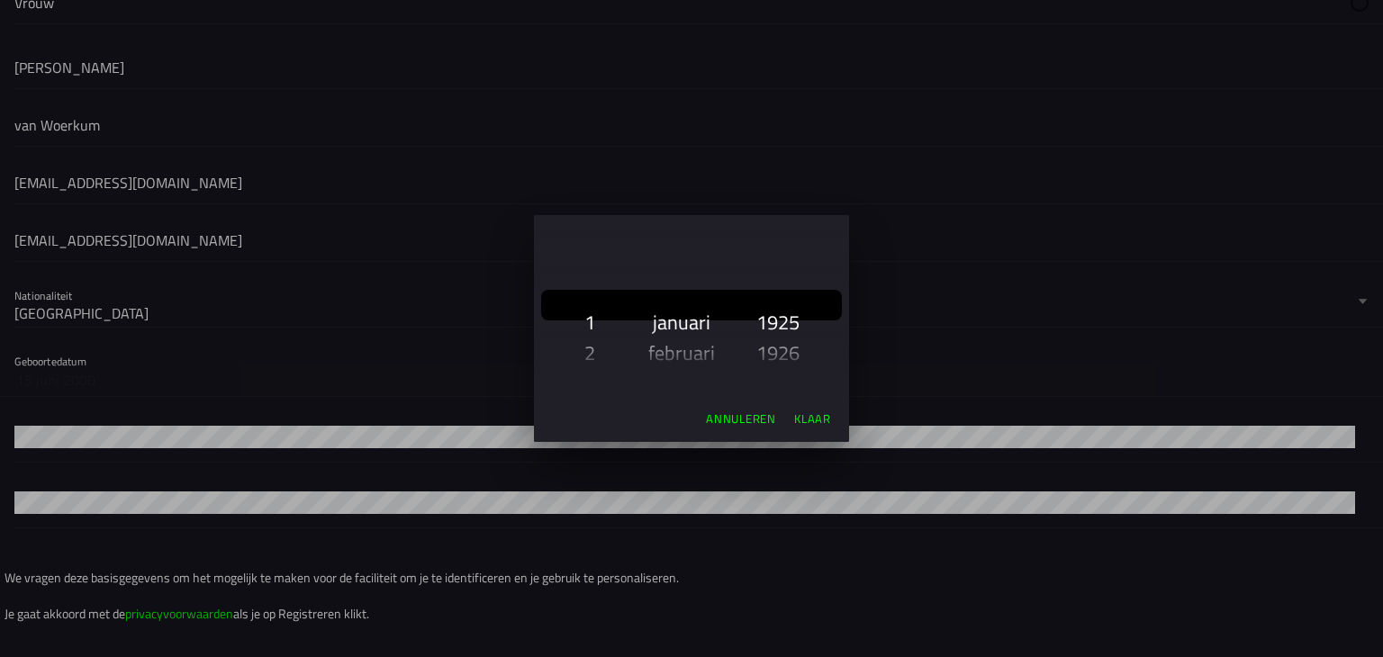
scroll to position [2712, 0]
click at [594, 302] on font "28" at bounding box center [596, 306] width 22 height 31
click at [694, 311] on font "mei" at bounding box center [681, 305] width 31 height 31
click at [774, 307] on font "2013" at bounding box center [778, 305] width 43 height 31
click at [814, 424] on font "Klaar" at bounding box center [812, 419] width 37 height 18
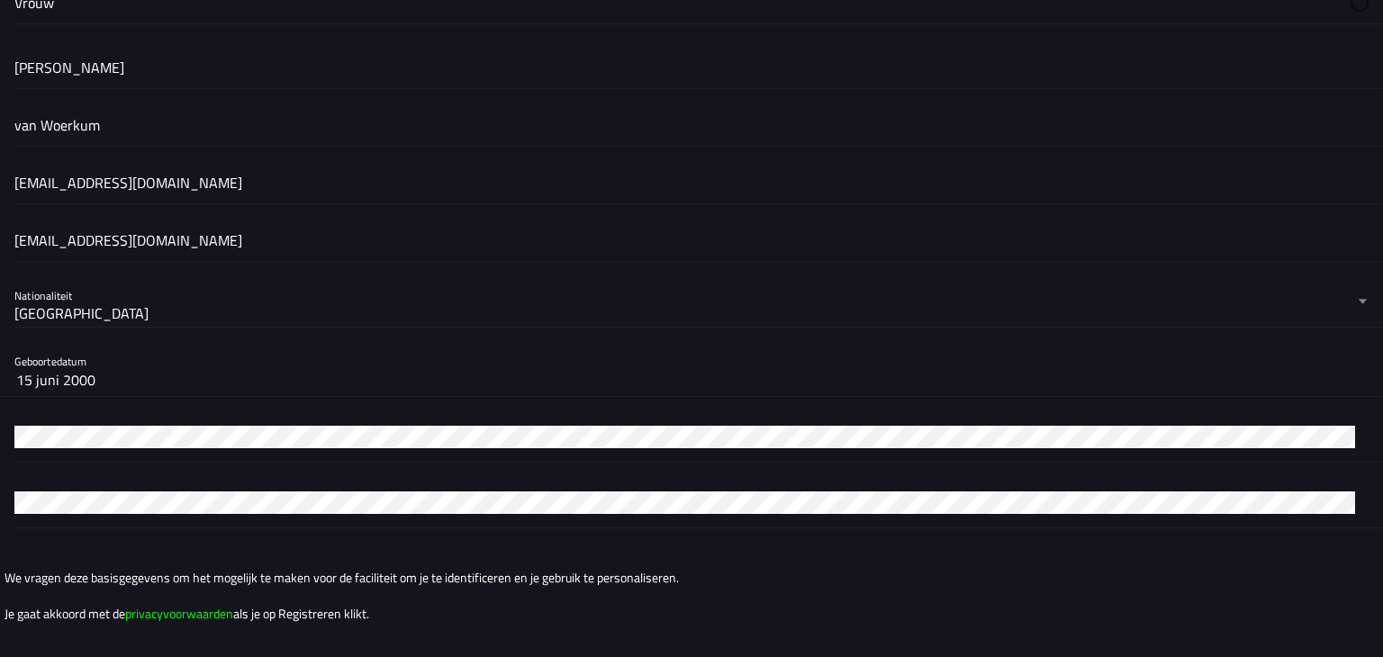
click at [344, 376] on button "15 juni 2000" at bounding box center [691, 380] width 1351 height 32
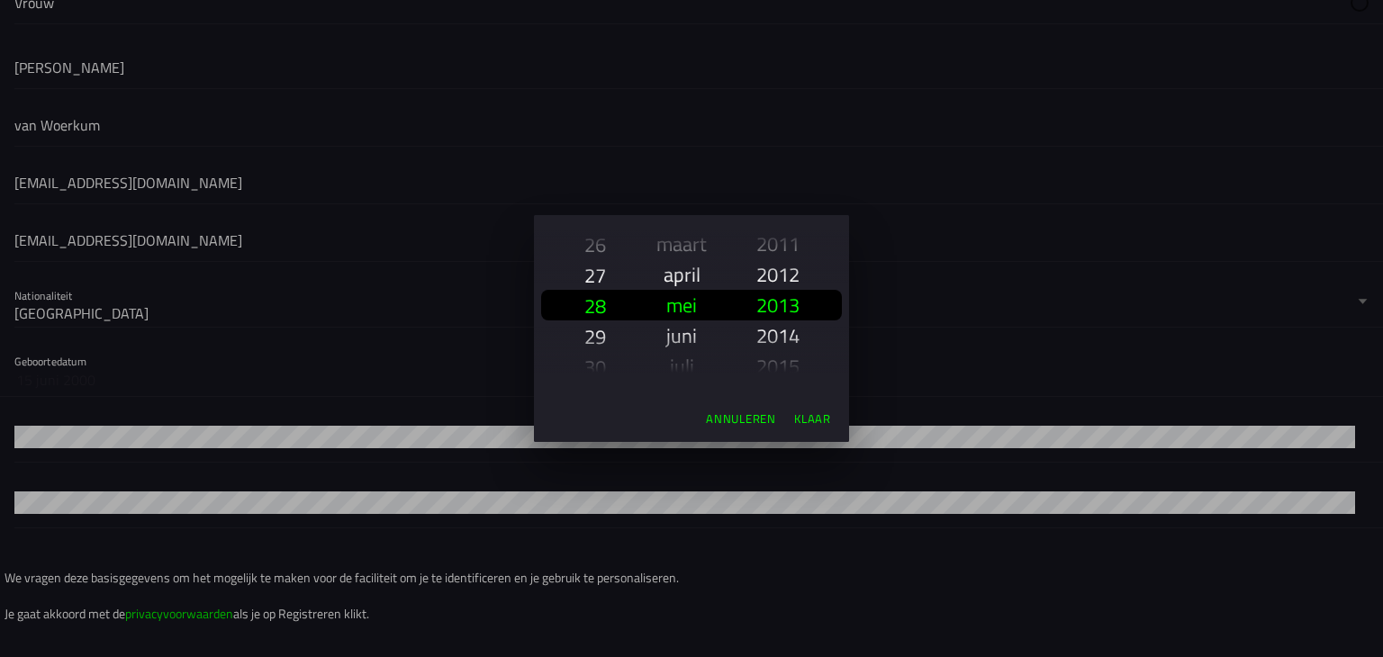
click at [120, 371] on ion-backdrop at bounding box center [691, 328] width 1383 height 657
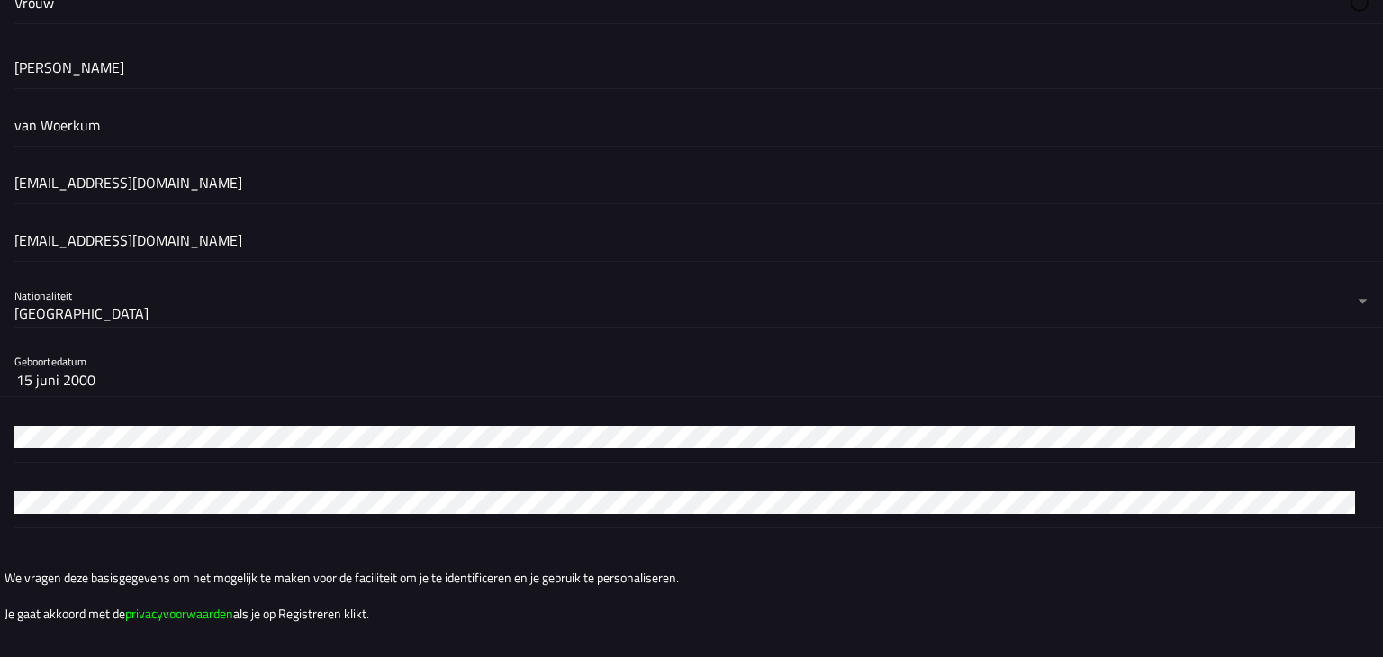
click at [44, 377] on font "15 juni 2000" at bounding box center [55, 380] width 79 height 22
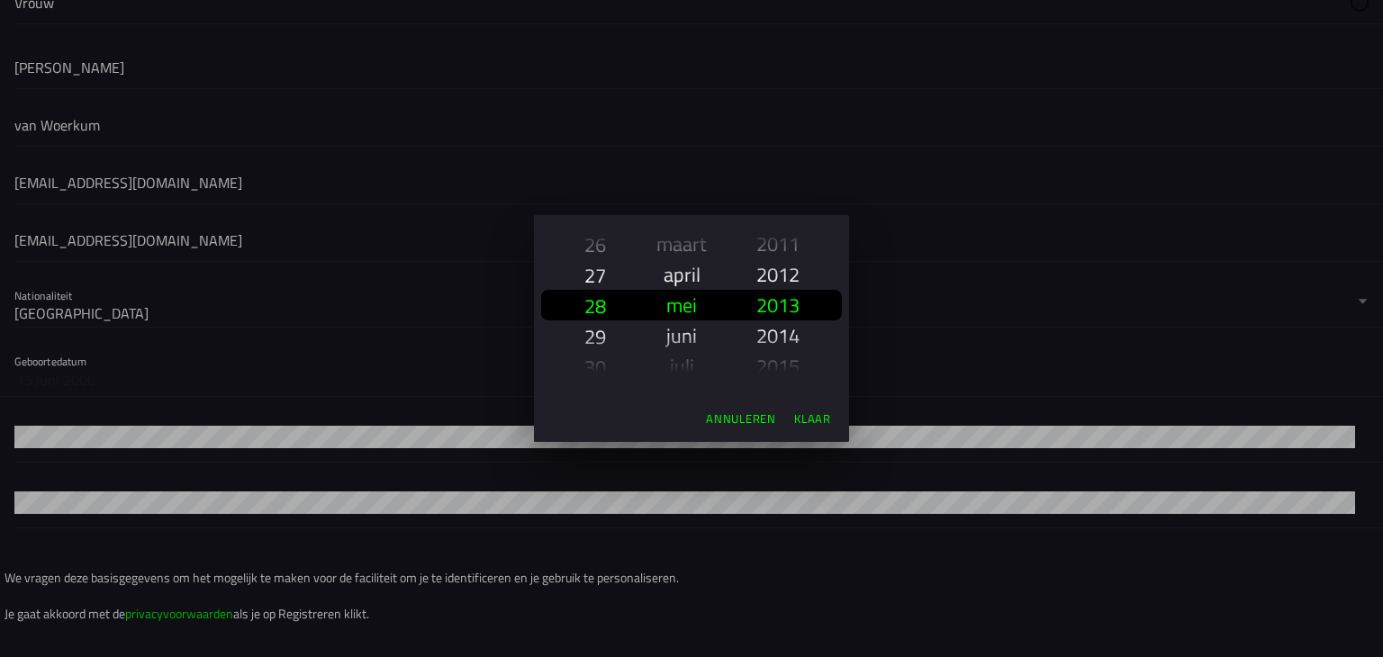
click at [167, 338] on ion-backdrop at bounding box center [691, 328] width 1383 height 657
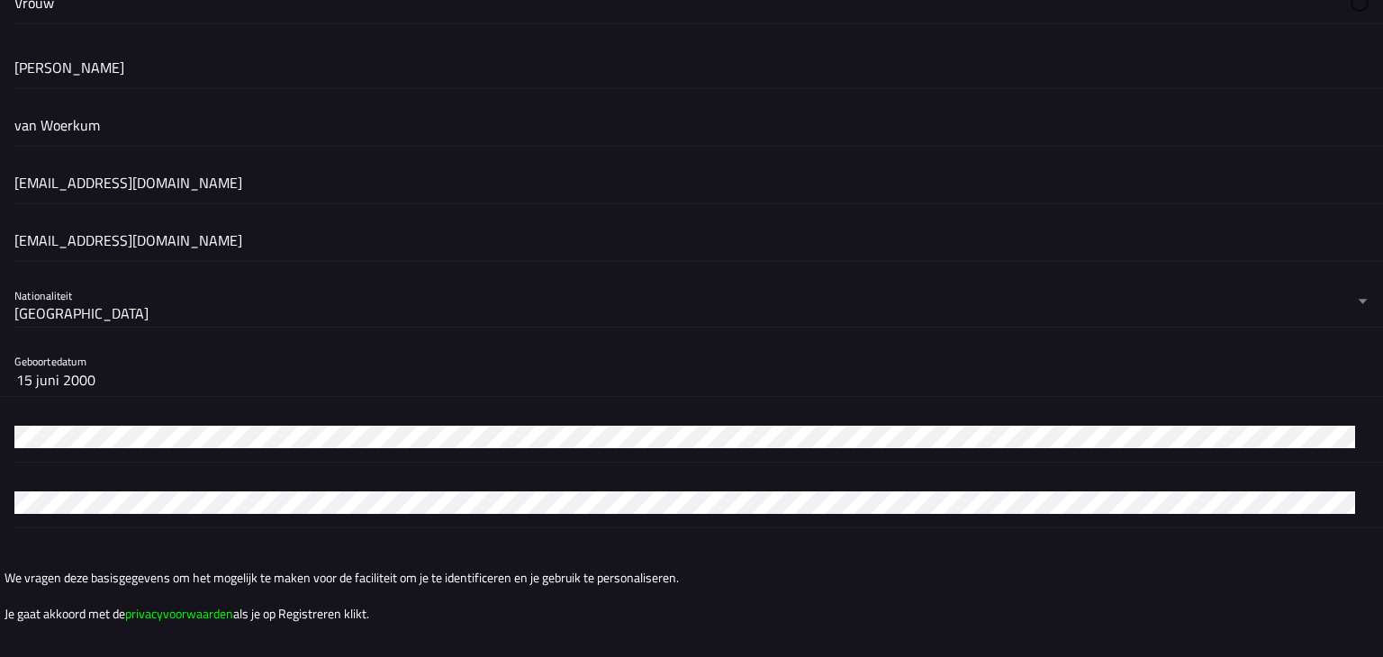
click at [166, 372] on button "15 juni 2000" at bounding box center [691, 380] width 1351 height 32
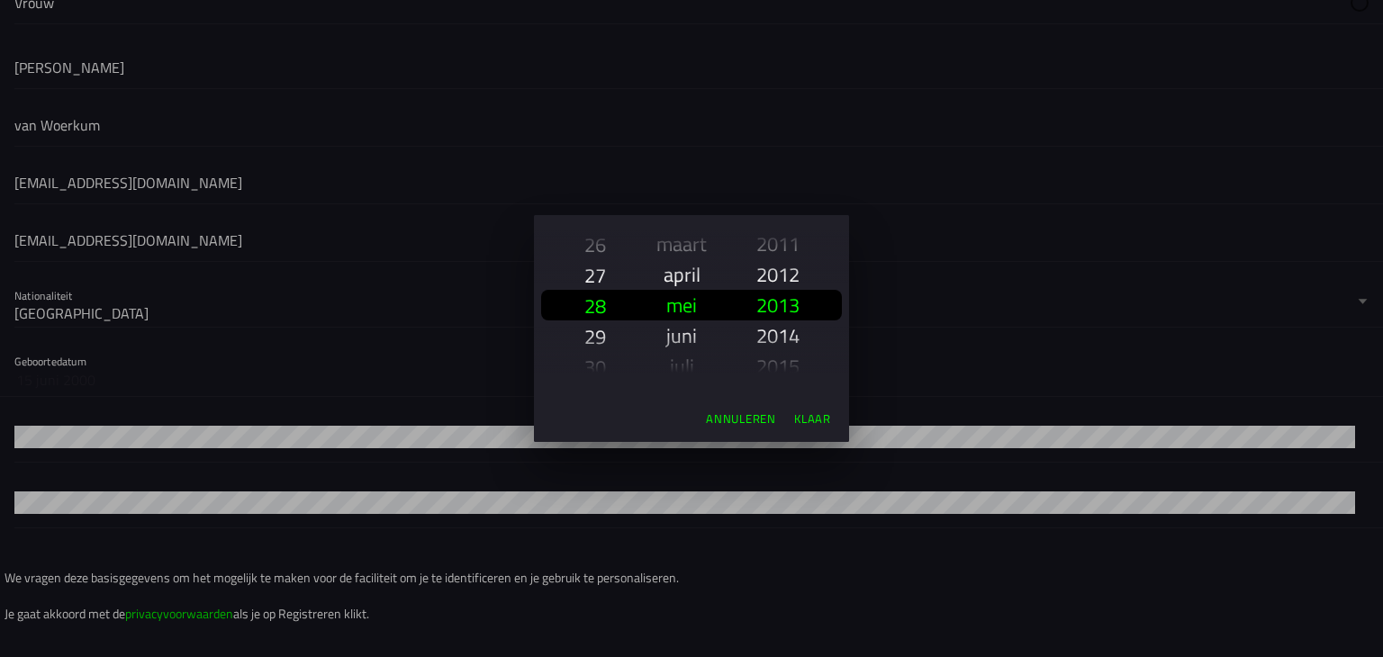
click at [750, 419] on font "Annuleren" at bounding box center [741, 419] width 70 height 18
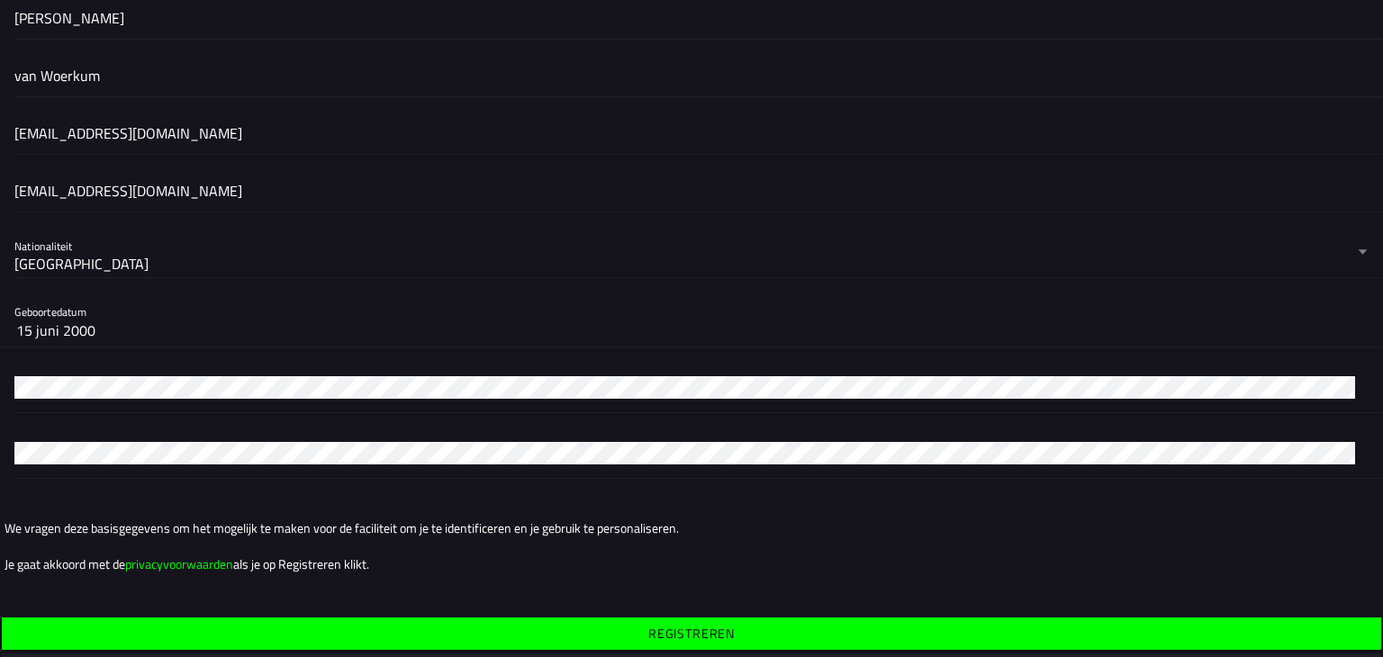
scroll to position [0, 0]
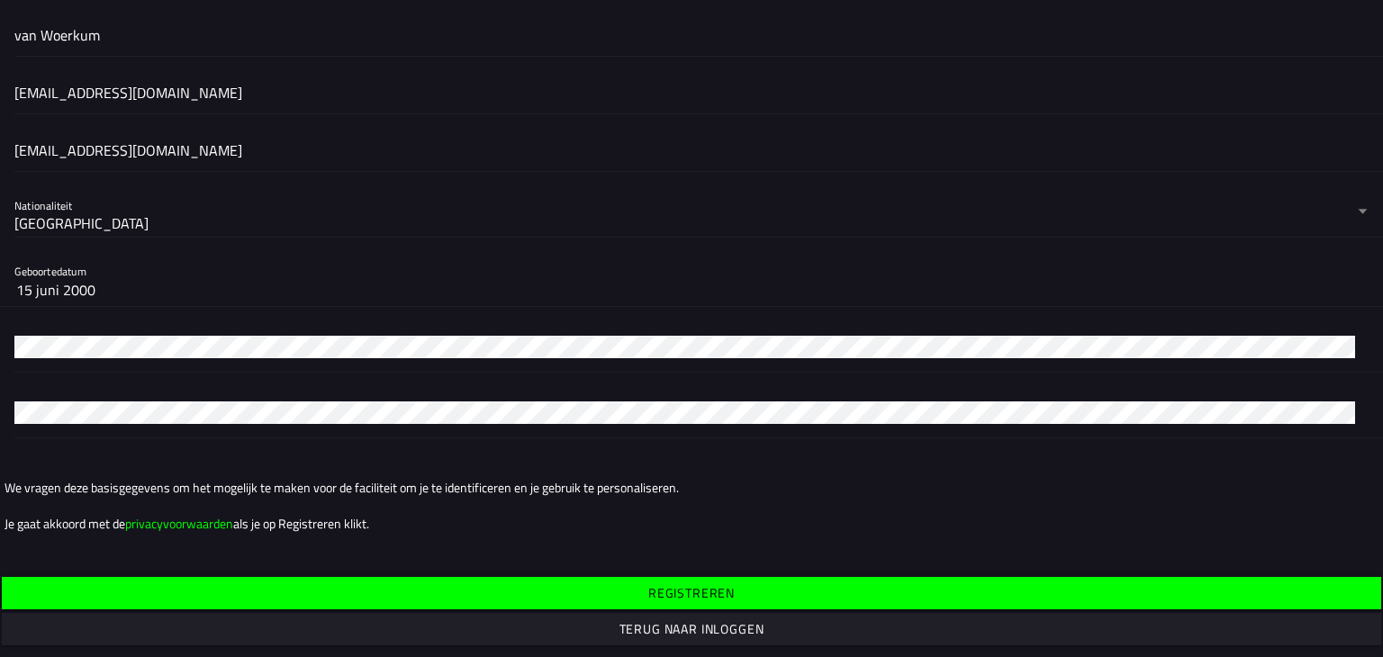
click at [67, 286] on font "15 juni 2000" at bounding box center [55, 290] width 79 height 22
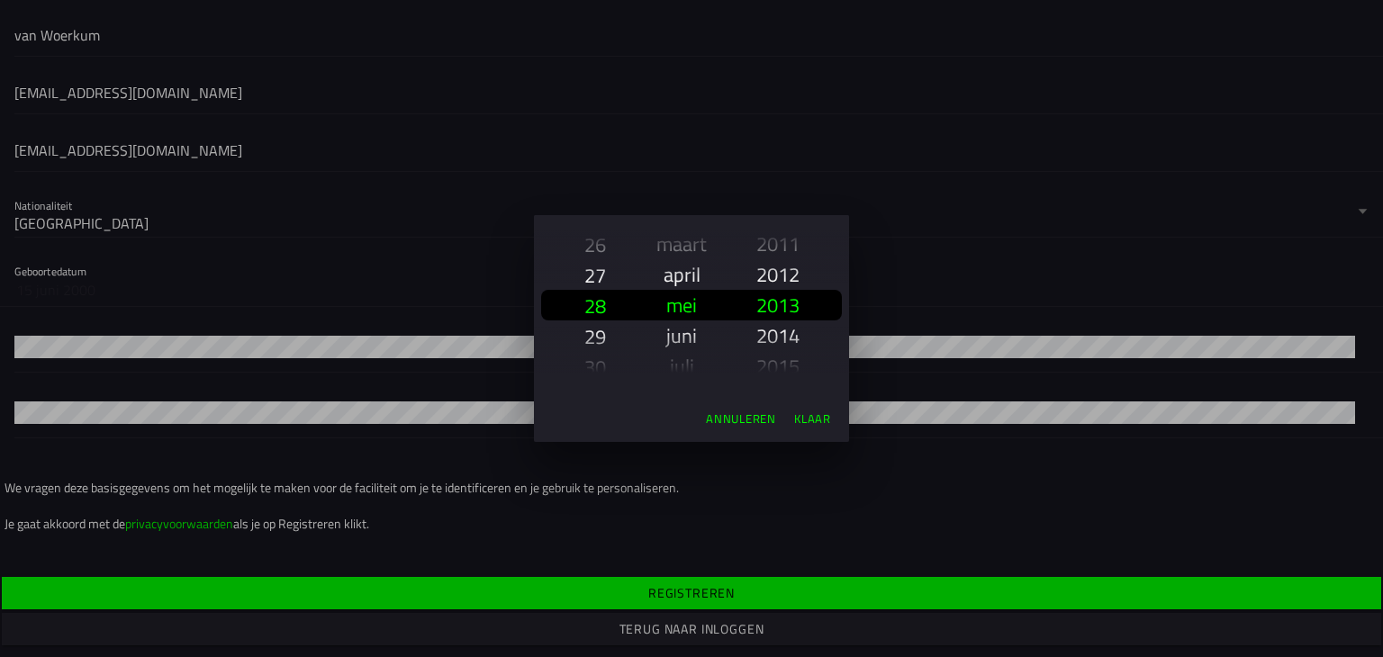
drag, startPoint x: 582, startPoint y: 306, endPoint x: 598, endPoint y: 305, distance: 16.2
click at [583, 306] on div "1 2 3 4 5 6 7 8 9 10 11 12 13 14 15 16 17 18 19 20 21 22 23 24 25 26 27 28 29 3…" at bounding box center [596, 305] width 52 height 180
drag, startPoint x: 686, startPoint y: 304, endPoint x: 700, endPoint y: 304, distance: 13.5
click at [687, 304] on font "mei" at bounding box center [681, 305] width 31 height 31
click at [799, 304] on font "2013" at bounding box center [778, 305] width 43 height 31
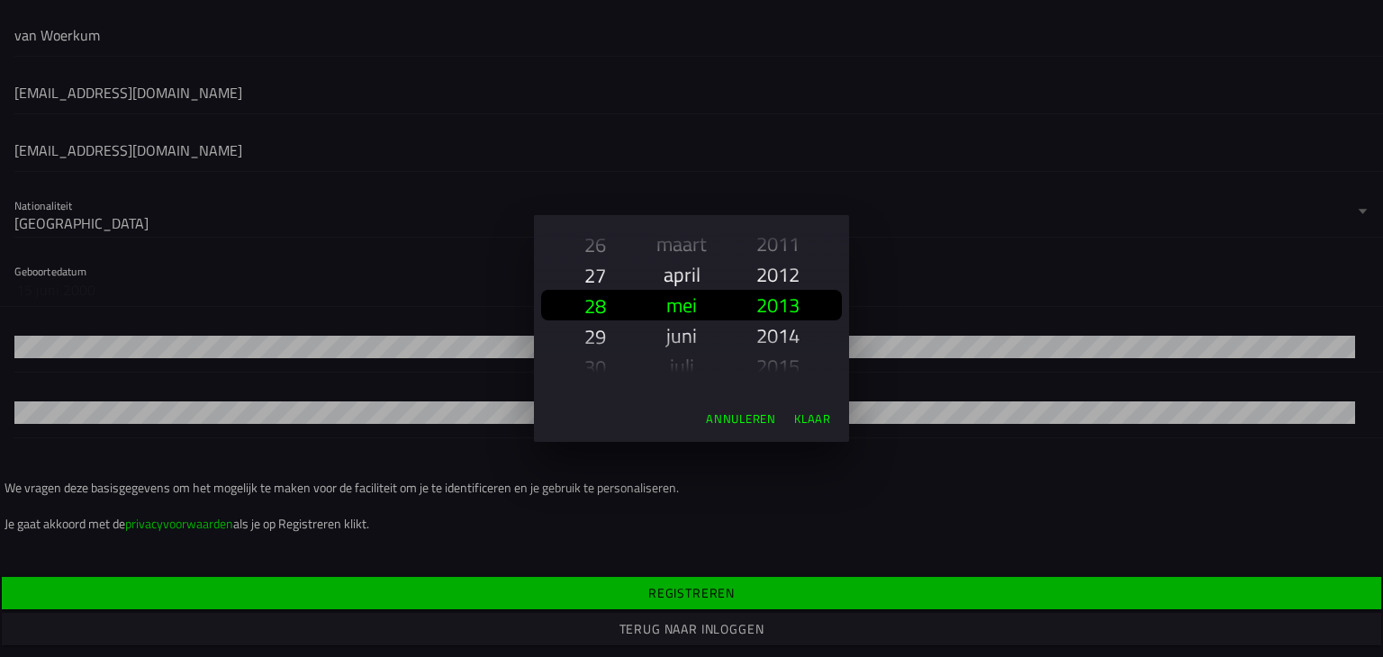
click at [807, 422] on font "Klaar" at bounding box center [812, 419] width 37 height 18
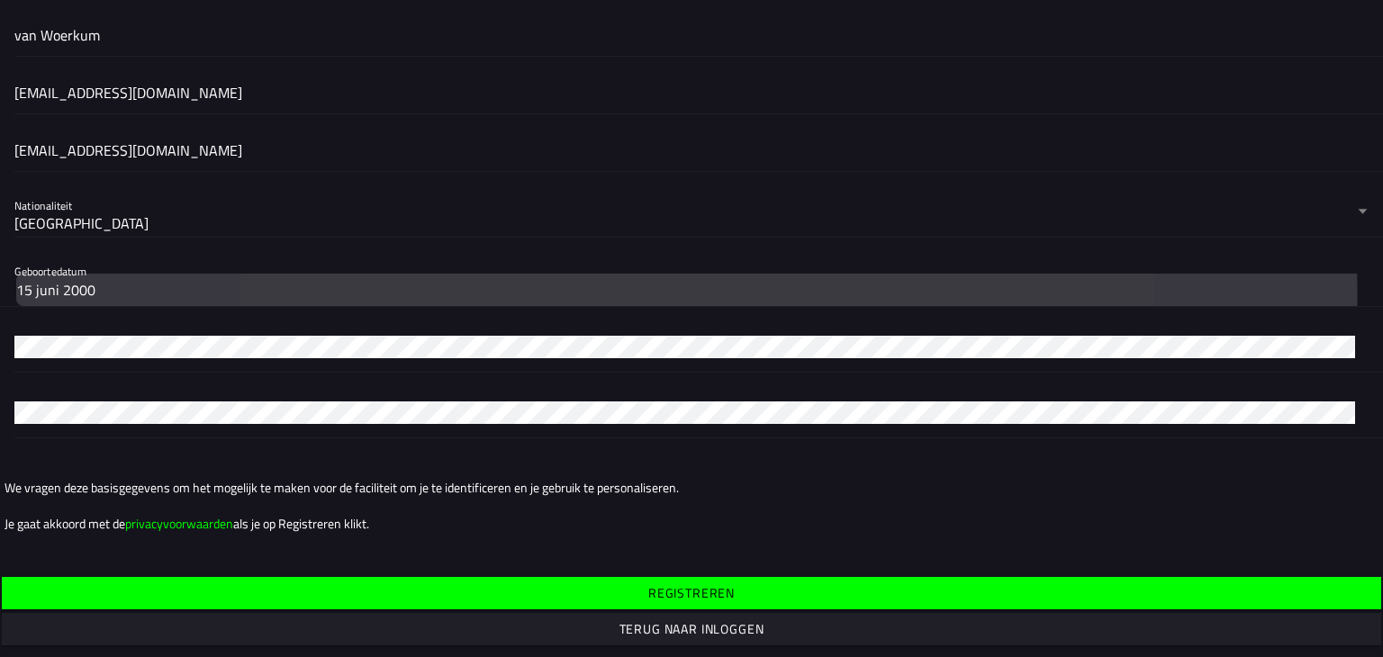
click at [131, 292] on button "15 juni 2000" at bounding box center [691, 290] width 1351 height 32
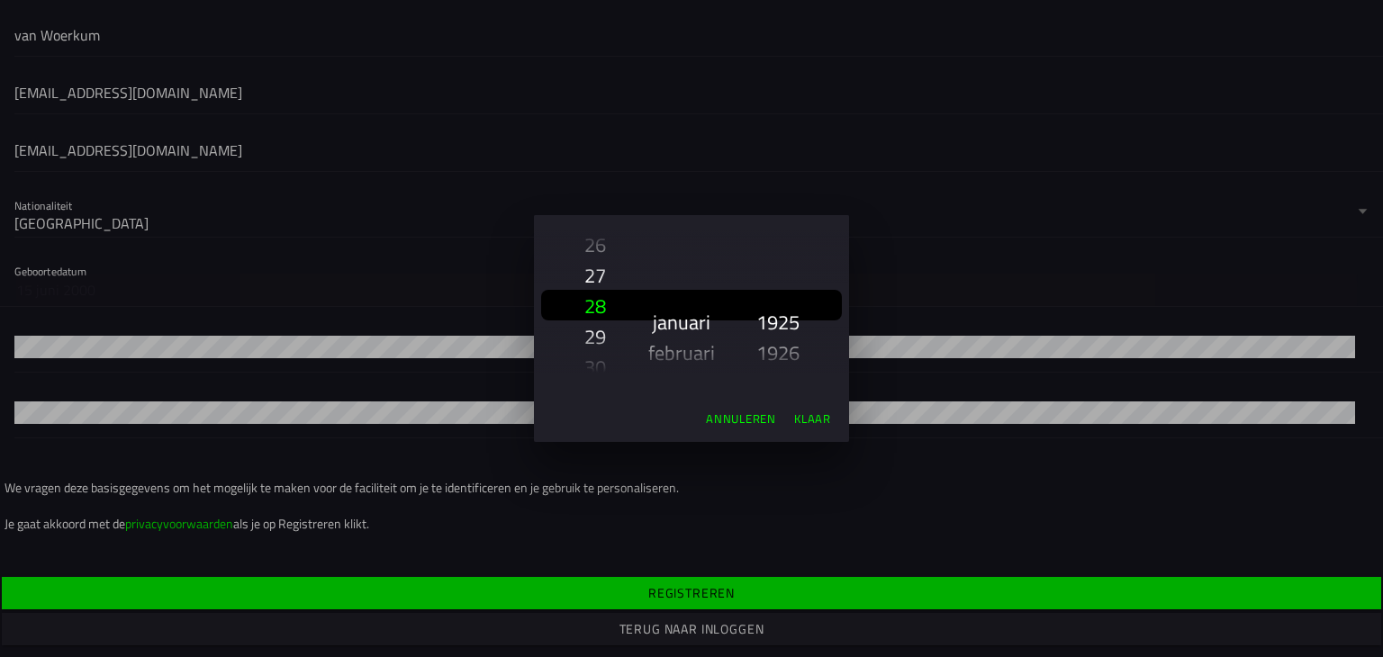
scroll to position [2712, 0]
click at [735, 417] on font "Annuleren" at bounding box center [741, 419] width 70 height 18
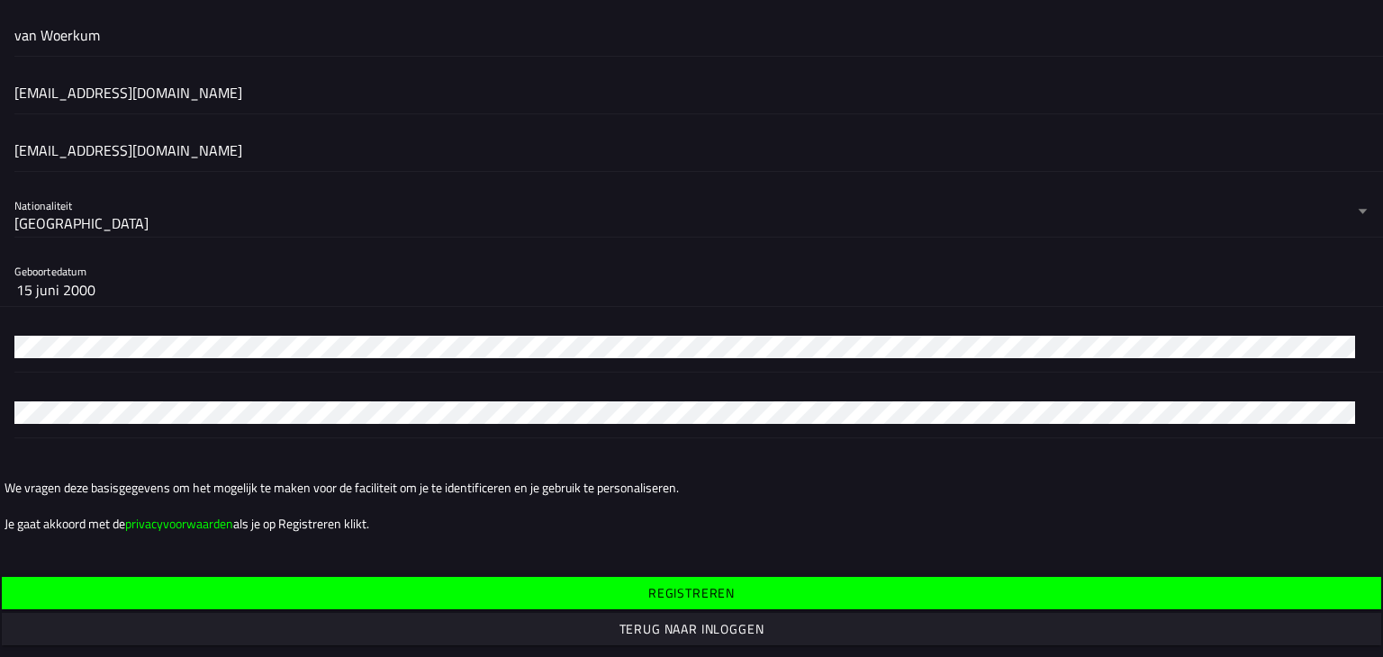
click at [54, 297] on font "15 juni 2000" at bounding box center [55, 290] width 79 height 22
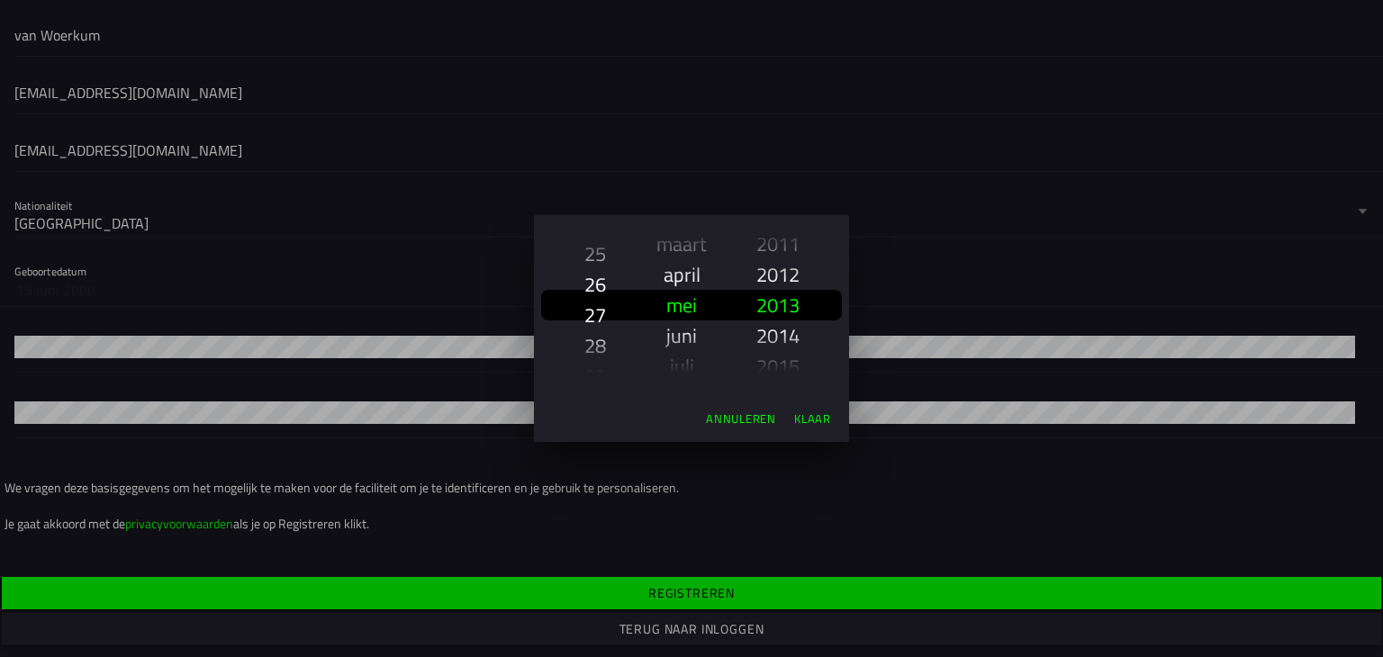
scroll to position [843, 0]
click at [603, 304] on font "28" at bounding box center [596, 306] width 22 height 31
click at [811, 417] on font "Klaar" at bounding box center [812, 419] width 37 height 18
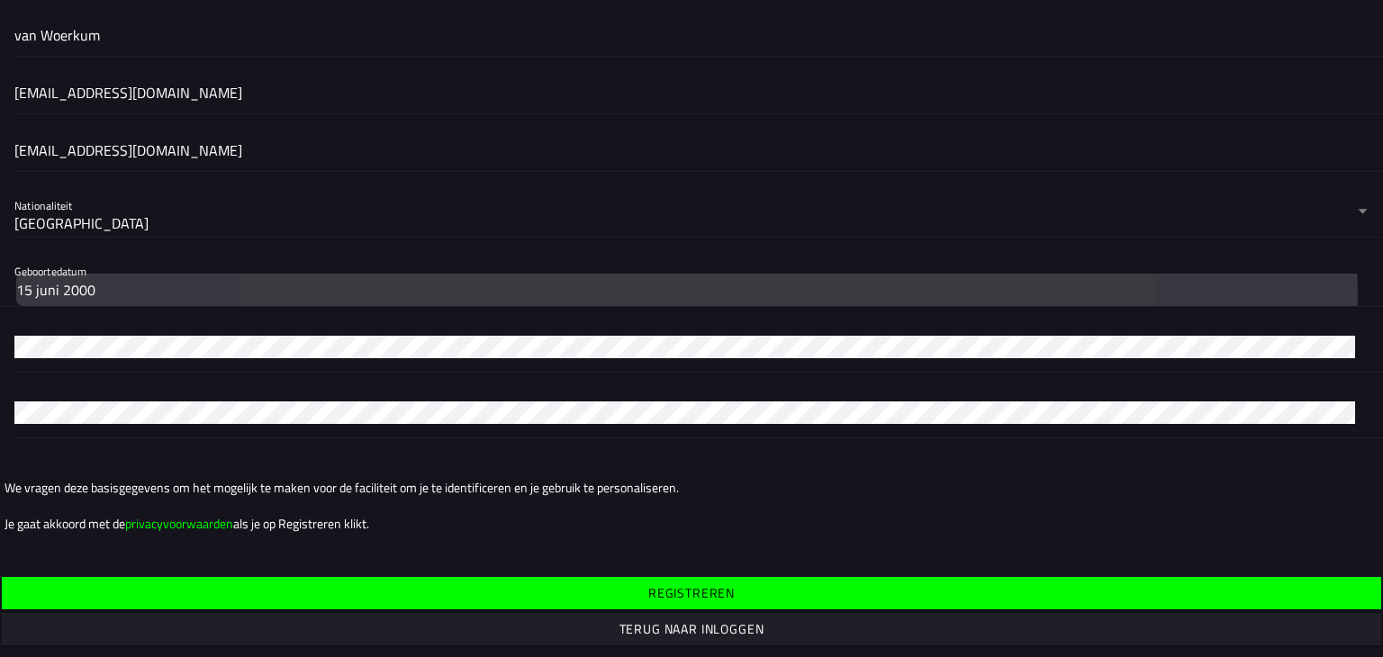
click at [230, 284] on button "15 juni 2000" at bounding box center [691, 290] width 1351 height 32
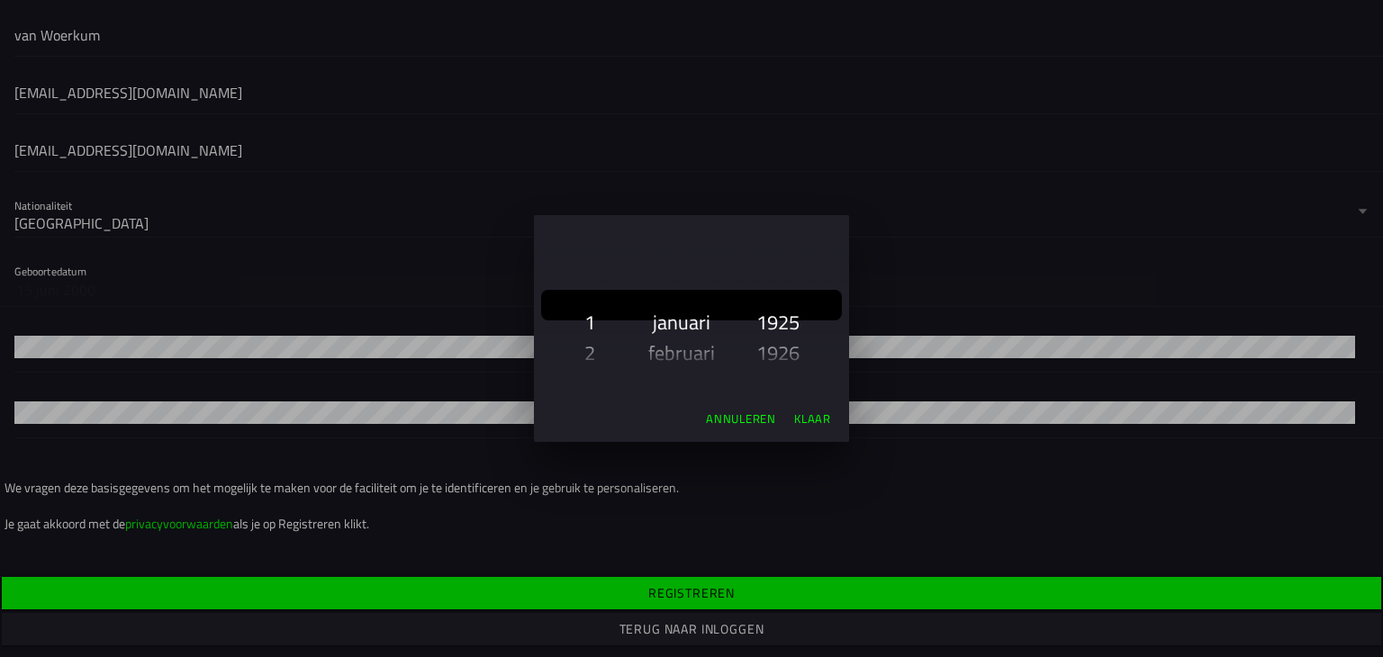
scroll to position [2712, 0]
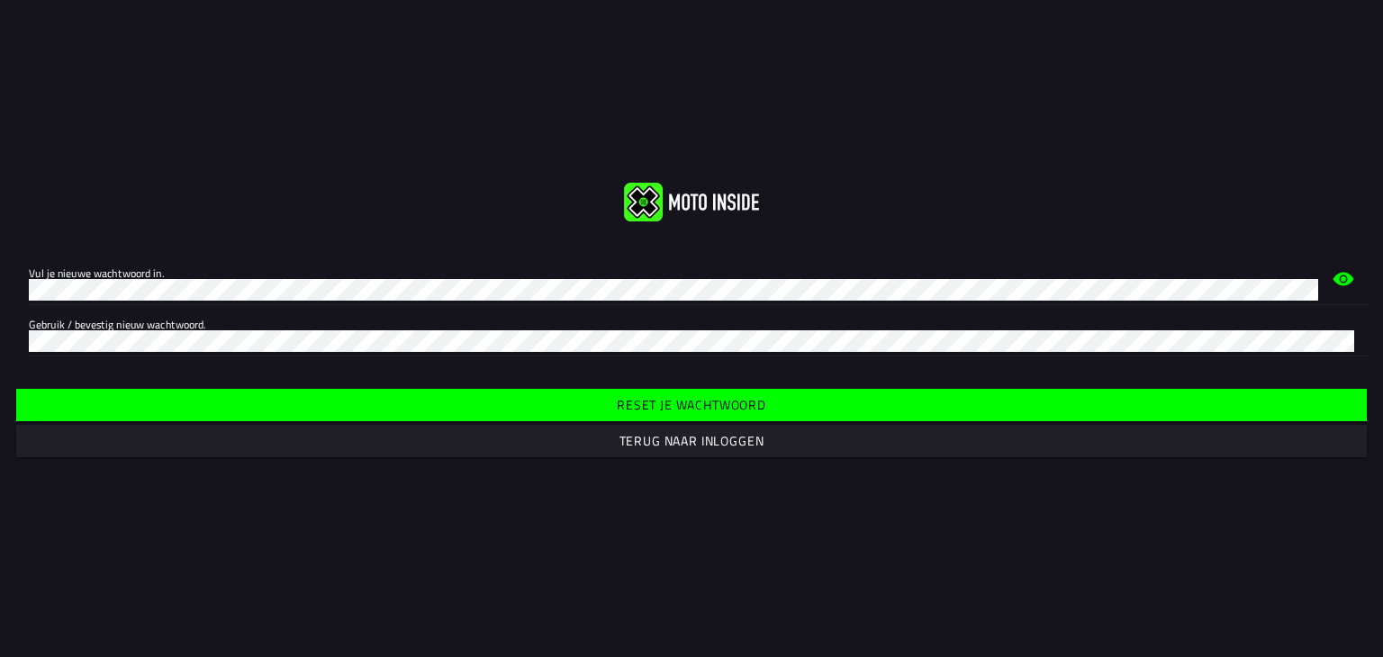
click at [1343, 279] on circle at bounding box center [1343, 279] width 5 height 5
click at [749, 398] on font "Reset je wachtwoord" at bounding box center [692, 404] width 150 height 19
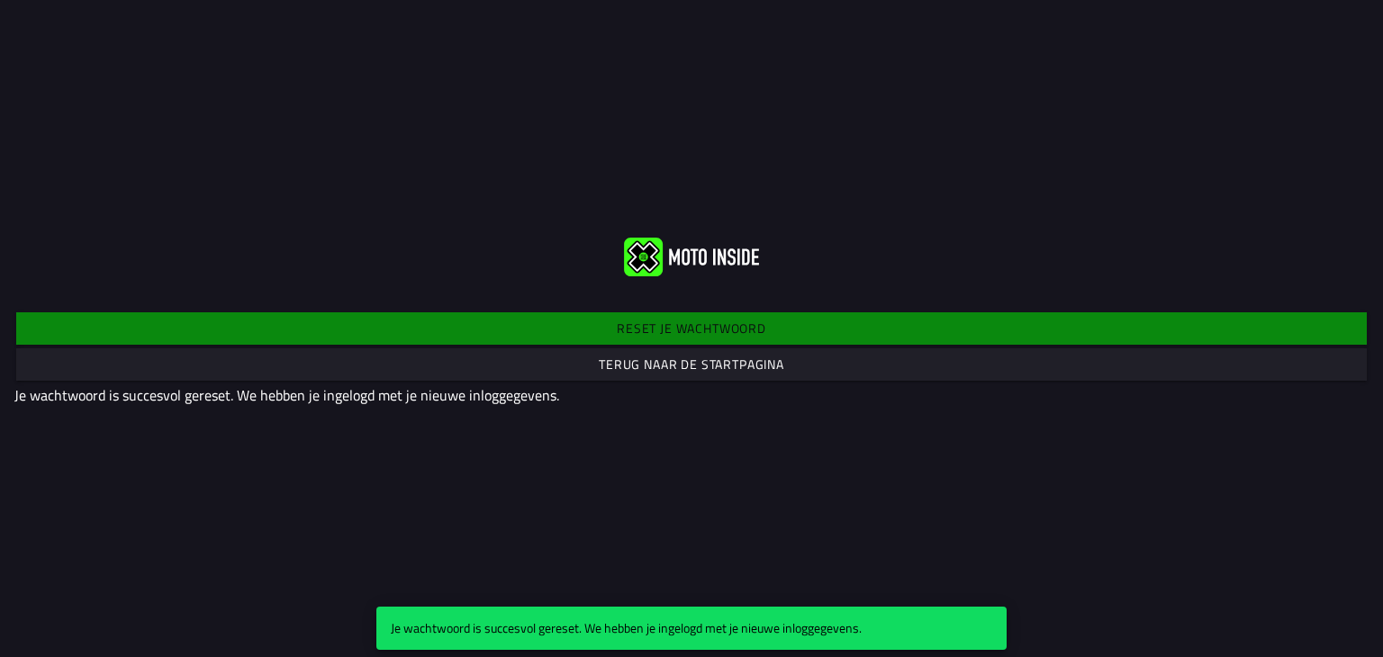
click at [748, 365] on font "Terug naar de startpagina" at bounding box center [692, 364] width 186 height 19
